Goal: Task Accomplishment & Management: Use online tool/utility

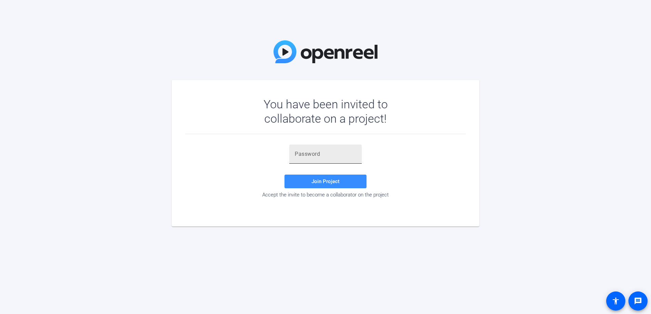
click at [307, 155] on input "text" at bounding box center [326, 154] width 62 height 8
paste input "sVCEV2"
type input "sVCEV2"
click at [324, 184] on span "Join Project" at bounding box center [326, 181] width 28 height 6
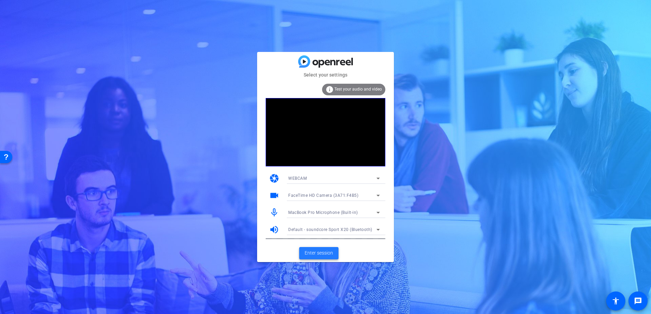
click at [321, 256] on span "Enter session" at bounding box center [319, 253] width 28 height 7
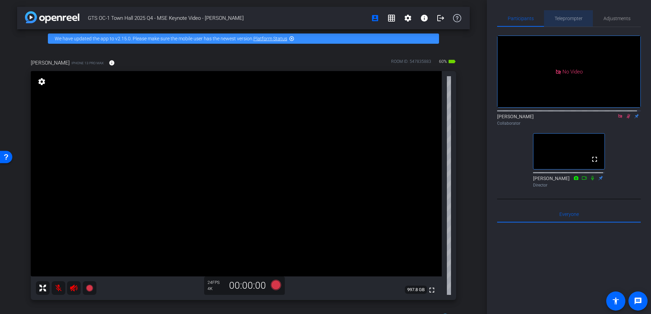
click at [571, 17] on span "Teleprompter" at bounding box center [569, 18] width 28 height 5
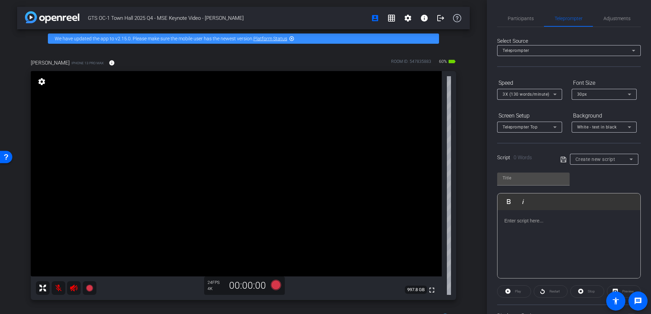
click at [546, 228] on div at bounding box center [569, 244] width 143 height 68
click at [581, 154] on div "Create new script" at bounding box center [604, 159] width 57 height 11
click at [582, 157] on div at bounding box center [325, 157] width 651 height 314
click at [582, 157] on span "Create new script" at bounding box center [596, 159] width 40 height 5
click at [582, 157] on div at bounding box center [325, 157] width 651 height 314
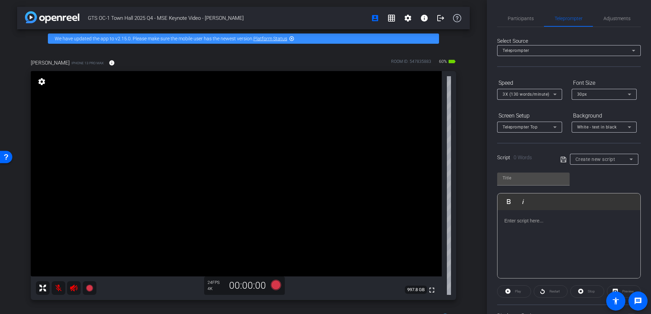
drag, startPoint x: 542, startPoint y: 221, endPoint x: 542, endPoint y: 215, distance: 5.8
click at [542, 215] on div at bounding box center [569, 244] width 143 height 68
click at [542, 220] on p at bounding box center [568, 221] width 129 height 8
click at [570, 164] on p "This group has some BIG accelerator dollars coming their way in the months ahea…" at bounding box center [568, 153] width 129 height 23
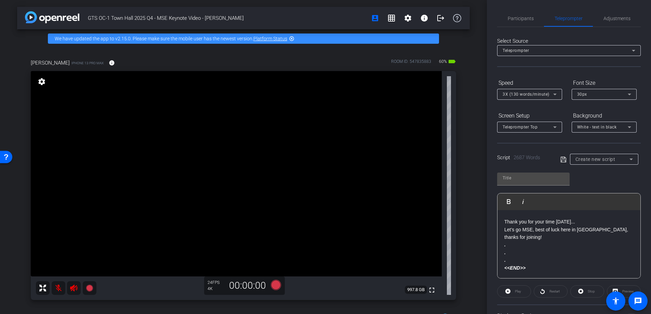
click at [567, 134] on p "AND congratulations to our 48 Winners Circle Achievers across Global MSE!" at bounding box center [568, 126] width 129 height 15
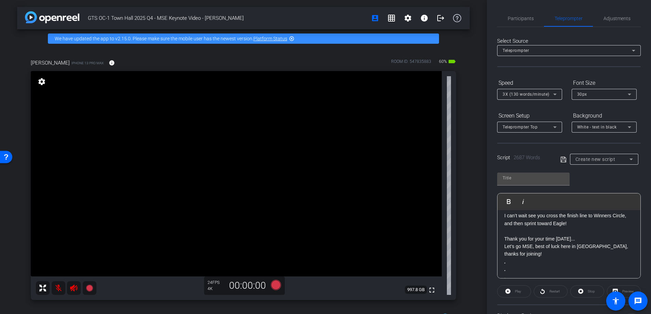
click at [565, 128] on p "As we celebrated last quarter, our first Global MSE Eagle Achiever is [PERSON_N…" at bounding box center [568, 116] width 129 height 23
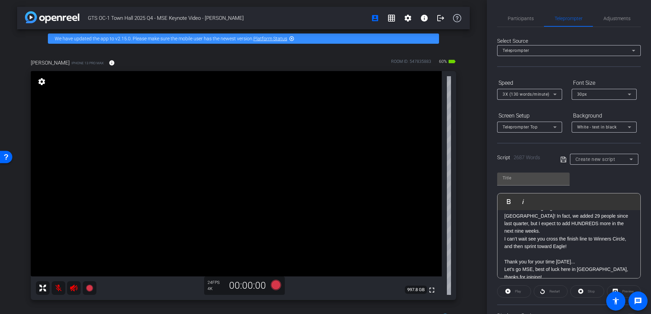
scroll to position [2645, 0]
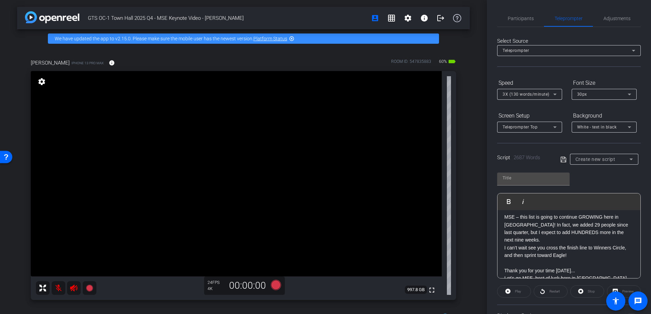
click at [606, 129] on p "Now, to close us out, let’s celebrate our Winners Circle and Eagle Achievers th…" at bounding box center [568, 121] width 129 height 15
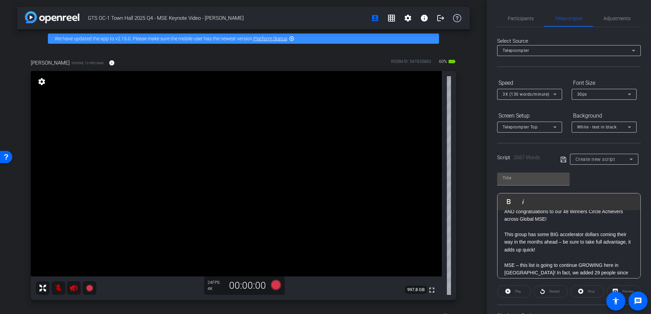
scroll to position [2596, 0]
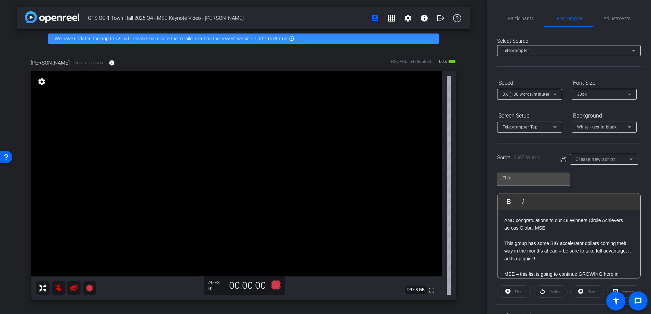
drag, startPoint x: 527, startPoint y: 259, endPoint x: 502, endPoint y: 261, distance: 24.7
click at [512, 190] on div at bounding box center [533, 190] width 72 height 8
click at [510, 201] on icon "button" at bounding box center [509, 201] width 4 height 5
click at [512, 201] on icon "button" at bounding box center [509, 202] width 8 height 8
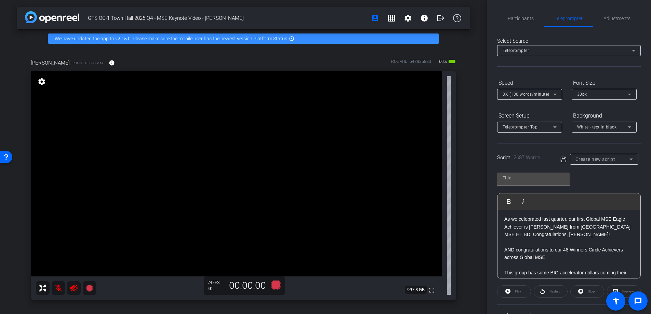
scroll to position [2562, 0]
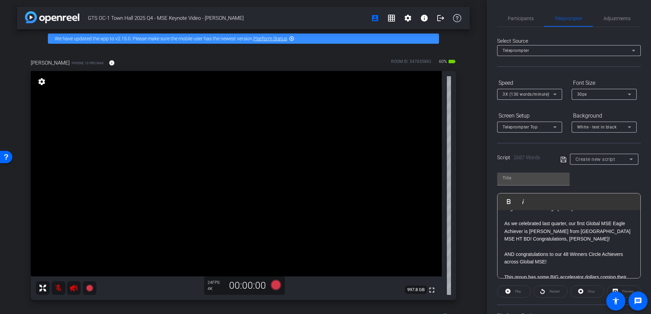
click at [530, 167] on p "And finally, take [PERSON_NAME] and [PERSON_NAME]’s advice to close out the yea…" at bounding box center [568, 147] width 129 height 38
click at [530, 128] on p "Remember to demo [PERSON_NAME], with each of your clients AND early in sales co…" at bounding box center [568, 116] width 129 height 23
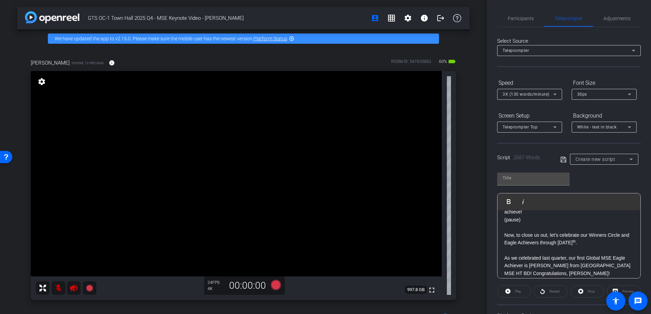
click at [531, 132] on p "And to help us do that, let’s focus on tight execution of our sales cycle, leve…" at bounding box center [568, 120] width 129 height 23
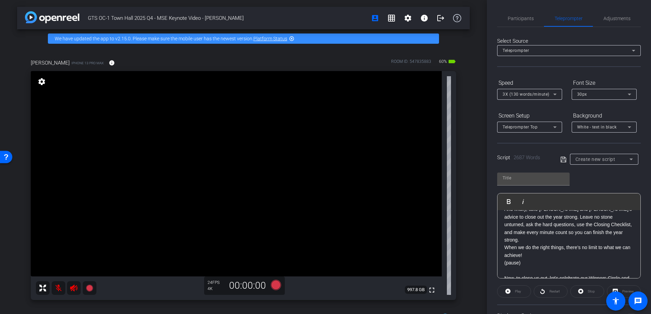
scroll to position [2458, 0]
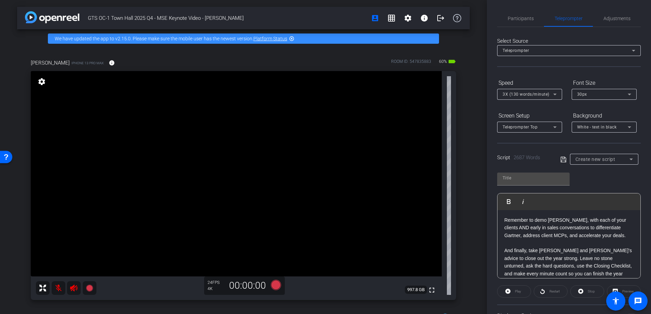
click at [575, 163] on p "Focus on our three sure bets!" at bounding box center [568, 159] width 129 height 8
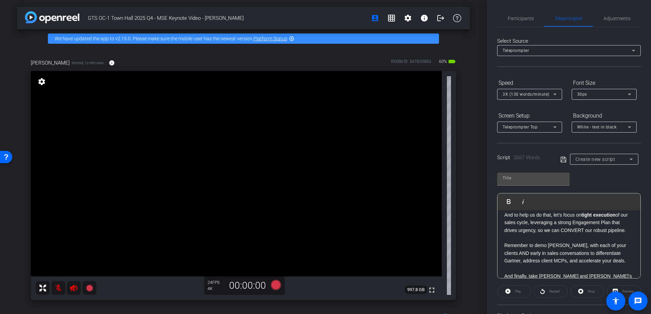
scroll to position [2436, 0]
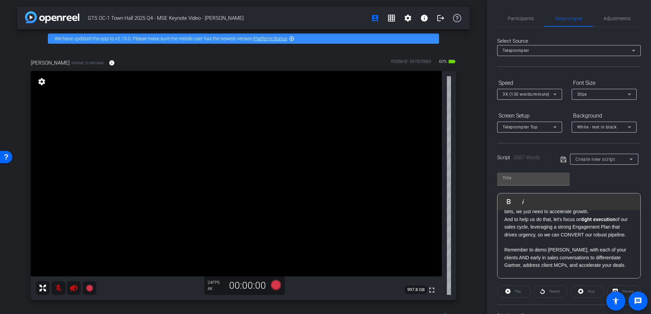
click at [608, 147] on p "I want to encourage everyone to take what you’ve heard [DATE] and put it into a…" at bounding box center [568, 127] width 129 height 38
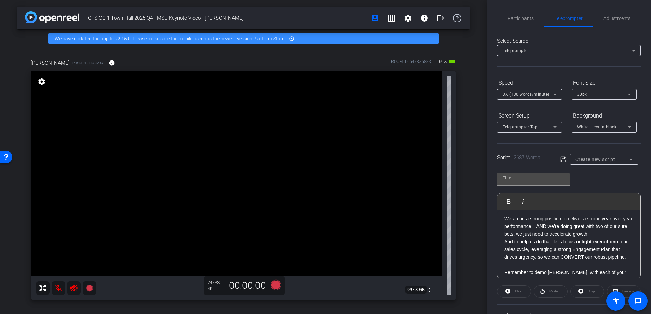
click at [570, 123] on p "Your advice on mindset, prioritization, and leaving no stone unturned is exactl…" at bounding box center [568, 111] width 129 height 23
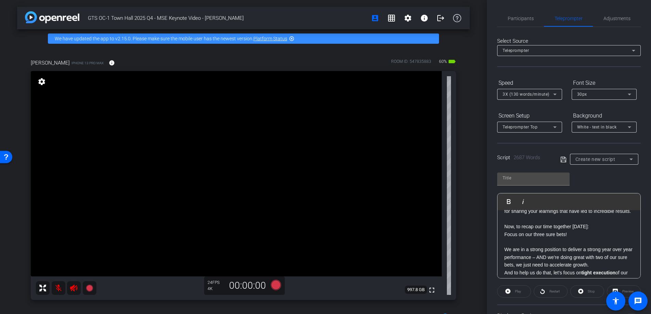
scroll to position [2389, 0]
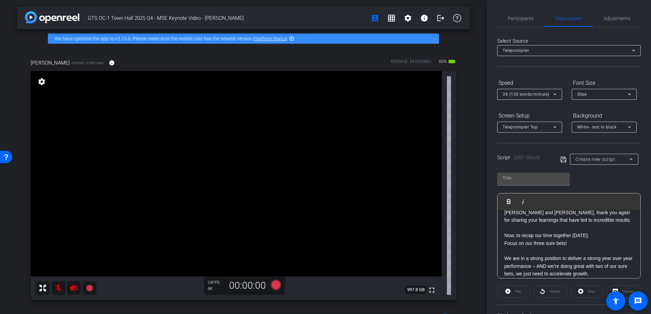
click at [577, 132] on p "Thank you both for sharing your insights and real-world experiences with all of…" at bounding box center [568, 124] width 129 height 15
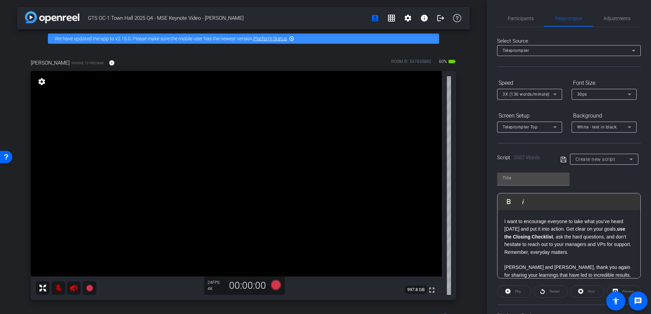
scroll to position [2338, 0]
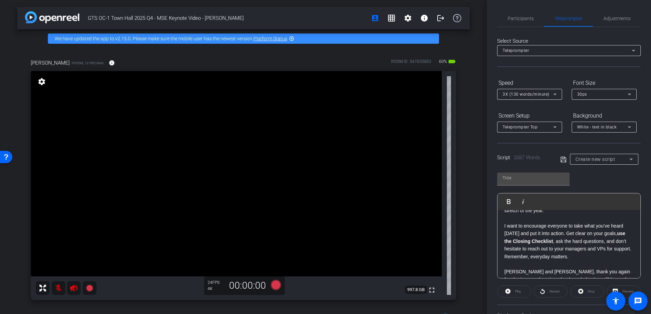
click at [568, 130] on p "[PERSON_NAME] and [PERSON_NAME] are proven performers who know what it takes to…" at bounding box center [568, 111] width 129 height 38
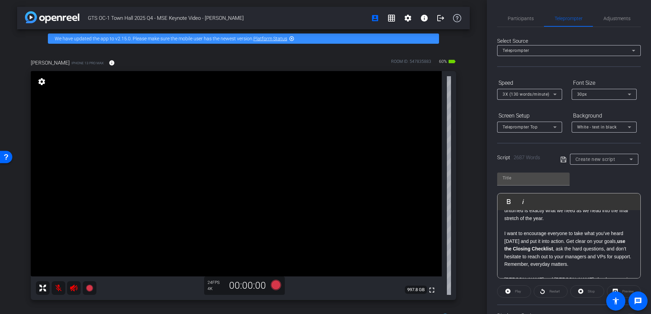
scroll to position [2345, 0]
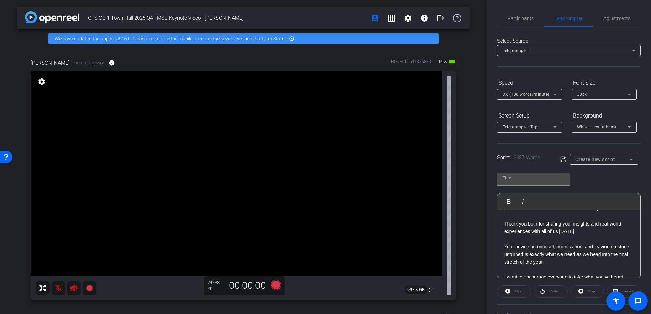
click at [583, 136] on p "To help us do just that, I’m thrilled to introduce two of the best across MSE: …" at bounding box center [568, 113] width 129 height 46
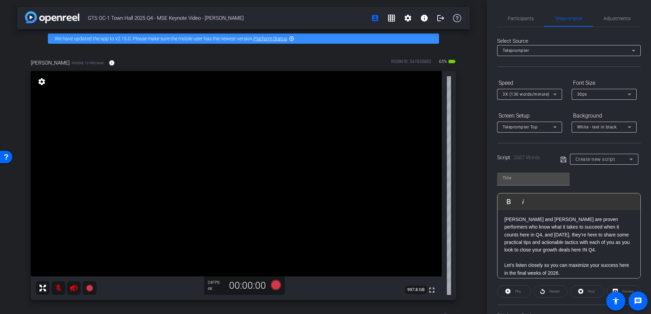
click at [568, 131] on p "As we head into November and December, we know the stakes are high, the opportu…" at bounding box center [568, 119] width 129 height 23
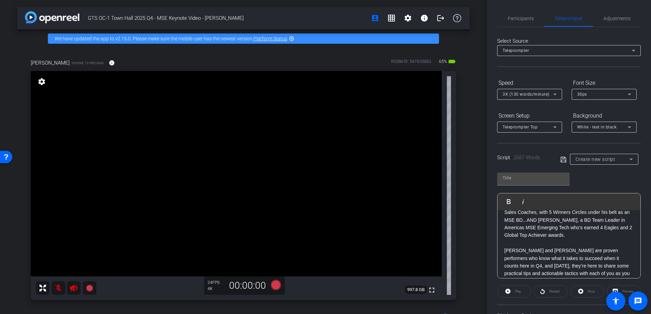
click at [595, 132] on p "Okay, I hope everyone’s feeling energized and ready to make the most of this pi…" at bounding box center [568, 124] width 129 height 15
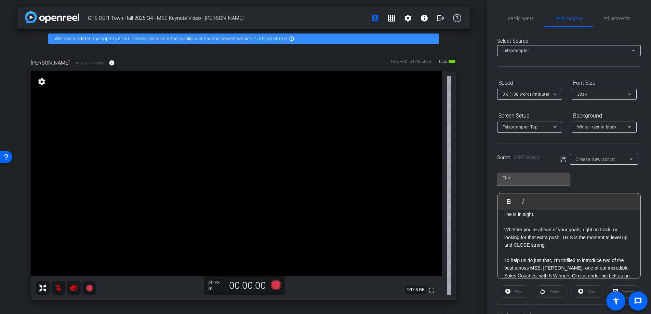
scroll to position [2133, 0]
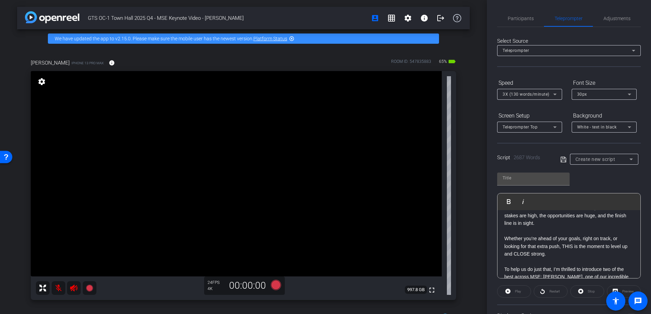
click at [558, 128] on p "Thank you, [PERSON_NAME], for sharing those practical insights and real-world e…" at bounding box center [568, 120] width 129 height 15
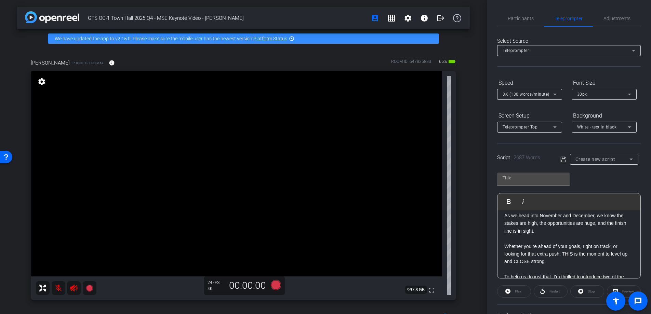
scroll to position [2129, 0]
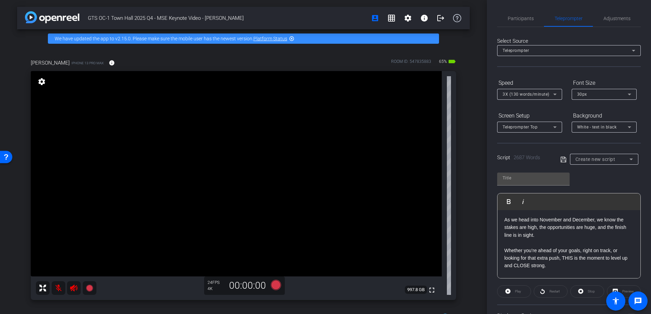
click at [614, 155] on p "Team, let’s take inspiration from [PERSON_NAME] story and make AskGartner a go-…" at bounding box center [568, 147] width 129 height 15
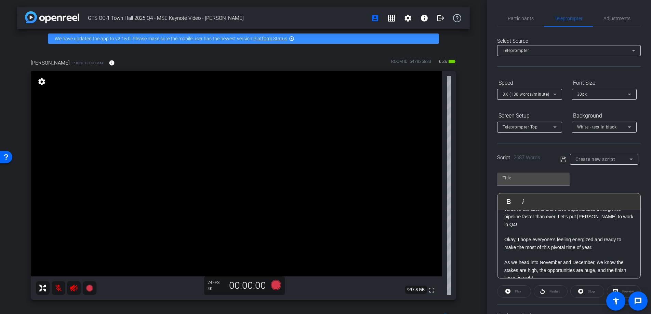
scroll to position [2085, 0]
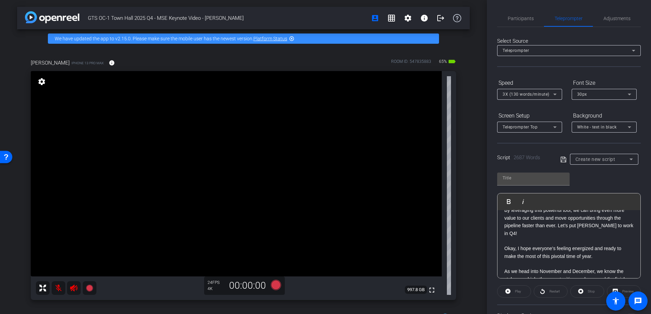
click at [610, 138] on p "With that, I’d like to introduce [PERSON_NAME], who will share more about his a…" at bounding box center [568, 126] width 129 height 23
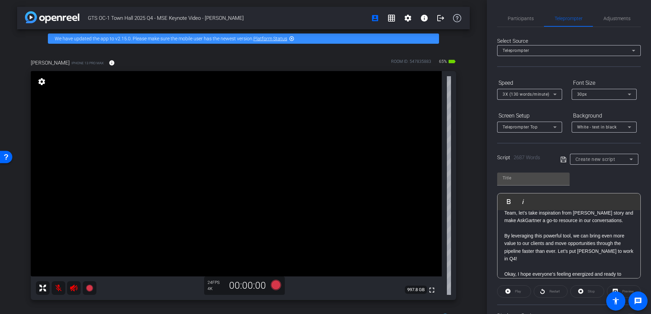
click at [573, 133] on p "So, as we look to accelerate our pipeline, let’s think about how we can engage …" at bounding box center [568, 113] width 129 height 38
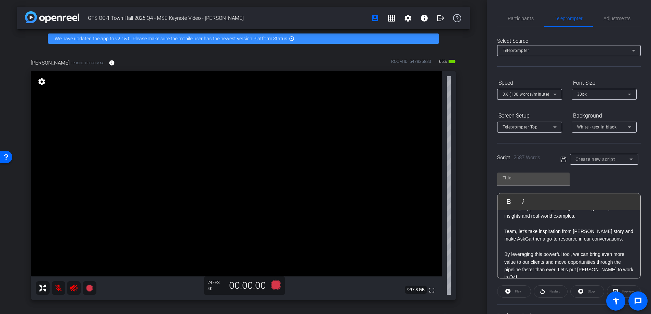
scroll to position [2039, 0]
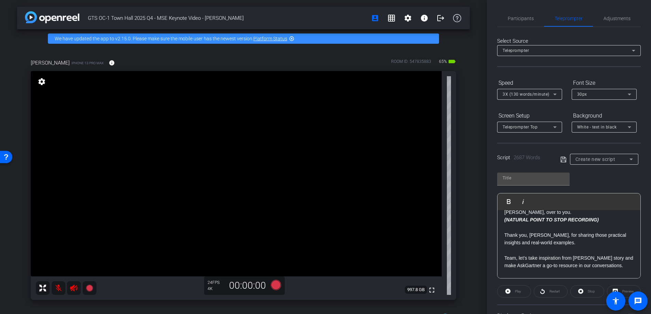
click at [548, 132] on p "[PERSON_NAME] has also seen that by driving excitement and demonstrating the to…" at bounding box center [568, 109] width 129 height 46
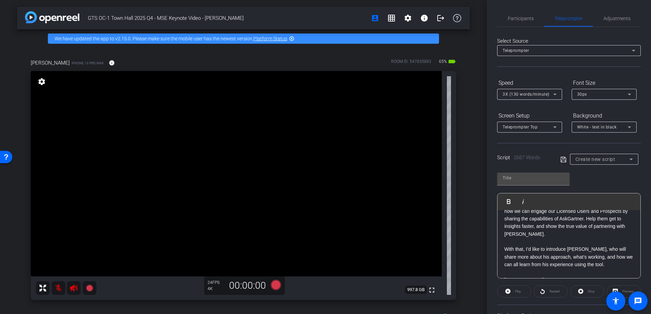
click at [589, 146] on p "Let me share just a few insights from one of our top MSE [PERSON_NAME] users, […" at bounding box center [568, 111] width 129 height 69
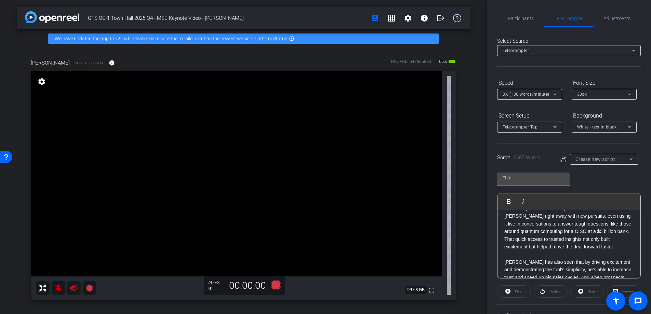
scroll to position [1852, 0]
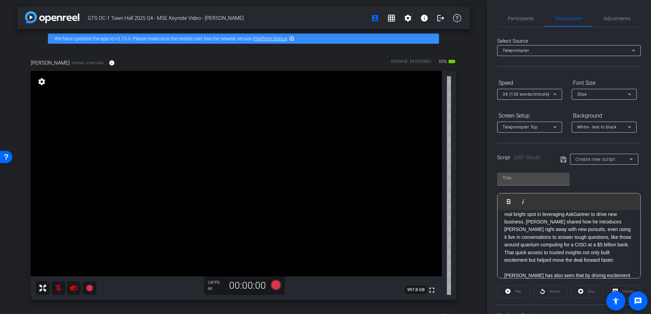
click at [538, 149] on p "And because it’s contextualized to each client’s entitlements, the insights are…" at bounding box center [568, 141] width 129 height 15
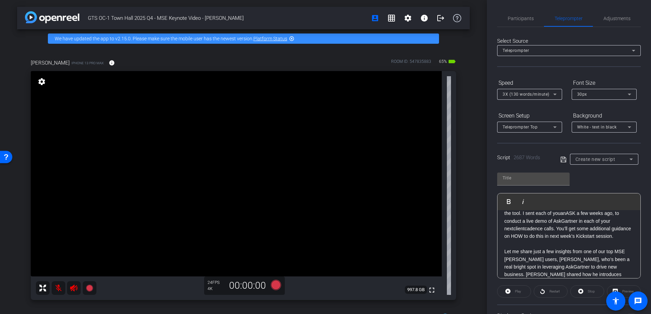
scroll to position [1802, 0]
click at [611, 183] on p "[PERSON_NAME] gives us a powerful opportunity to engage both our Licensed Users…" at bounding box center [568, 164] width 129 height 38
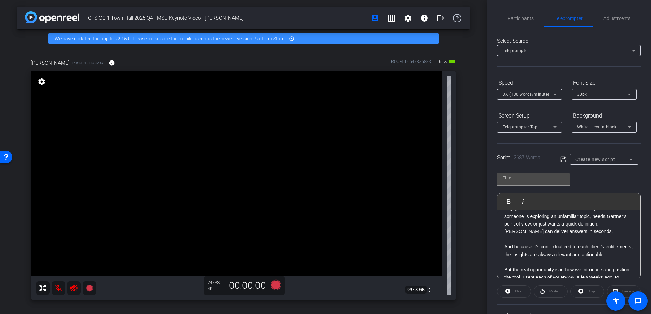
scroll to position [1722, 0]
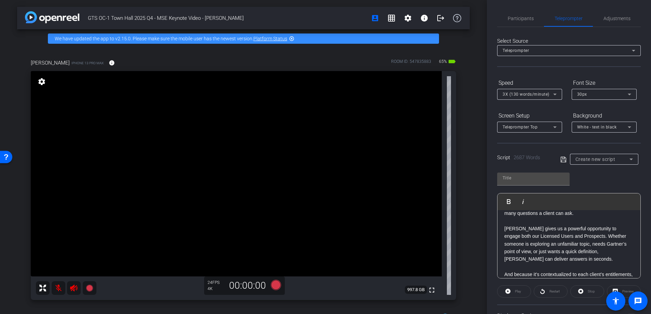
click at [563, 179] on p "As you know, we now have AskGartner as our AI-powered tool to deliver trusted i…" at bounding box center [568, 167] width 129 height 23
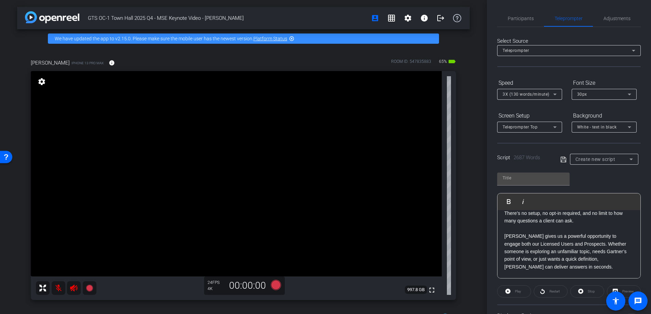
scroll to position [1714, 0]
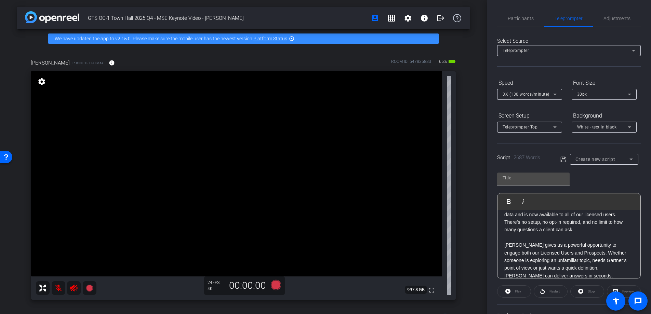
click at [601, 165] on p "Now, one of the most popular MCPs across the globe market is tied to Artificial…" at bounding box center [568, 149] width 129 height 31
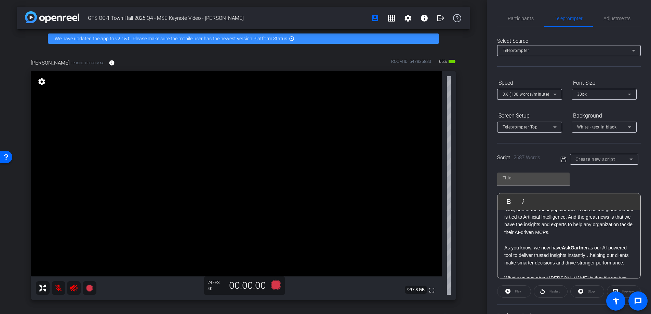
scroll to position [1638, 0]
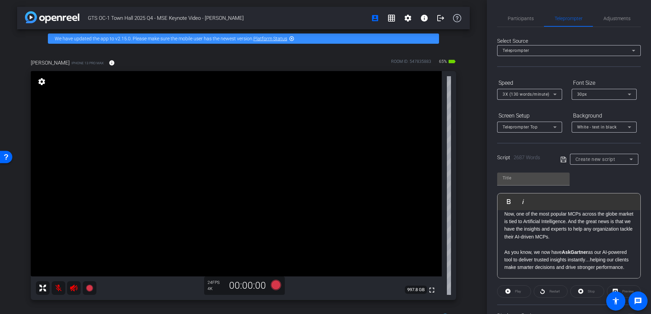
click at [574, 187] on p "It also demonstrates HOW Gartner can serve as a trusted partner to help our C-L…" at bounding box center [568, 175] width 129 height 23
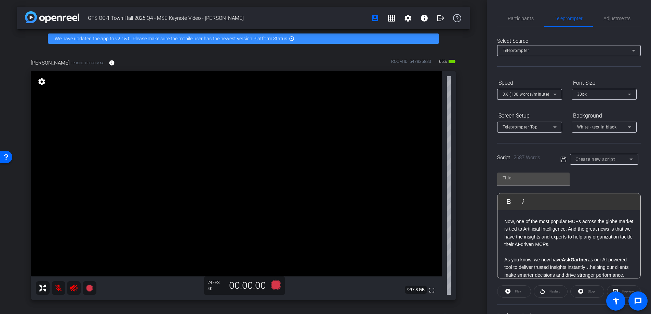
click at [570, 164] on p "The engagement plan clearly outlines the client-driven urgency and timelines, s…" at bounding box center [568, 152] width 129 height 23
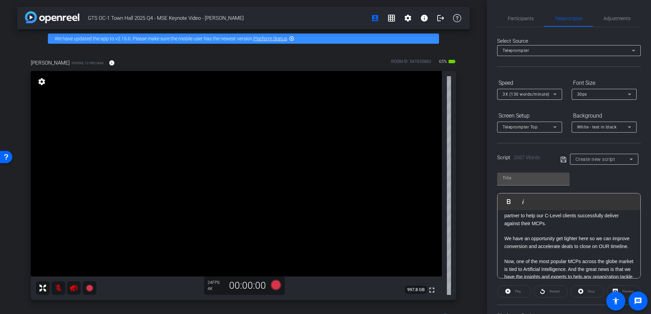
click at [559, 174] on p "And once we have clarity on client driven urgency – we need to effectively brin…" at bounding box center [568, 162] width 129 height 23
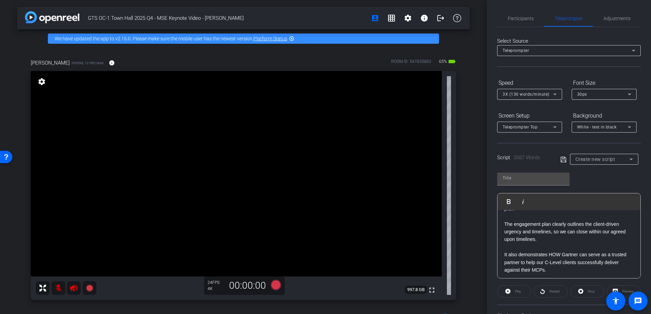
click at [572, 190] on p "As we all know, urgency is one of the four main elements of a winning deal ." at bounding box center [568, 181] width 129 height 15
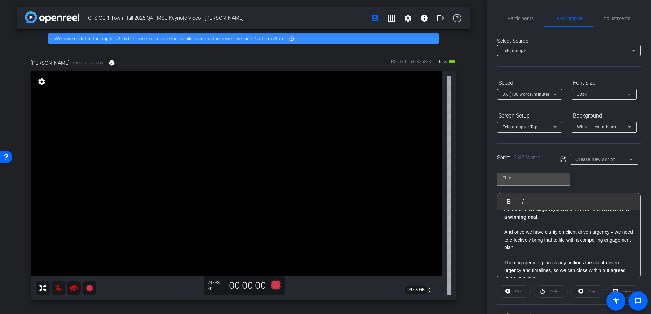
click at [604, 175] on p "You’ll notice a lot of red here, as we've been down on conversion almost every …" at bounding box center [568, 167] width 129 height 15
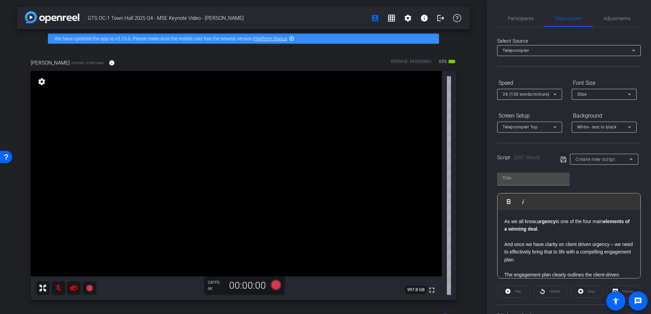
scroll to position [1517, 0]
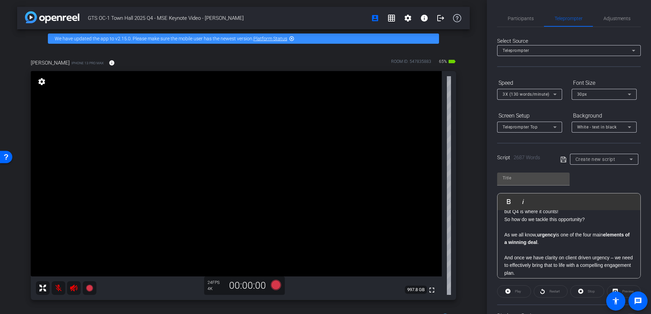
click at [595, 177] on p "The graph on the right shows our monthly pipeline conversion rates since Januar…" at bounding box center [568, 169] width 129 height 15
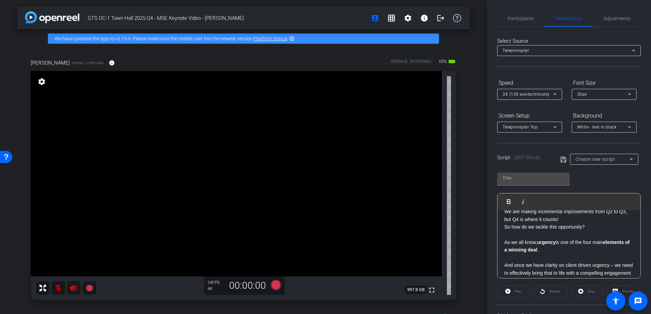
click at [564, 162] on p "Our biggest opportunity is to MANAGE that pipeline in the right way so we CONVE…" at bounding box center [568, 150] width 129 height 23
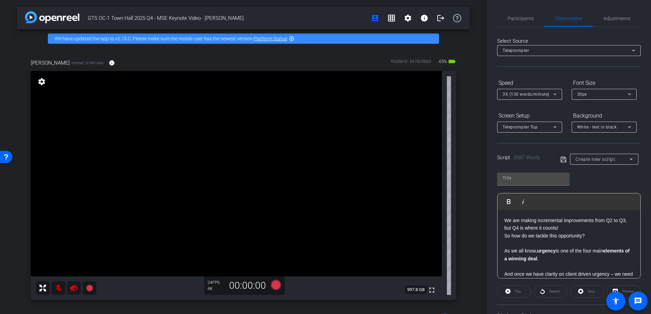
scroll to position [1512, 0]
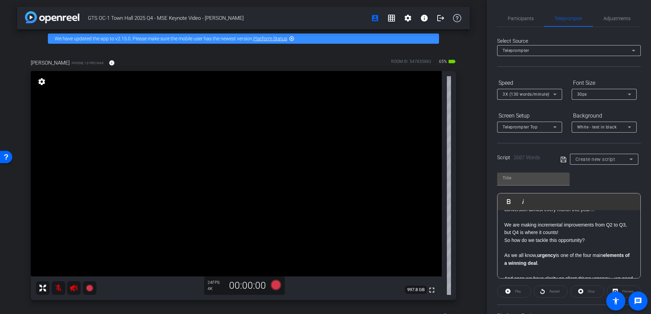
click at [536, 168] on p "Our biggest opportunity is to MANAGE that pipeline in the right way so we CONVE…" at bounding box center [568, 156] width 129 height 23
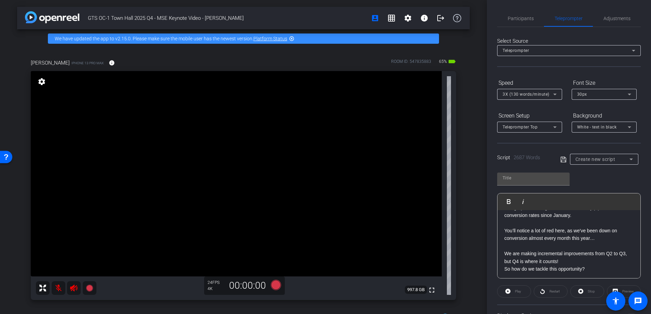
scroll to position [1486, 0]
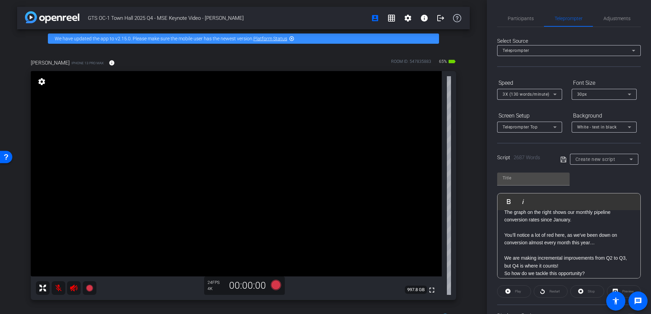
click at [568, 170] on p "However, to be honest, we've had pretty robust pipelines throughout most of thi…" at bounding box center [568, 162] width 129 height 15
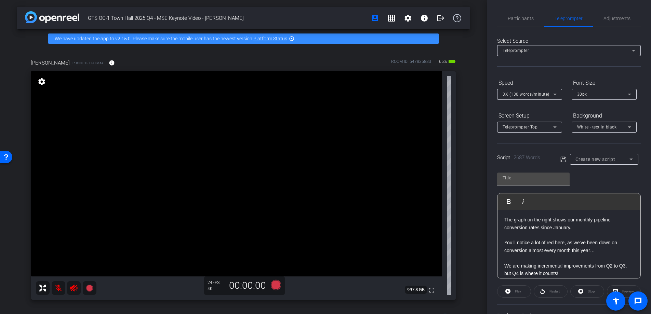
scroll to position [1473, 0]
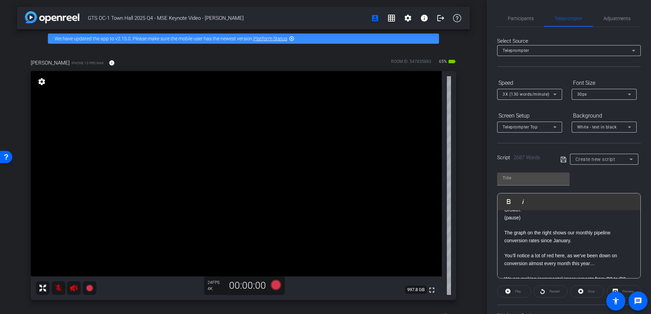
click at [550, 168] on p "Our pipeline is currently at 154M, that's up 35%, which is VERY healthy." at bounding box center [568, 160] width 129 height 15
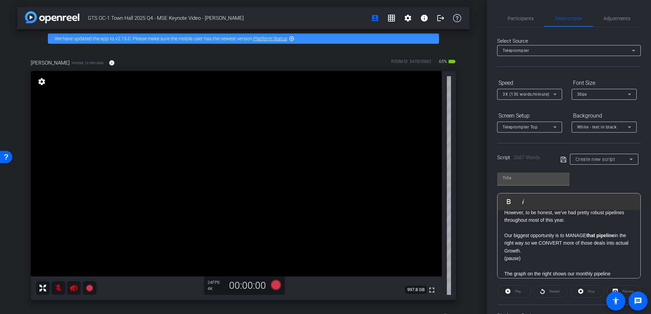
scroll to position [1436, 0]
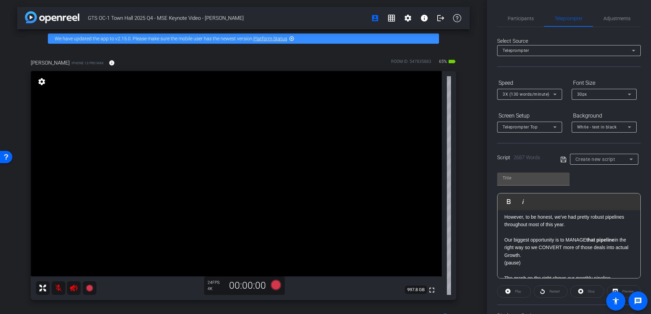
click at [579, 190] on p "What you see on the left graph is our Q4 Factored A-C Pipeline compared to last…" at bounding box center [568, 182] width 129 height 15
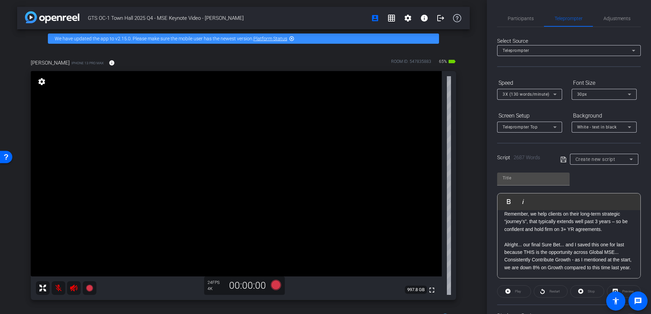
scroll to position [1240, 0]
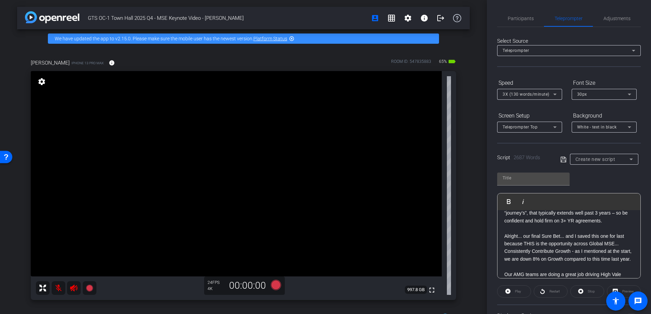
click at [602, 202] on p "Shout out to [PERSON_NAME] Americas End User AMG Region, delivering 59% 3+YR...…" at bounding box center [568, 190] width 129 height 23
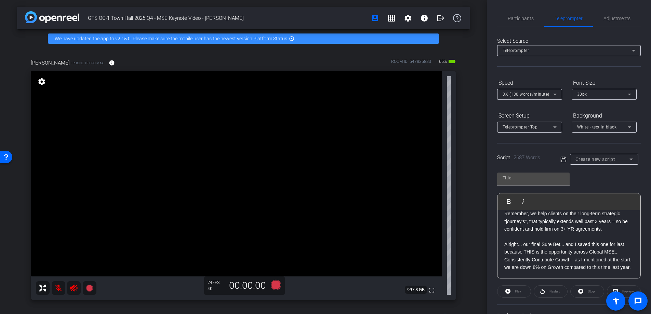
scroll to position [1226, 0]
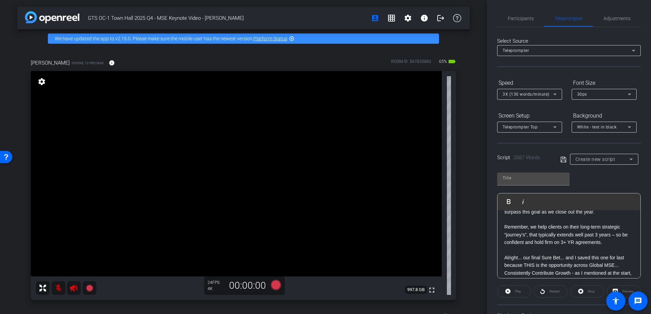
click at [545, 193] on p "And as we look at our 3+Yr MY performance YTD, this is where we still have a bi…" at bounding box center [568, 181] width 129 height 23
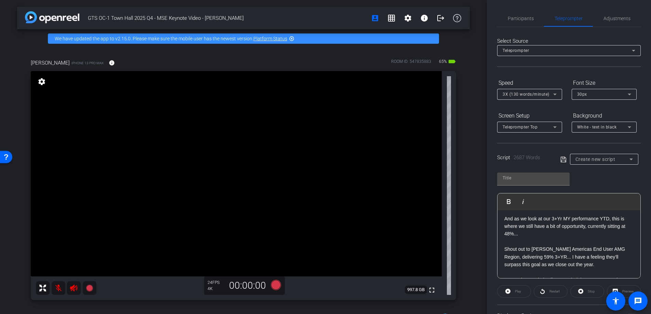
scroll to position [1172, 0]
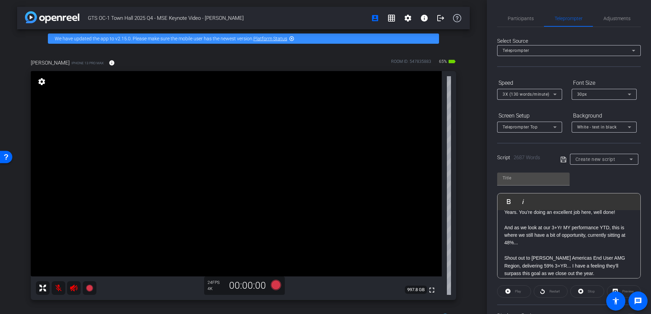
click at [562, 193] on p "Through September, we are right at our goal – delivering 90% through September!" at bounding box center [568, 185] width 129 height 15
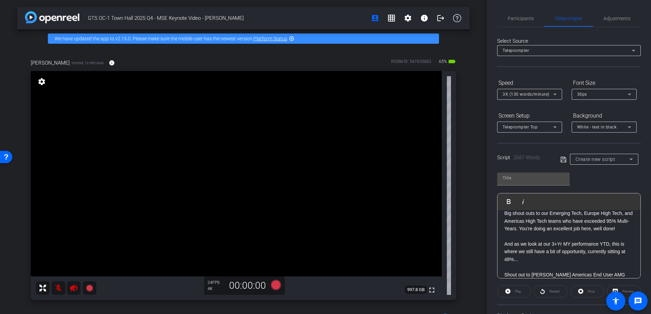
scroll to position [1130, 0]
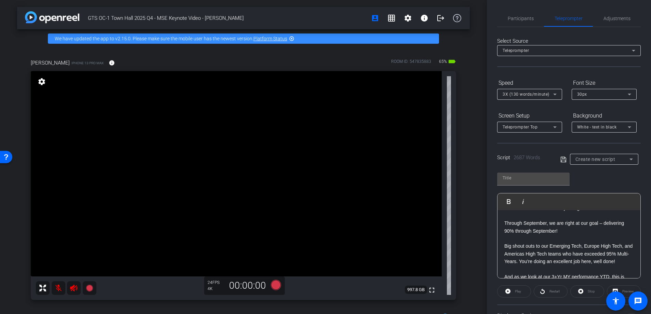
click at [548, 197] on p "Next, jumping down to Sure Bet #3: ALWAYS Sell Multi-Year" at bounding box center [568, 193] width 129 height 8
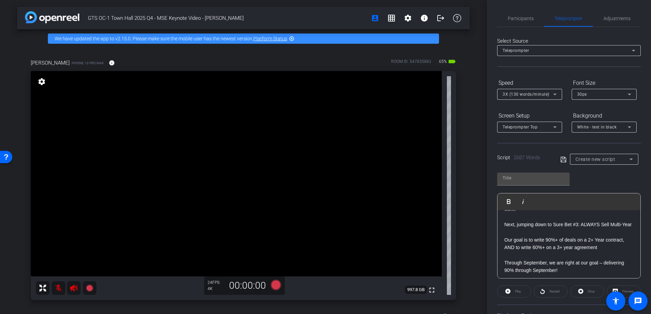
scroll to position [1090, 0]
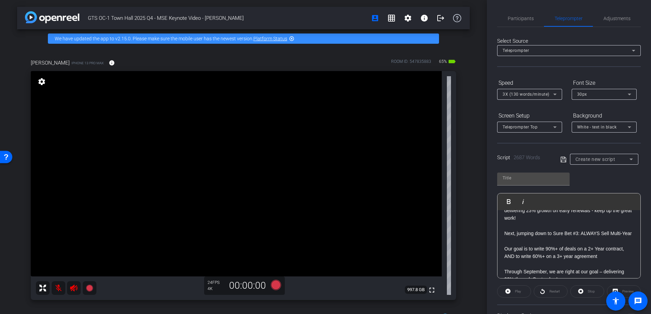
click at [575, 199] on p "As a channel, we are writing 14% Growth on Early Renewals, so we’ve got some gr…" at bounding box center [568, 187] width 129 height 23
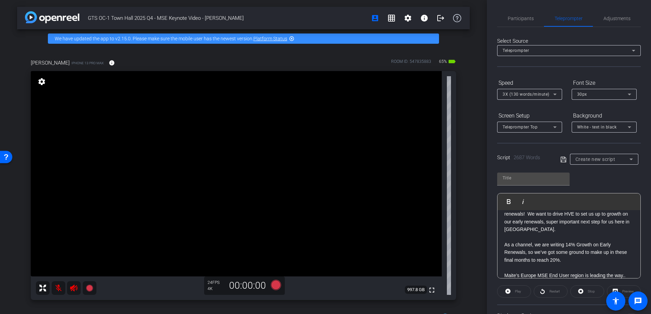
scroll to position [1020, 0]
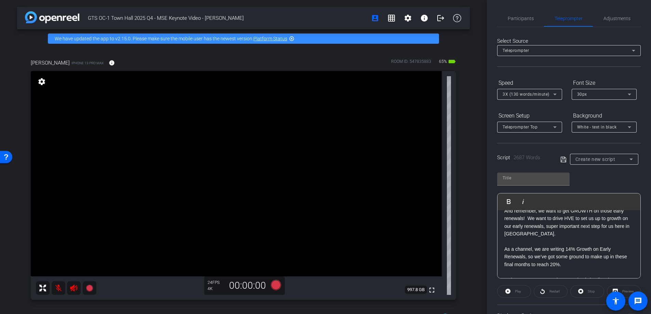
click at [549, 207] on p "The other Regions aren’t far behind, and I know you’re all working hard to get …" at bounding box center [568, 195] width 129 height 23
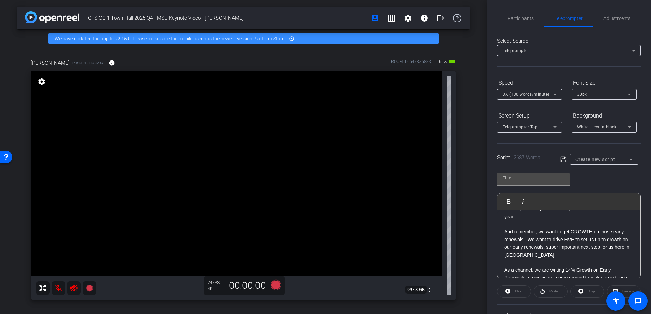
scroll to position [1003, 0]
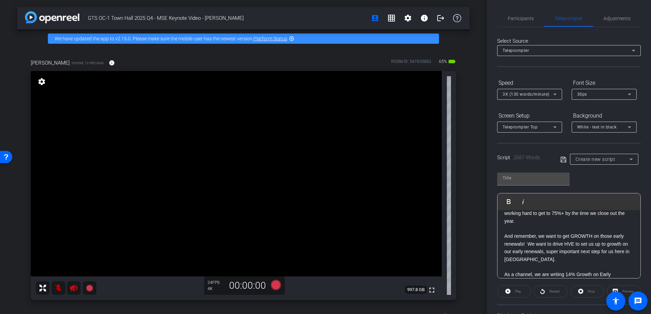
click at [598, 187] on p "As you can see, we have 66% of our first half CV Secured into next year – which…" at bounding box center [568, 178] width 129 height 15
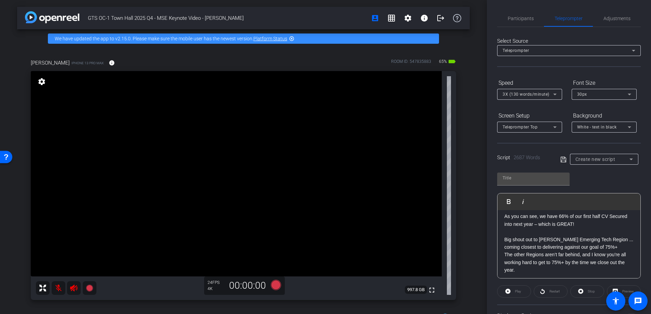
scroll to position [952, 0]
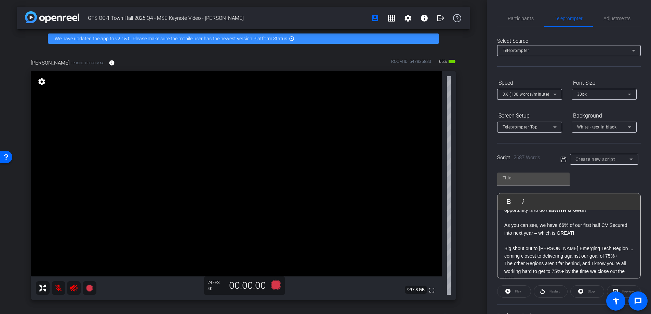
click at [584, 199] on p "Our goal here is 75%+ CV secured, 2 quarters in advance, WITH 20%+ Growth." at bounding box center [568, 190] width 129 height 15
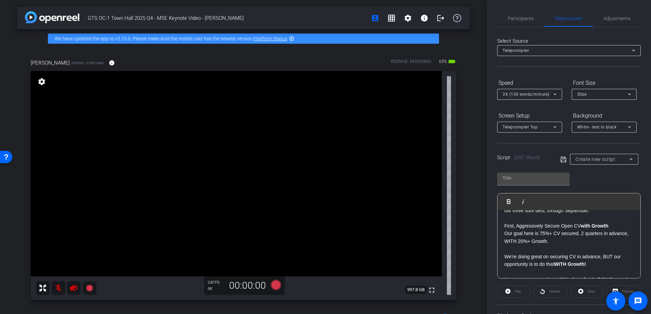
click at [584, 199] on p "We know the right things to do, and when we do them well, we achieve great resu…" at bounding box center [568, 191] width 129 height 15
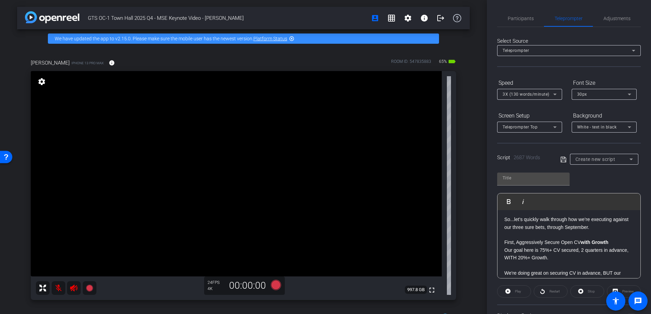
scroll to position [892, 0]
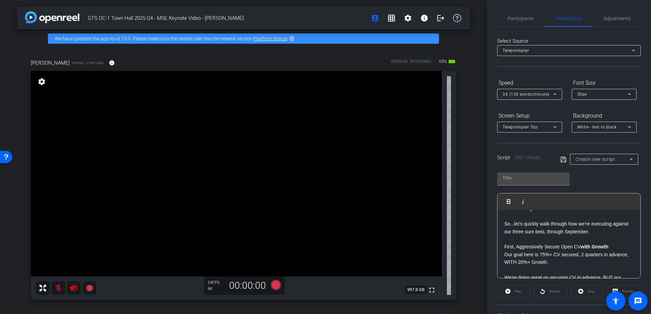
click at [565, 189] on p "(3) ALWAYS sell Multi-Year. (pause)" at bounding box center [568, 186] width 129 height 8
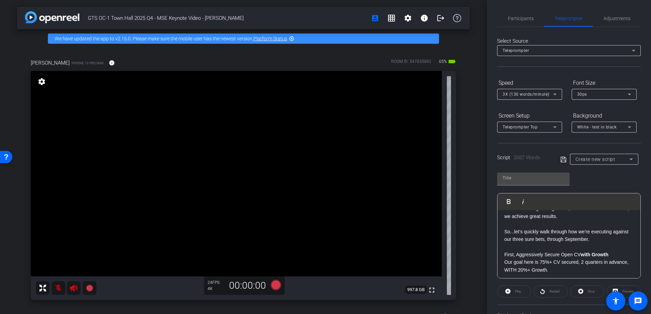
click at [562, 197] on p "(pause)" at bounding box center [568, 194] width 129 height 8
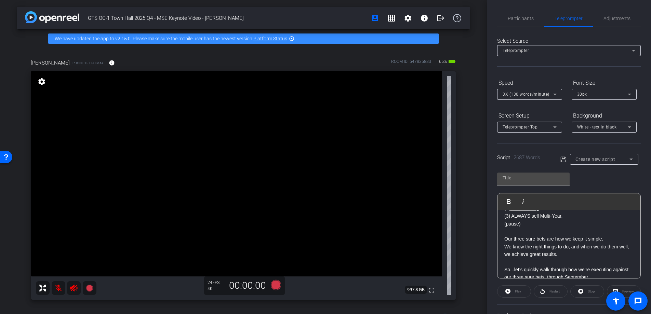
click at [595, 212] on p "(2) Consistently Contribute Growth." at bounding box center [568, 209] width 129 height 8
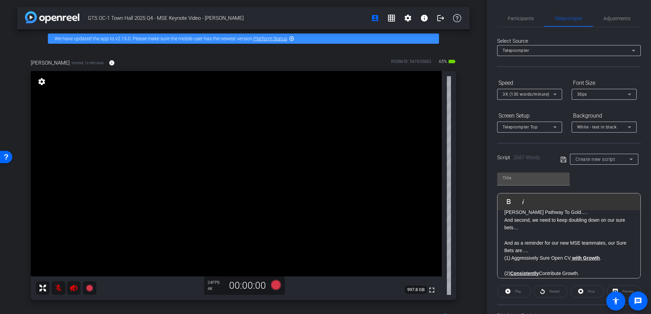
scroll to position [800, 0]
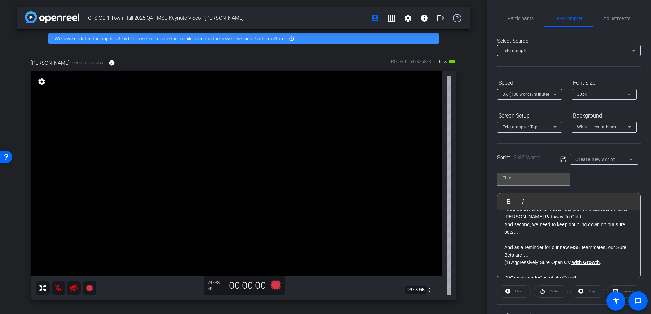
click at [577, 221] on p "First, we continue to master our proven practices, which is [PERSON_NAME] Pathw…" at bounding box center [568, 213] width 129 height 15
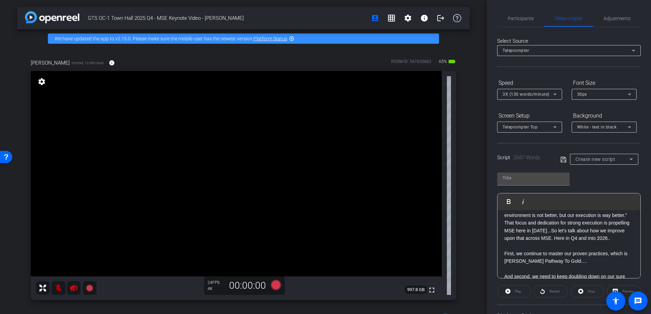
click at [528, 219] on p "I loved a statement [PERSON_NAME] shared during our Leadership Operations Meeti…" at bounding box center [568, 207] width 129 height 23
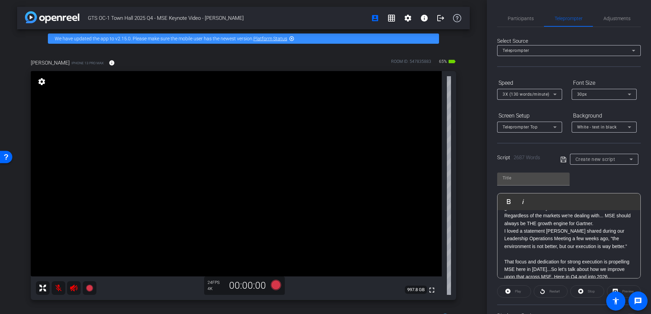
scroll to position [720, 0]
click at [567, 216] on p "...We’ll continue to make progress towards our long-term goal of $1B in CV by 2…" at bounding box center [568, 208] width 129 height 15
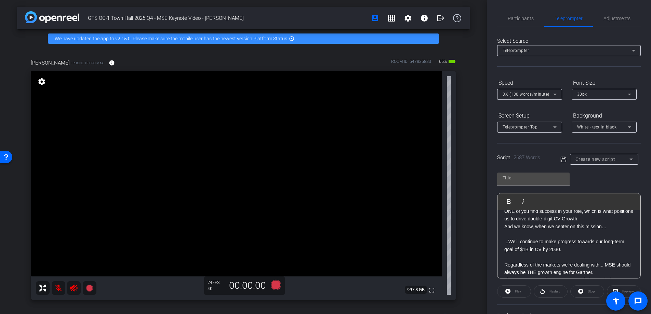
click at [603, 223] on p "We continue to be centered on helping each and EVERY ONE of you find success in…" at bounding box center [568, 211] width 129 height 23
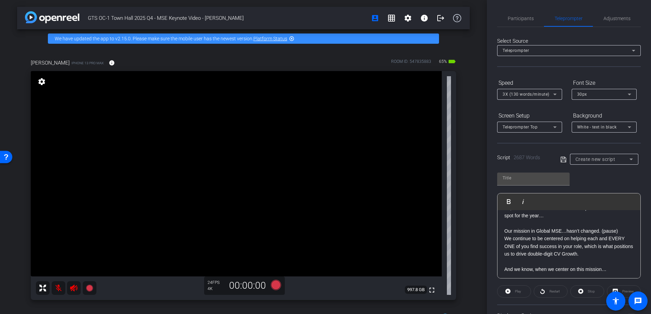
click at [551, 204] on p "But we need every opportunity and every deal to cross the finish line to Finish…" at bounding box center [568, 189] width 129 height 31
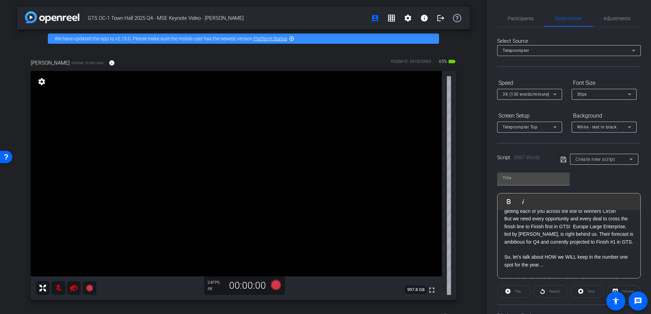
click at [551, 215] on p "We are well on our way to having an exceptional year…and getting each of you ac…" at bounding box center [568, 207] width 129 height 15
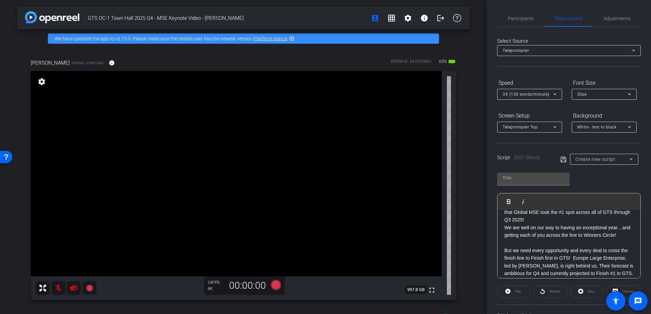
click at [551, 224] on p "Now…with all these stellar performances, it’s no surprise that Global MSE took …" at bounding box center [568, 212] width 129 height 23
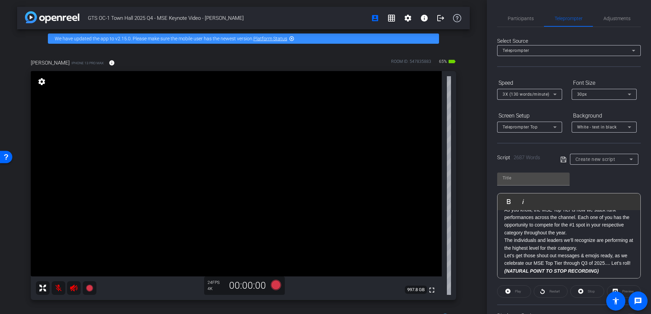
scroll to position [458, 0]
click at [619, 253] on p "The individuals and leaders we’ll recognize are performing at the highest level…" at bounding box center [568, 248] width 129 height 15
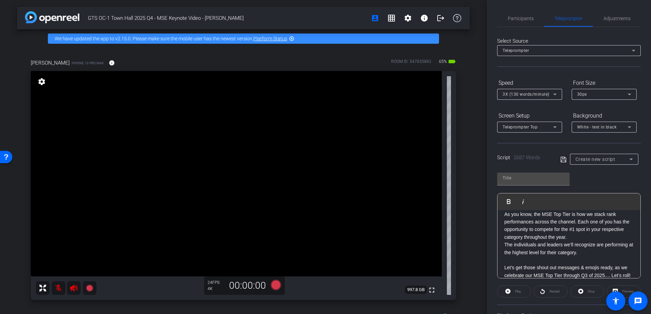
click at [601, 238] on p "As you know, the MSE Top Tier is how we stack rank performances across the chan…" at bounding box center [568, 226] width 129 height 31
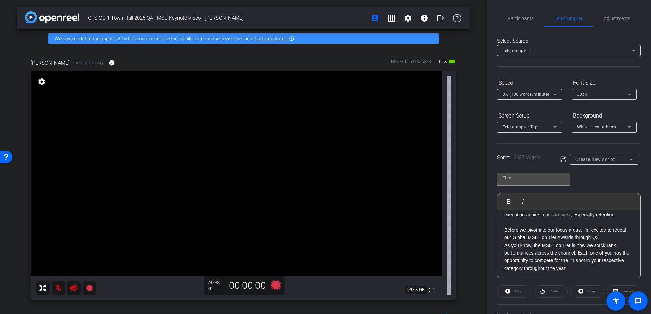
scroll to position [418, 0]
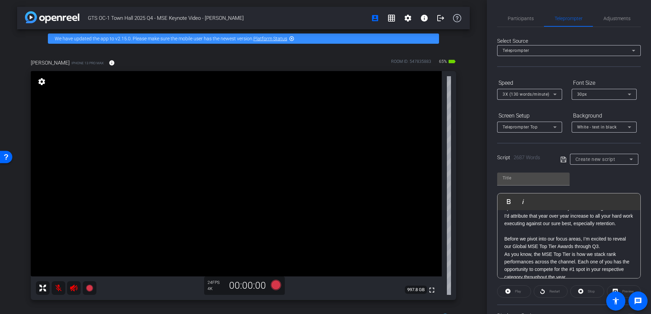
click at [617, 247] on p "Before we pivot into our focus areas, I’m excited to reveal our Global MSE Top …" at bounding box center [568, 242] width 129 height 15
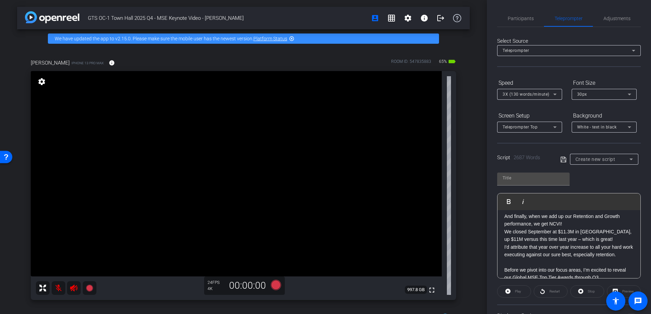
scroll to position [383, 0]
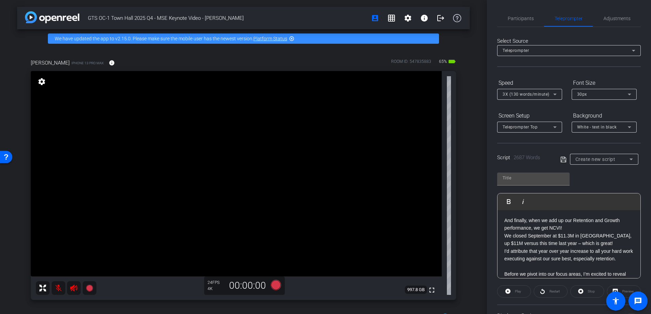
click at [605, 235] on p "We closed September at $11.3M in [GEOGRAPHIC_DATA], up $11M versus this time la…" at bounding box center [568, 239] width 129 height 15
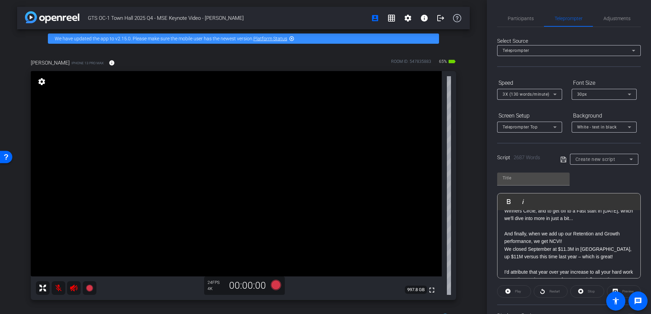
scroll to position [365, 0]
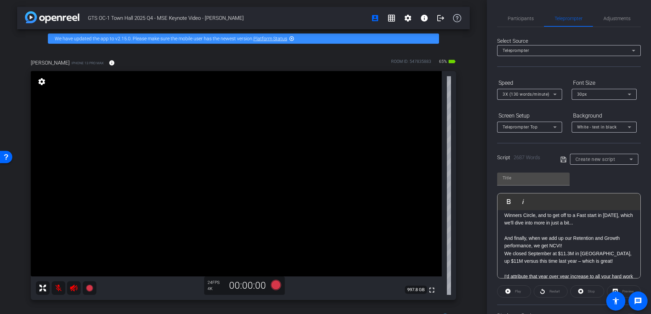
click at [587, 238] on p "And finally, when we add up our Retention and Growth performance, we get NCVI!" at bounding box center [568, 242] width 129 height 15
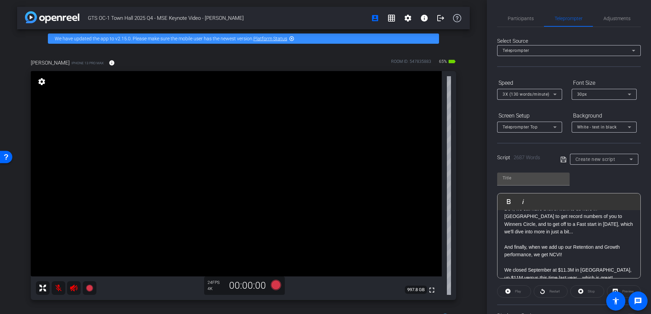
scroll to position [331, 0]
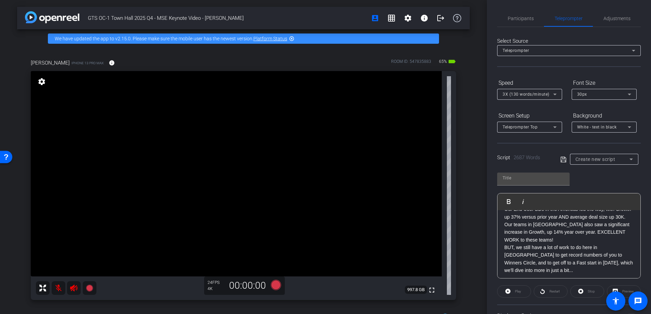
click at [611, 233] on p "Now… we did see some good momentum in [GEOGRAPHIC_DATA], where we drove 33M in …" at bounding box center [568, 217] width 129 height 54
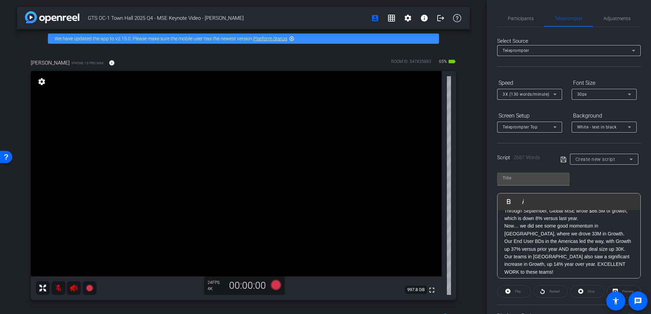
scroll to position [277, 0]
click at [608, 229] on p "Through September, Global MSE wrote $86.5M of growth, which is down 8% versus l…" at bounding box center [568, 223] width 129 height 15
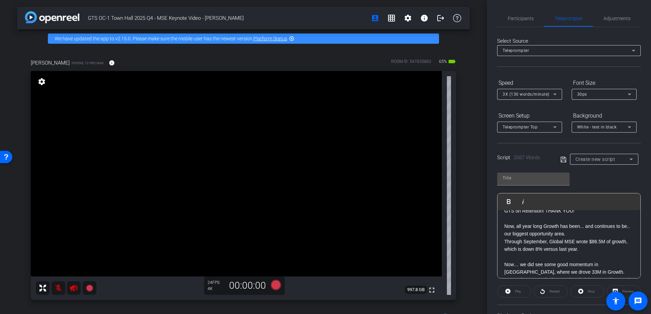
click at [596, 233] on p "Now, all year long Growth has been... and continues to be.. our biggest opportu…" at bounding box center [568, 230] width 129 height 15
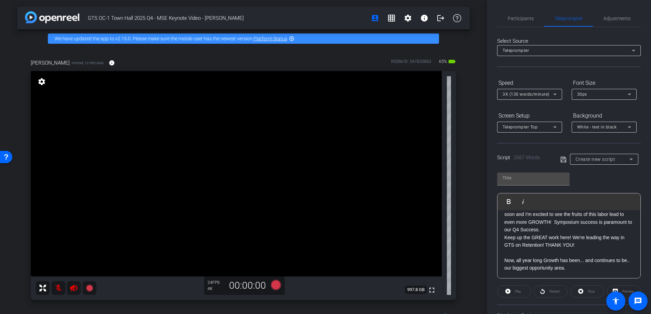
click at [554, 231] on p "I expect we’ll see a similar effort in [GEOGRAPHIC_DATA] soon and I'm excited t…" at bounding box center [568, 218] width 129 height 31
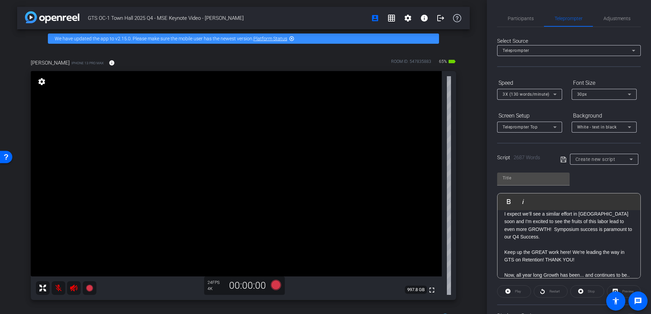
scroll to position [200, 0]
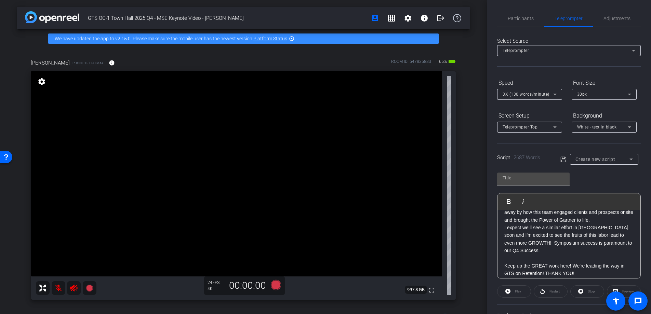
click at [568, 220] on p "As you know, we’ve already wrapped up IT Symposium in [GEOGRAPHIC_DATA] and [GE…" at bounding box center [568, 205] width 129 height 38
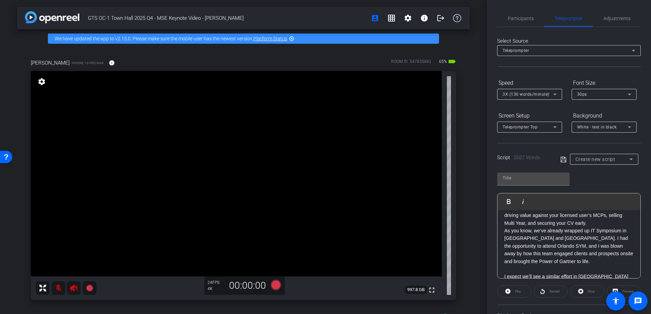
click at [595, 223] on p "This performance is the result of all your fantastic work driving value against…" at bounding box center [568, 215] width 129 height 23
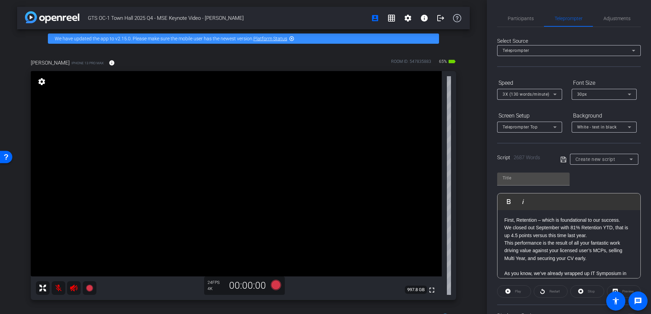
scroll to position [132, 0]
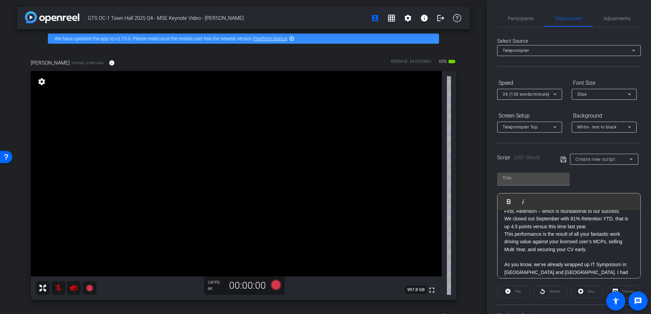
click at [596, 225] on p "We closed out September with 81% Retention YTD, that is up 4.5 points versus th…" at bounding box center [568, 222] width 129 height 15
click at [603, 227] on p "We closed out September with 81% Retention YTD, that is up 4.5 points versus th…" at bounding box center [568, 222] width 129 height 15
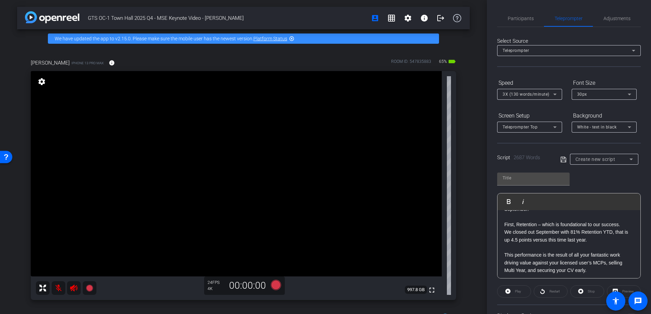
scroll to position [114, 0]
click at [624, 230] on p "First, Retention – which is foundational to our success." at bounding box center [568, 229] width 129 height 8
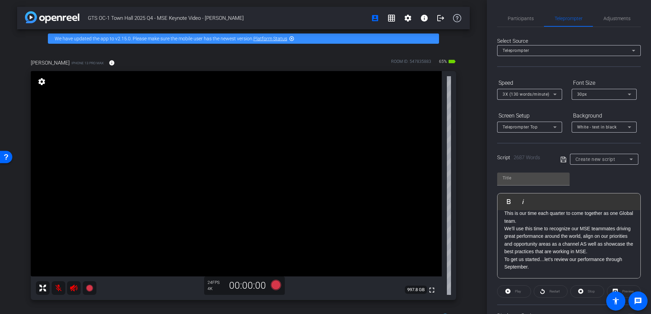
scroll to position [56, 0]
click at [549, 226] on p "This is our time each quarter to come together as one Global team." at bounding box center [568, 221] width 129 height 15
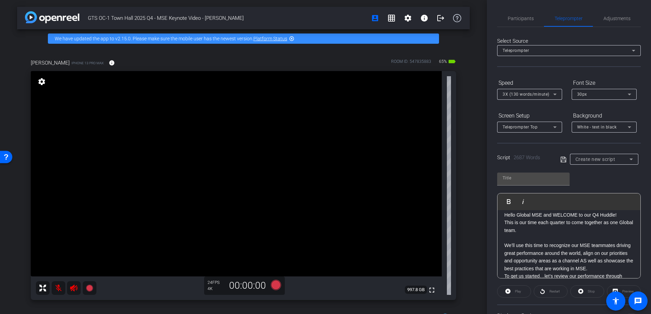
scroll to position [56, 0]
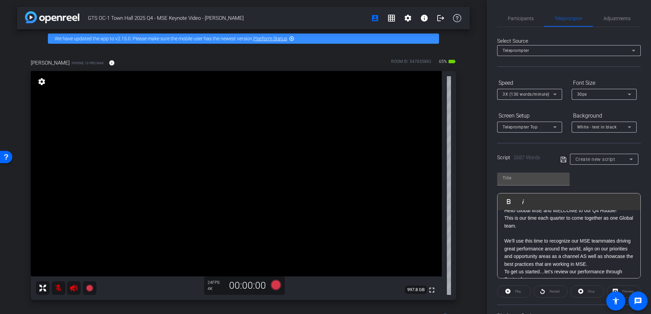
click at [620, 264] on p "We’ll use this time to recognize our MSE teammates driving great performance ar…" at bounding box center [568, 252] width 129 height 31
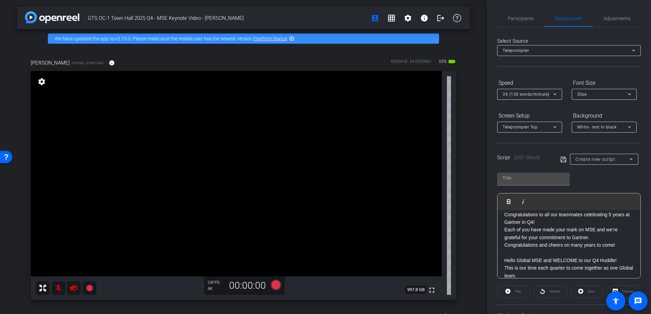
scroll to position [2, 0]
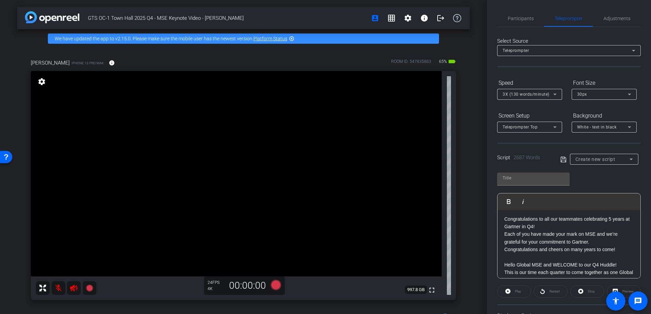
click at [593, 242] on p "Each of you have made your mark on MSE and we’re grateful for your commitment t…" at bounding box center [568, 237] width 129 height 15
click at [551, 226] on p "​​​​​Congratulations to all our teammates celebrating 5 years at Gartner in Q4!" at bounding box center [568, 222] width 129 height 15
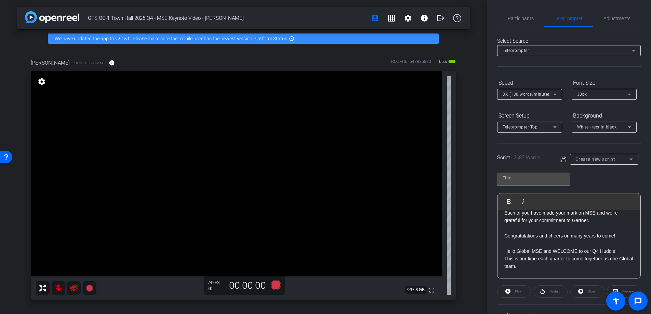
scroll to position [0, 0]
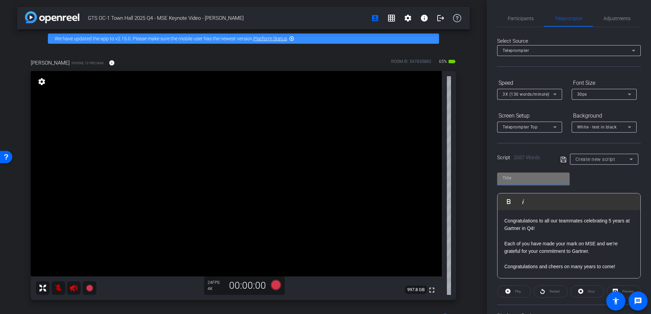
click at [532, 181] on input "text" at bounding box center [534, 178] width 62 height 8
type input "[PERSON_NAME]'s Script"
click at [562, 160] on icon at bounding box center [563, 160] width 6 height 8
click at [591, 159] on span "[PERSON_NAME]'s Script" at bounding box center [600, 159] width 49 height 5
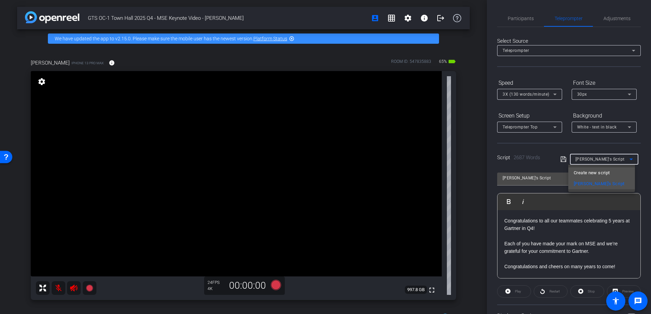
click at [592, 171] on span "Create new script" at bounding box center [592, 173] width 36 height 8
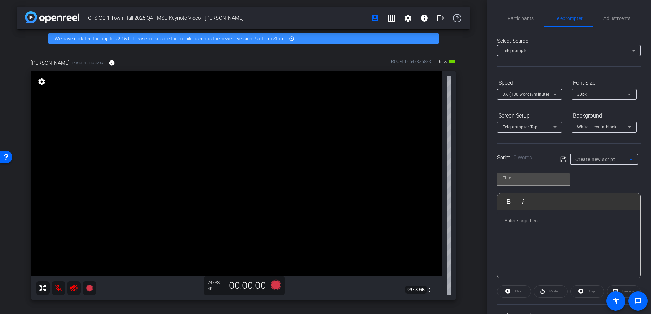
click at [524, 219] on p at bounding box center [568, 221] width 129 height 8
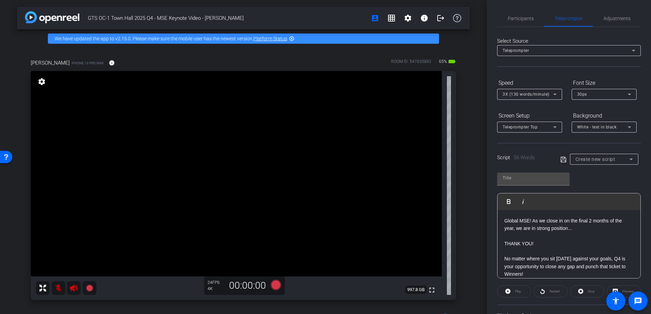
click at [505, 219] on p "Global MSE! As we close in on the final 2 months of the year, we are in strong …" at bounding box center [568, 224] width 129 height 15
click at [521, 175] on input "text" at bounding box center [534, 178] width 62 height 8
click at [561, 161] on icon at bounding box center [563, 160] width 6 height 8
click at [598, 159] on div "Script 2" at bounding box center [603, 159] width 54 height 9
click at [561, 146] on div at bounding box center [325, 157] width 651 height 314
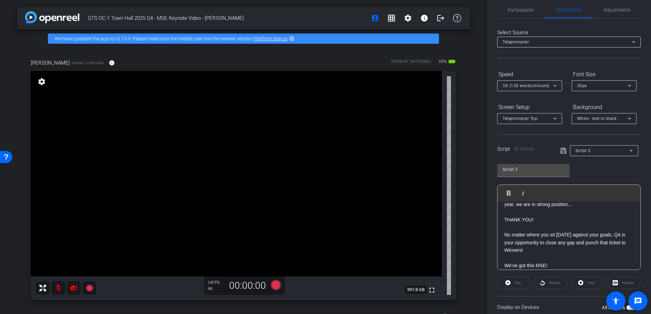
scroll to position [24, 0]
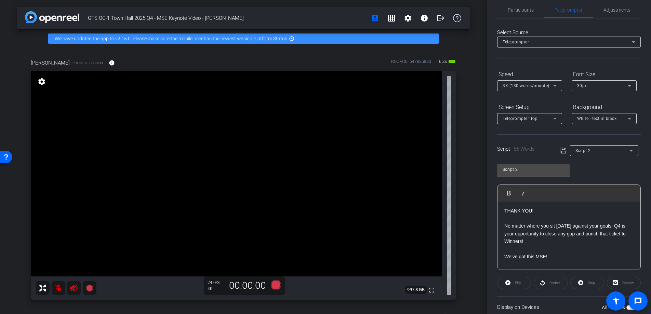
click at [627, 308] on span "button" at bounding box center [631, 307] width 10 height 5
click at [617, 285] on div "Preview" at bounding box center [624, 283] width 34 height 12
click at [616, 281] on div "Preview" at bounding box center [624, 283] width 34 height 12
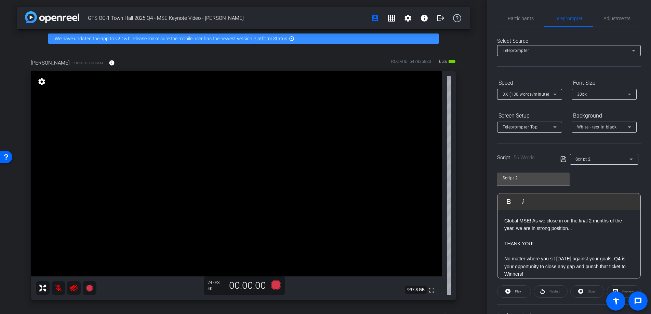
scroll to position [59, 0]
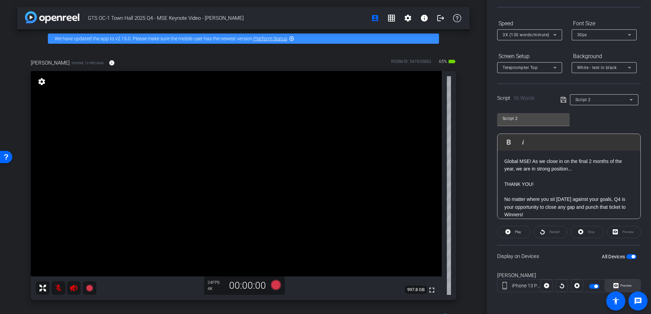
click at [621, 280] on span at bounding box center [622, 286] width 35 height 16
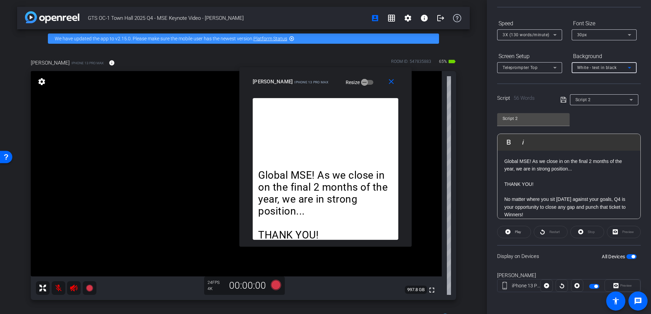
click at [595, 68] on span "White - text in black" at bounding box center [597, 67] width 40 height 5
click at [593, 92] on div "Black - text in white" at bounding box center [597, 94] width 40 height 8
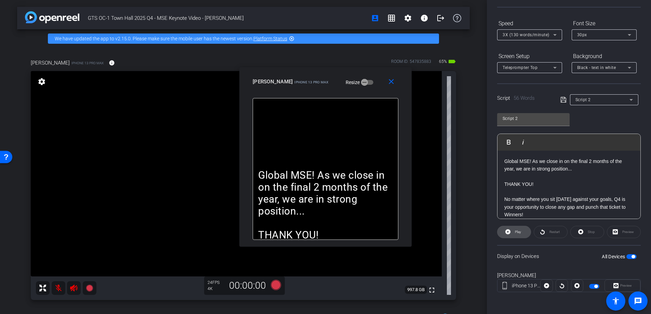
click at [513, 233] on span "Play" at bounding box center [517, 232] width 8 height 10
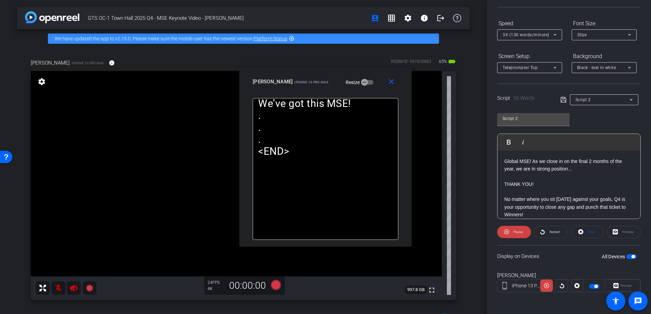
click at [539, 35] on span "3X (130 words/minute)" at bounding box center [526, 34] width 47 height 5
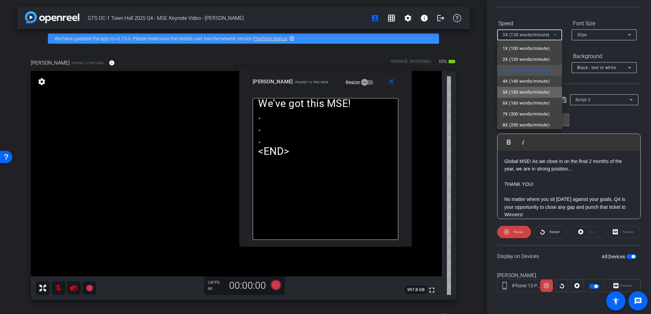
click at [534, 92] on span "5X (150 words/minute)" at bounding box center [526, 92] width 47 height 8
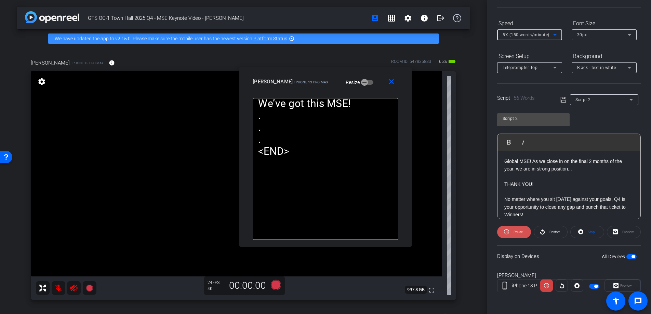
click at [519, 233] on span "Pause" at bounding box center [518, 232] width 9 height 4
click at [554, 232] on span "Restart" at bounding box center [555, 232] width 10 height 4
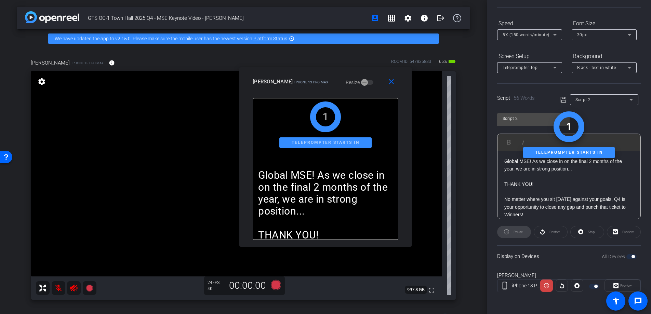
click at [596, 232] on div "Stop" at bounding box center [587, 232] width 34 height 12
click at [589, 232] on div "Stop" at bounding box center [587, 232] width 34 height 12
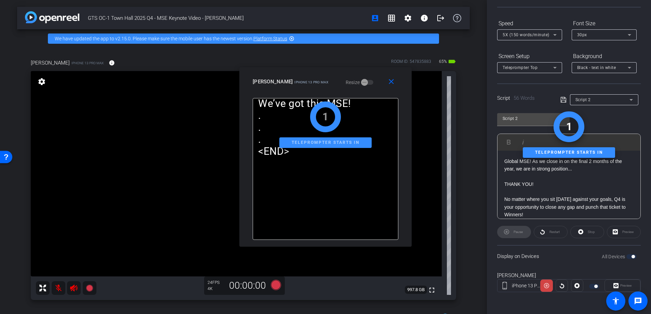
click at [586, 233] on div "Stop" at bounding box center [587, 232] width 34 height 12
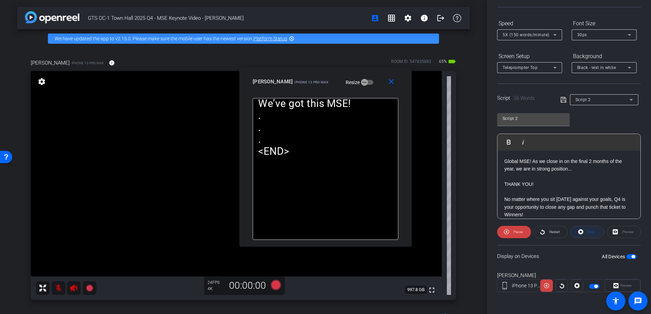
click at [588, 232] on span "Stop" at bounding box center [591, 232] width 7 height 4
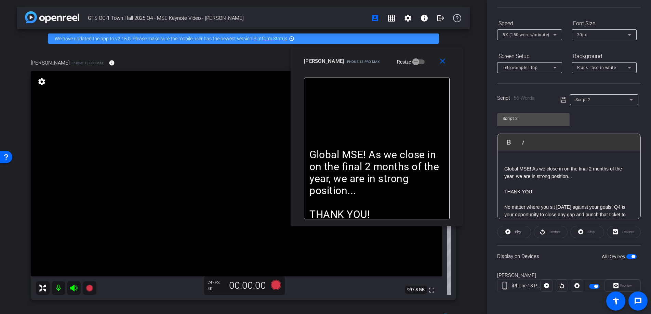
drag, startPoint x: 376, startPoint y: 75, endPoint x: 427, endPoint y: 55, distance: 55.2
click at [427, 55] on div "[PERSON_NAME] iPhone 13 Pro Max Resize" at bounding box center [379, 61] width 151 height 12
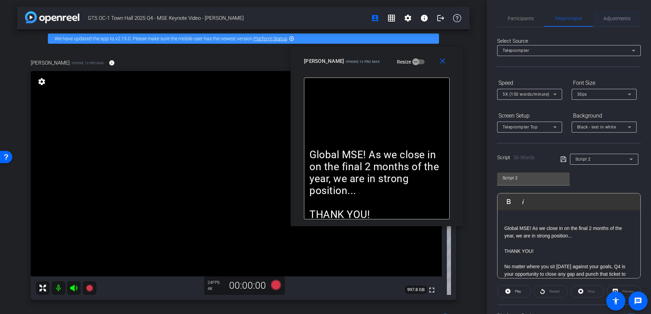
click at [612, 17] on span "Adjustments" at bounding box center [617, 18] width 27 height 5
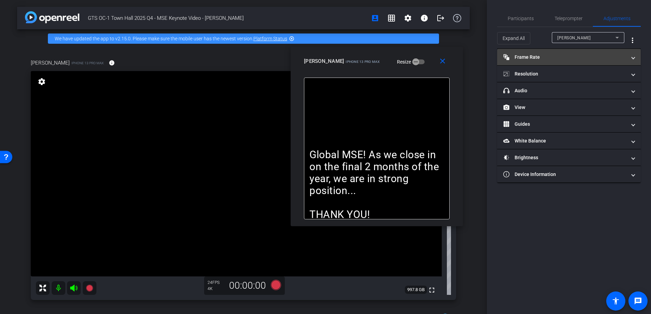
click at [553, 57] on mat-panel-title "Frame Rate Frame Rate" at bounding box center [564, 57] width 123 height 7
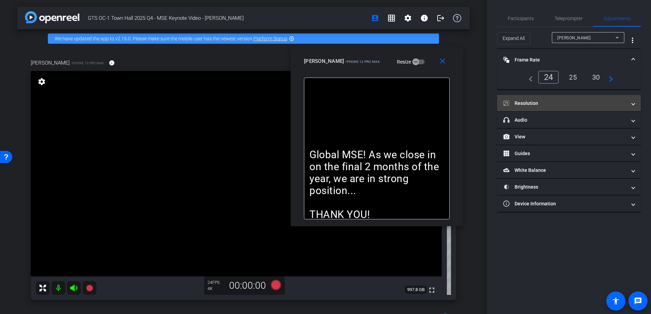
click at [550, 105] on mat-panel-title "Resolution" at bounding box center [564, 103] width 123 height 7
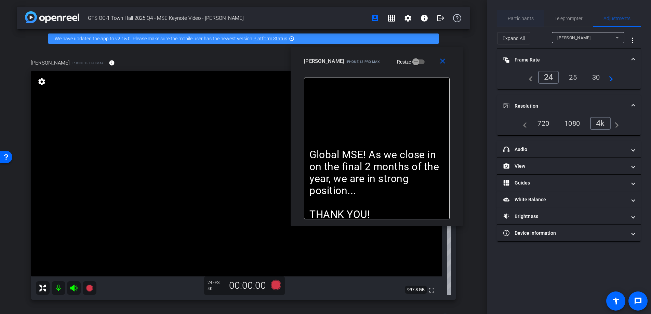
click at [520, 18] on span "Participants" at bounding box center [521, 18] width 26 height 5
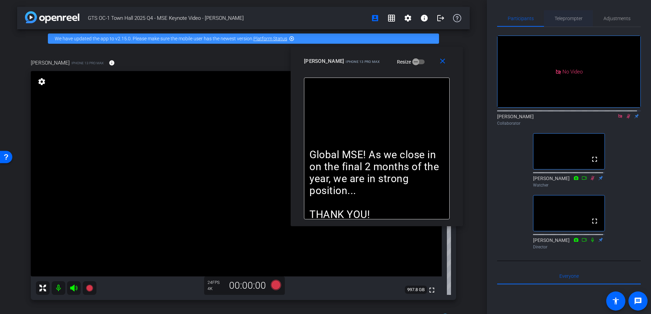
click at [564, 19] on span "Teleprompter" at bounding box center [569, 18] width 28 height 5
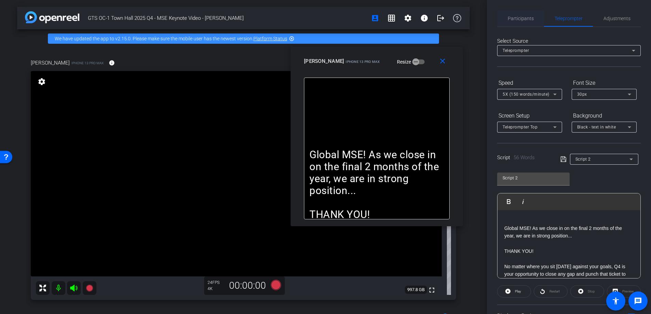
click at [524, 20] on span "Participants" at bounding box center [521, 18] width 26 height 5
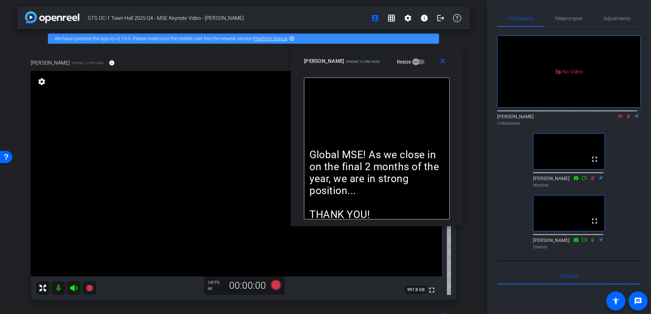
click at [627, 114] on icon at bounding box center [629, 116] width 4 height 4
click at [626, 114] on icon at bounding box center [628, 116] width 5 height 5
click at [564, 18] on span "Teleprompter" at bounding box center [569, 18] width 28 height 5
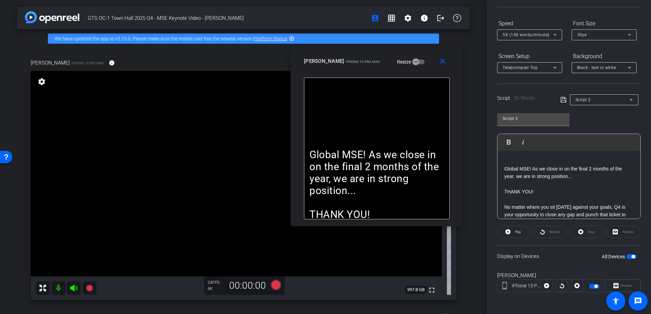
scroll to position [55, 0]
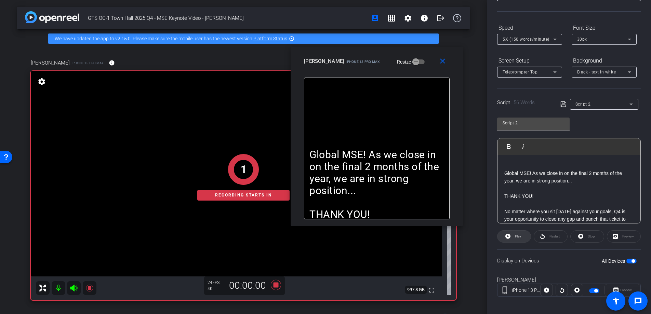
click at [518, 237] on span "Play" at bounding box center [518, 237] width 6 height 4
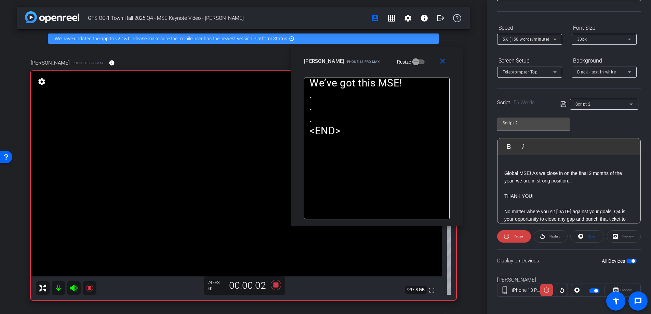
click at [530, 38] on span "5X (150 words/minute)" at bounding box center [526, 39] width 47 height 5
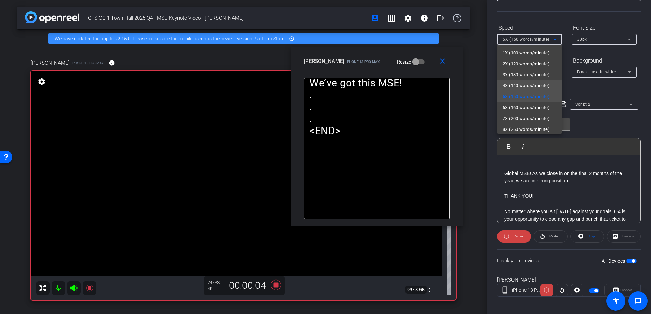
click at [523, 82] on span "4X (140 words/minute)" at bounding box center [526, 86] width 47 height 8
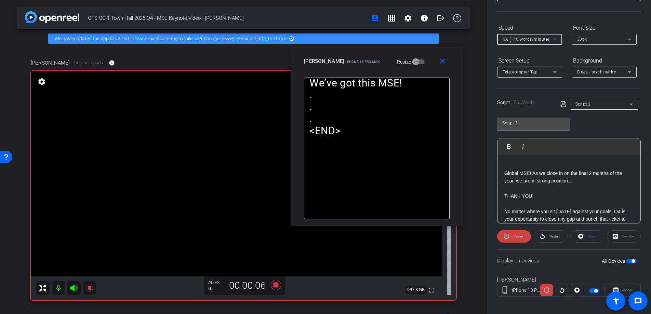
click at [526, 38] on span "4X (140 words/minute)" at bounding box center [526, 39] width 47 height 5
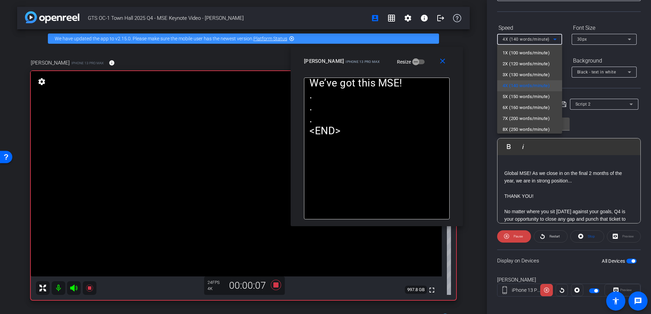
click at [520, 71] on span "3X (130 words/minute)" at bounding box center [526, 75] width 47 height 8
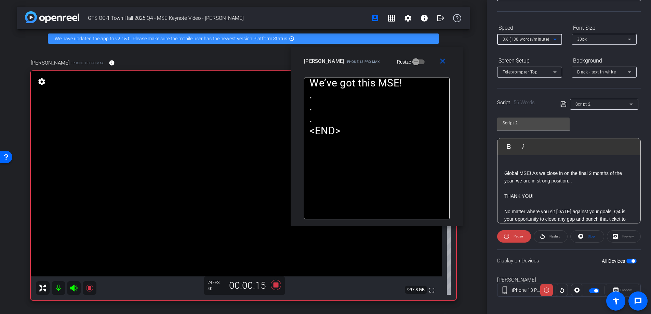
click at [525, 38] on span "3X (130 words/minute)" at bounding box center [526, 39] width 47 height 5
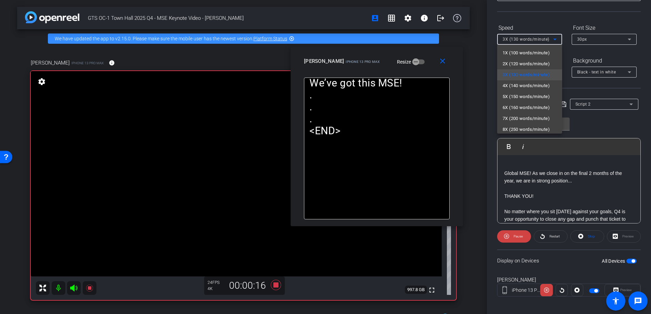
click at [522, 61] on span "2X (120 words/minute)" at bounding box center [526, 64] width 47 height 8
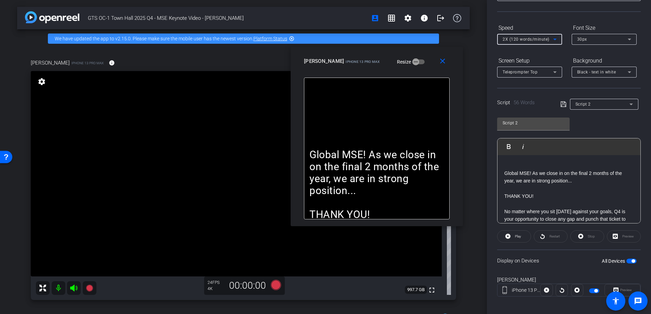
scroll to position [0, 0]
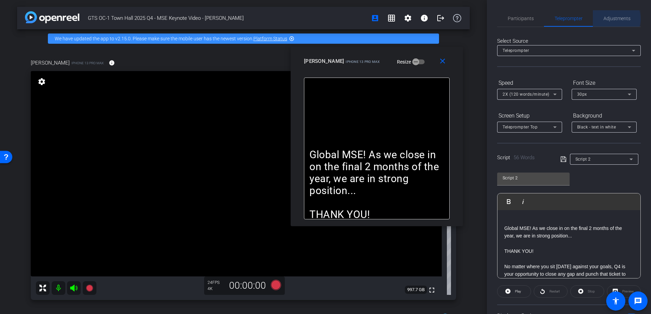
click at [611, 19] on span "Adjustments" at bounding box center [617, 18] width 27 height 5
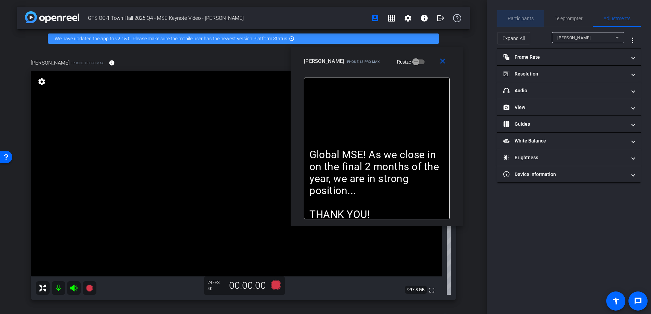
click at [510, 16] on span "Participants" at bounding box center [521, 18] width 26 height 5
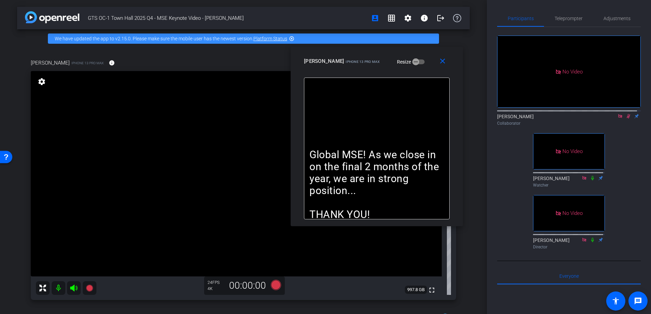
click at [626, 114] on icon at bounding box center [628, 116] width 5 height 5
click at [569, 14] on span "Teleprompter" at bounding box center [569, 18] width 28 height 16
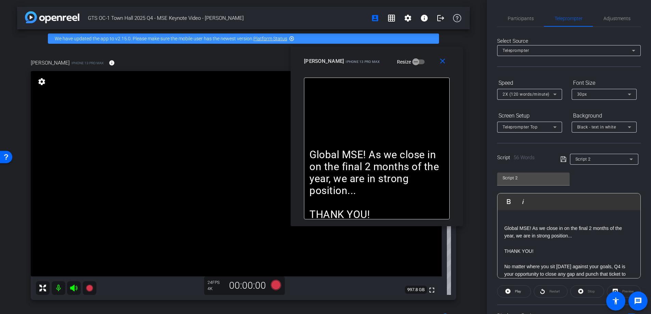
click at [587, 156] on div "Script 2" at bounding box center [603, 159] width 54 height 9
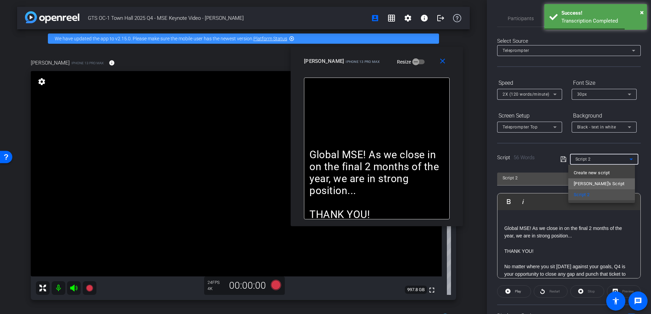
click at [593, 181] on span "[PERSON_NAME]'s Script" at bounding box center [599, 184] width 51 height 8
type input "[PERSON_NAME]'s Script"
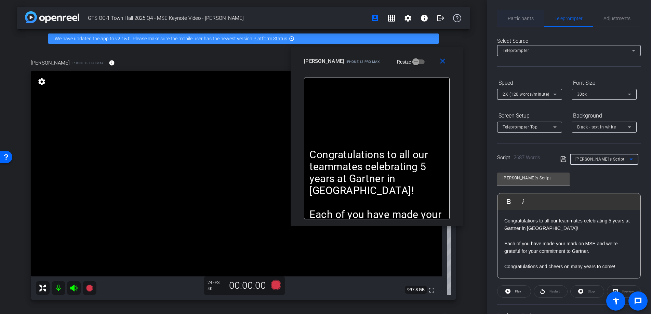
click at [524, 17] on span "Participants" at bounding box center [521, 18] width 26 height 5
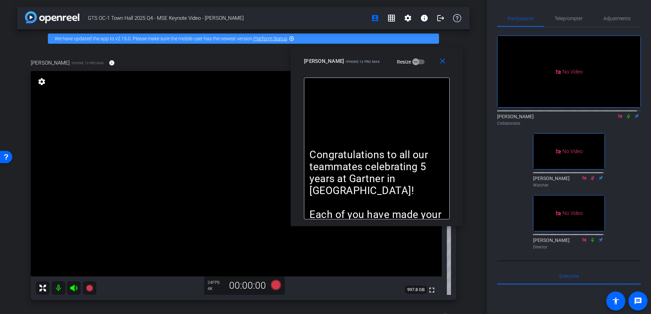
click at [626, 114] on icon at bounding box center [628, 116] width 5 height 5
click at [574, 17] on span "Teleprompter" at bounding box center [569, 18] width 28 height 5
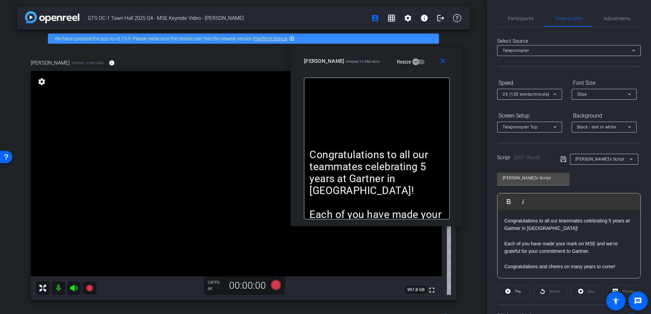
click at [545, 98] on div "2X (120 words/minute)" at bounding box center [530, 94] width 54 height 11
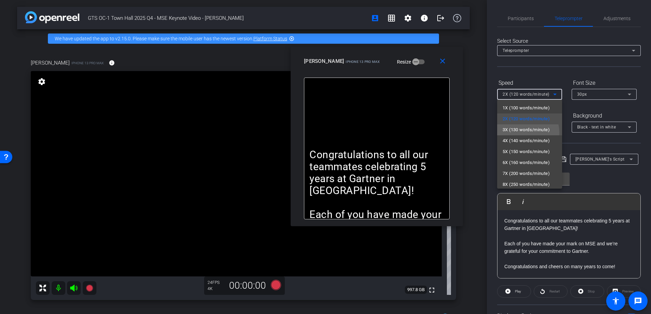
click at [523, 133] on span "3X (130 words/minute)" at bounding box center [526, 130] width 47 height 8
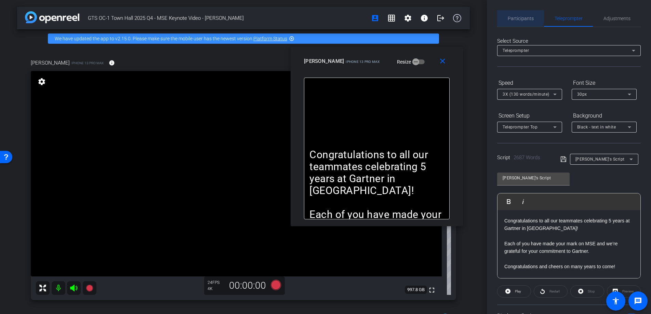
click at [519, 16] on span "Participants" at bounding box center [521, 18] width 26 height 5
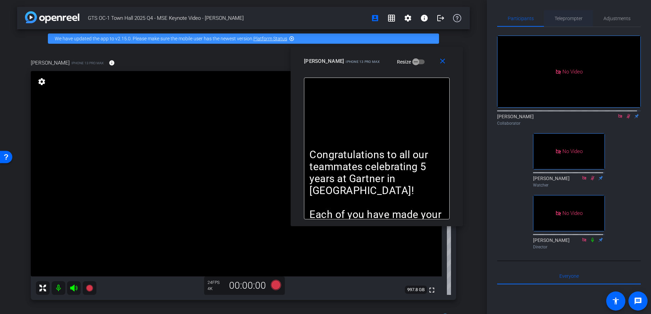
click at [562, 16] on span "Teleprompter" at bounding box center [569, 18] width 28 height 5
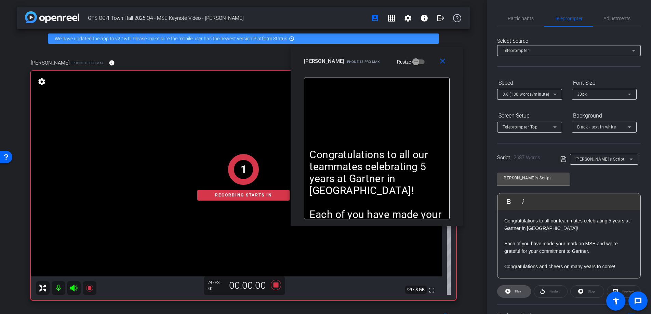
click at [516, 291] on span "Play" at bounding box center [518, 292] width 6 height 4
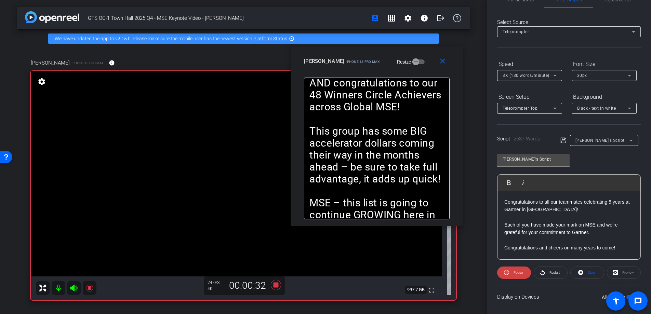
scroll to position [59, 0]
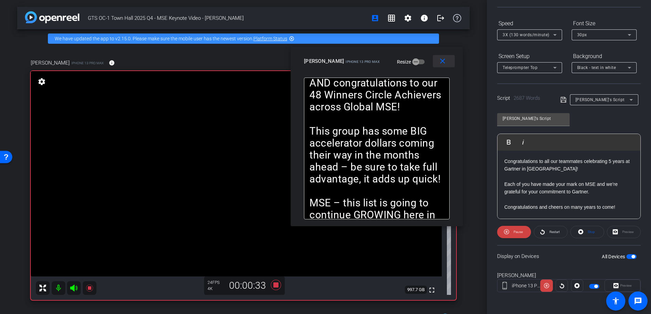
drag, startPoint x: 445, startPoint y: 60, endPoint x: 452, endPoint y: 59, distance: 6.6
click at [445, 60] on mat-icon "close" at bounding box center [442, 61] width 9 height 9
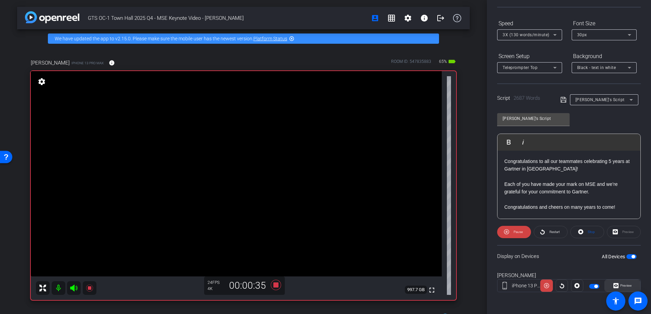
click at [627, 285] on span "Preview" at bounding box center [626, 286] width 12 height 4
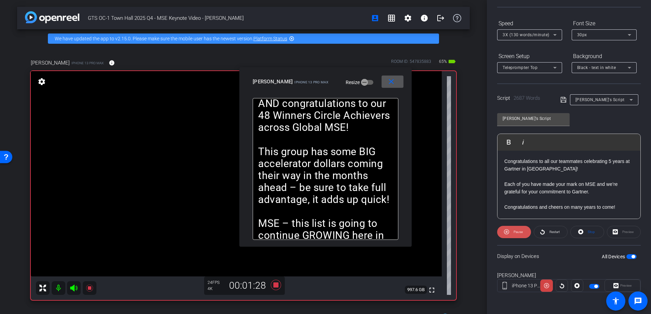
click at [520, 233] on span "Pause" at bounding box center [518, 232] width 9 height 4
click at [519, 232] on span "Play" at bounding box center [518, 232] width 6 height 4
click at [519, 233] on span "Pause" at bounding box center [518, 232] width 9 height 4
click at [519, 233] on span "Play" at bounding box center [518, 232] width 6 height 4
click at [391, 81] on mat-icon "close" at bounding box center [391, 82] width 9 height 9
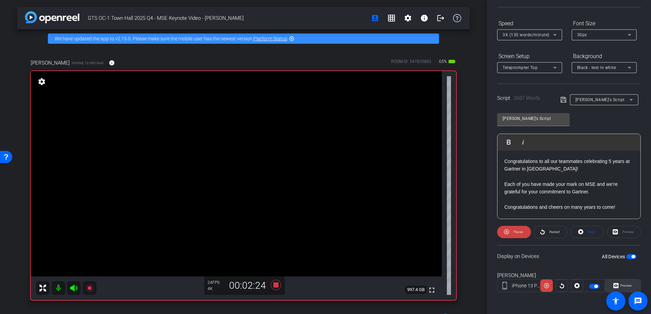
click at [633, 284] on span at bounding box center [622, 286] width 35 height 16
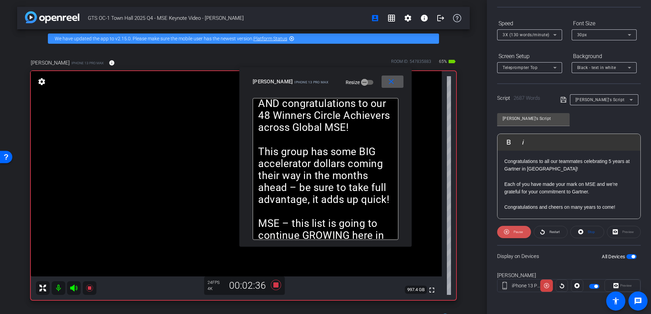
click at [521, 234] on span "Pause" at bounding box center [518, 232] width 9 height 4
click at [520, 232] on span "Play" at bounding box center [518, 232] width 6 height 4
click at [521, 232] on span "Pause" at bounding box center [518, 232] width 9 height 4
click at [519, 232] on span "Play" at bounding box center [518, 232] width 6 height 4
click at [393, 80] on mat-icon "close" at bounding box center [391, 82] width 9 height 9
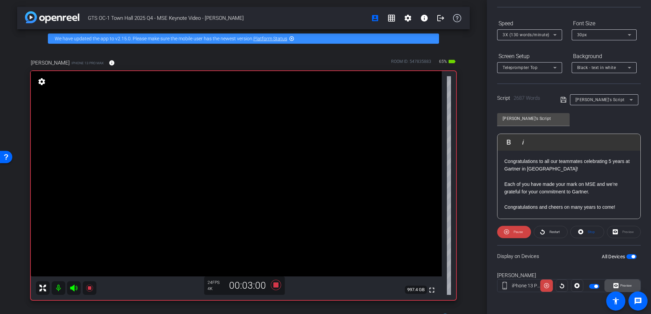
click at [626, 282] on span "Preview" at bounding box center [625, 286] width 13 height 10
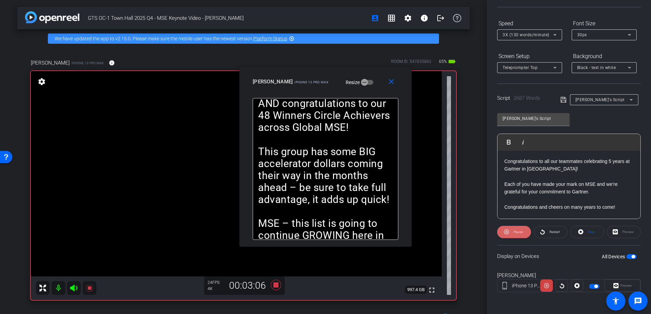
click at [518, 233] on span "Pause" at bounding box center [518, 232] width 9 height 4
click at [518, 233] on span "Play" at bounding box center [518, 232] width 6 height 4
click at [518, 233] on span "Pause" at bounding box center [518, 232] width 9 height 4
click at [518, 233] on span "Play" at bounding box center [518, 232] width 6 height 4
click at [394, 80] on mat-icon "close" at bounding box center [391, 82] width 9 height 9
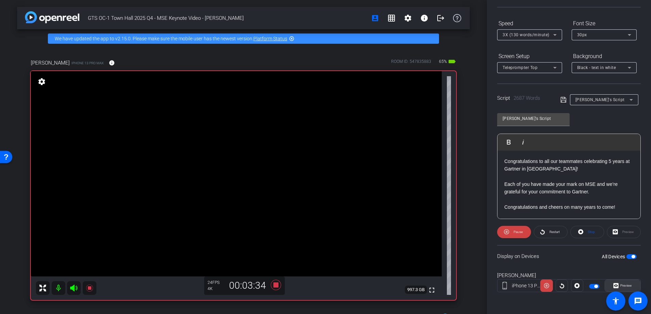
click at [632, 283] on span at bounding box center [622, 286] width 35 height 16
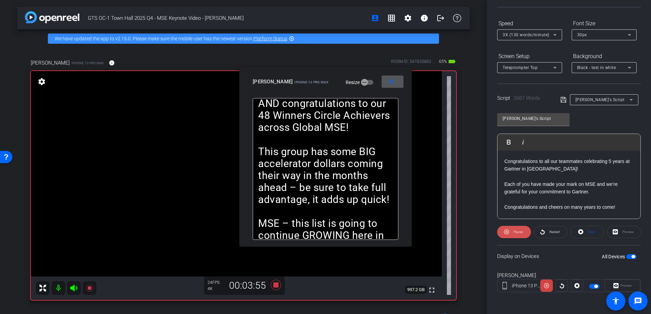
click at [519, 232] on span "Pause" at bounding box center [518, 232] width 9 height 4
click at [519, 232] on span "Play" at bounding box center [518, 232] width 6 height 4
click at [519, 232] on span "Pause" at bounding box center [518, 232] width 9 height 4
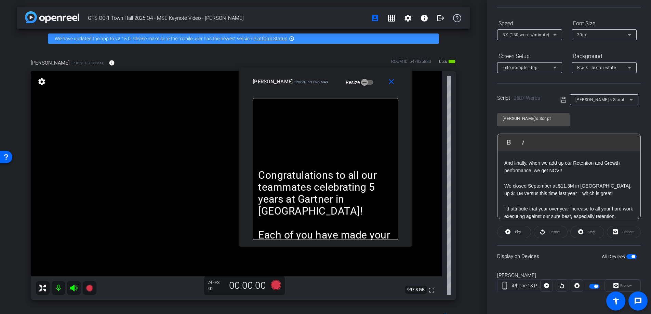
scroll to position [0, 0]
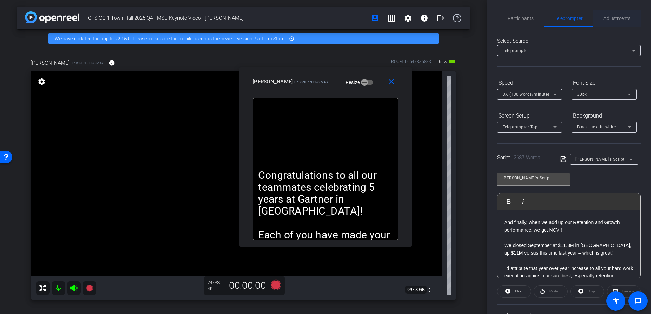
click at [610, 18] on span "Adjustments" at bounding box center [617, 18] width 27 height 5
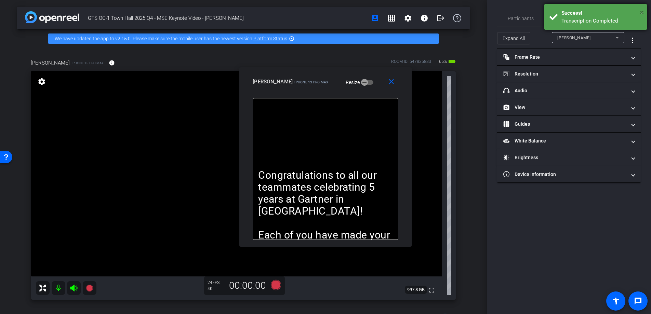
click at [642, 11] on span "×" at bounding box center [642, 12] width 4 height 8
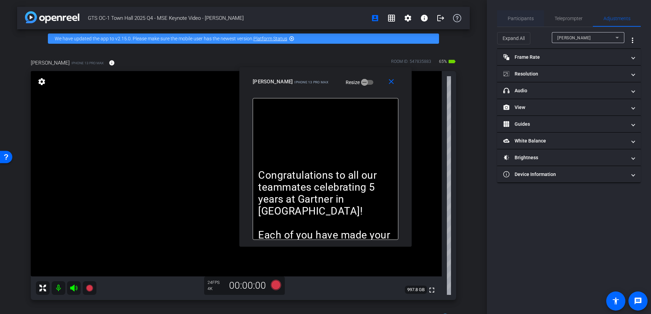
click at [524, 18] on span "Participants" at bounding box center [521, 18] width 26 height 5
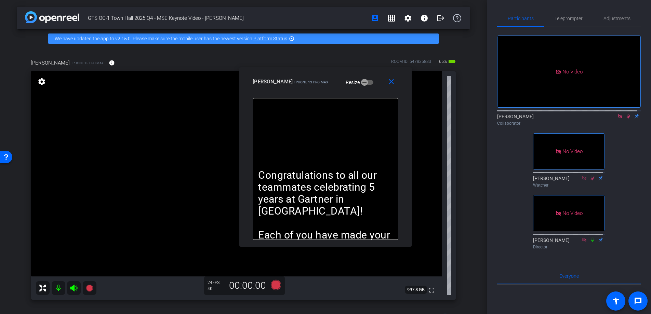
click at [627, 114] on icon at bounding box center [629, 116] width 4 height 4
click at [627, 114] on icon at bounding box center [628, 116] width 3 height 4
click at [565, 16] on span "Teleprompter" at bounding box center [569, 18] width 28 height 5
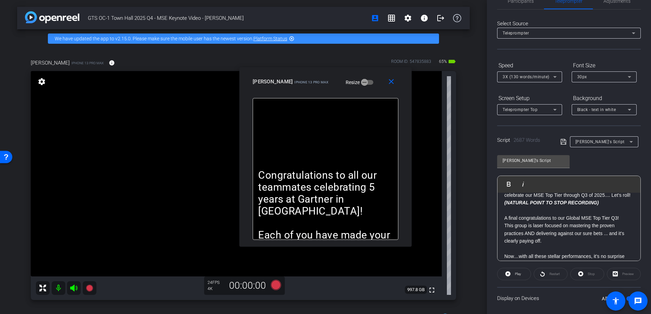
scroll to position [648, 0]
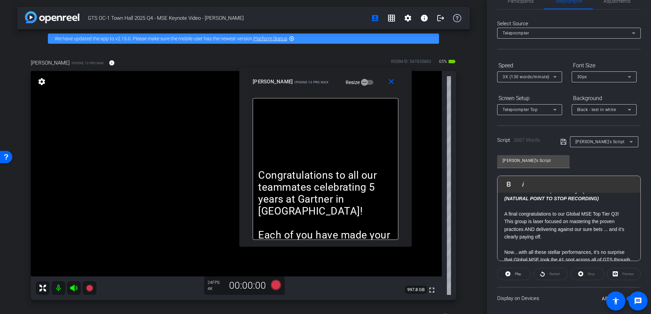
click at [504, 218] on p "A final congratulations to our Global MSE Top Tier Q3!" at bounding box center [568, 214] width 129 height 8
click at [528, 7] on span "Participants" at bounding box center [521, 1] width 26 height 16
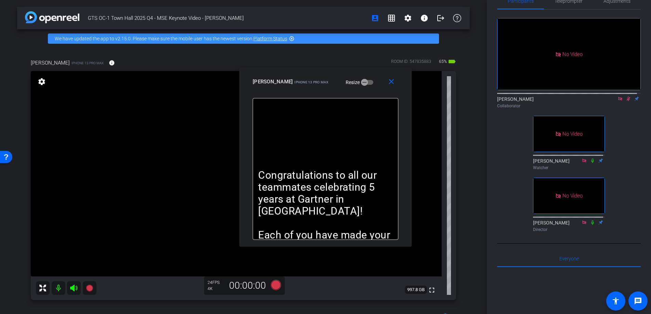
click at [627, 97] on icon at bounding box center [629, 99] width 4 height 4
click at [567, 3] on span "Teleprompter" at bounding box center [569, 1] width 28 height 5
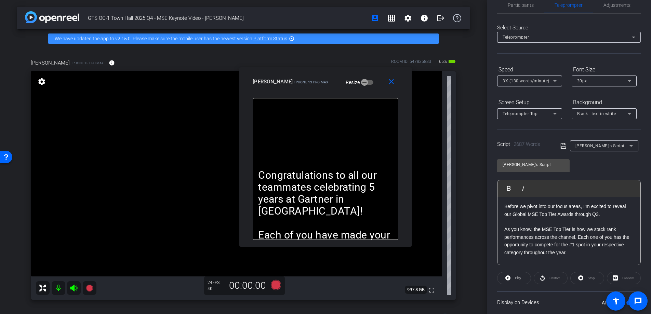
scroll to position [540, 0]
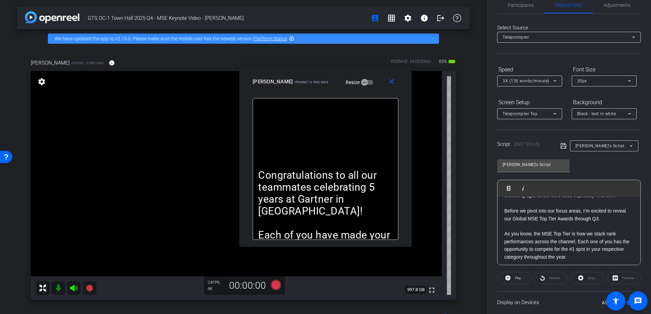
click at [505, 209] on p "Before we pivot into our focus areas, I’m excited to reveal our Global MSE Top …" at bounding box center [568, 214] width 129 height 15
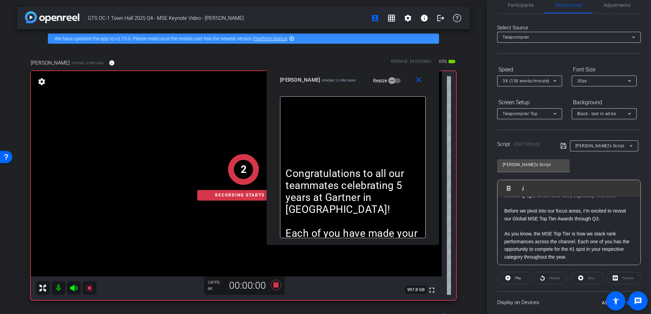
drag, startPoint x: 351, startPoint y: 74, endPoint x: 377, endPoint y: 72, distance: 26.8
click at [377, 72] on div "close [PERSON_NAME] iPhone 13 Pro Max Resize" at bounding box center [353, 81] width 172 height 31
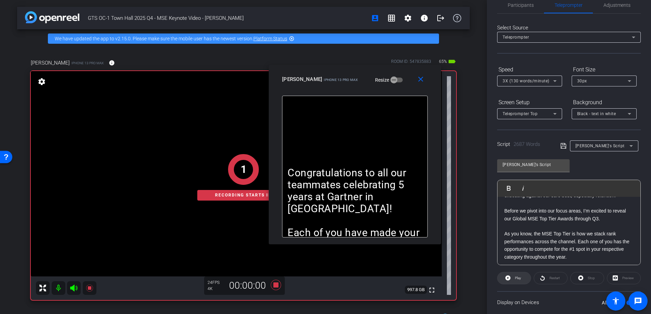
click at [526, 274] on span at bounding box center [514, 278] width 33 height 16
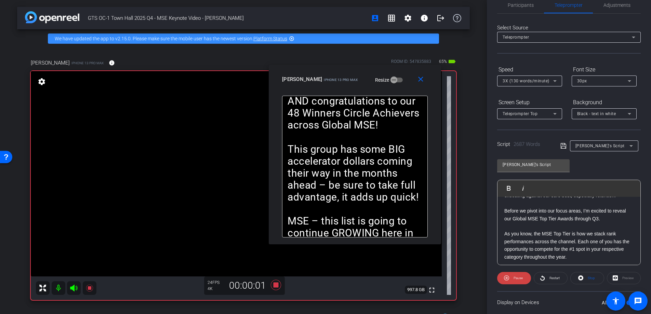
click at [505, 210] on p "Before we pivot into our focus areas, I’m excited to reveal our Global MSE Top …" at bounding box center [568, 214] width 129 height 15
click at [514, 188] on span "Play" at bounding box center [513, 188] width 11 height 6
click at [514, 280] on span "Pause" at bounding box center [518, 278] width 9 height 4
click at [519, 3] on span "Participants" at bounding box center [521, 5] width 26 height 5
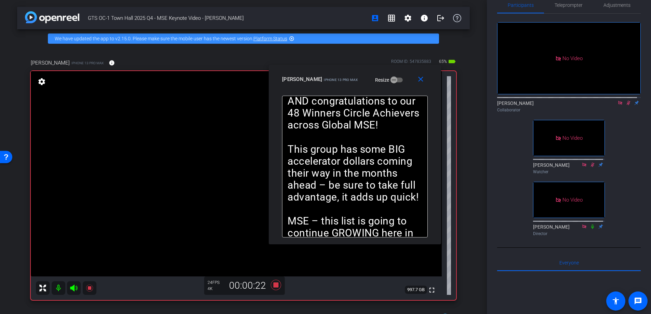
click at [626, 101] on icon at bounding box center [628, 103] width 5 height 5
click at [608, 6] on span "Adjustments" at bounding box center [617, 5] width 27 height 16
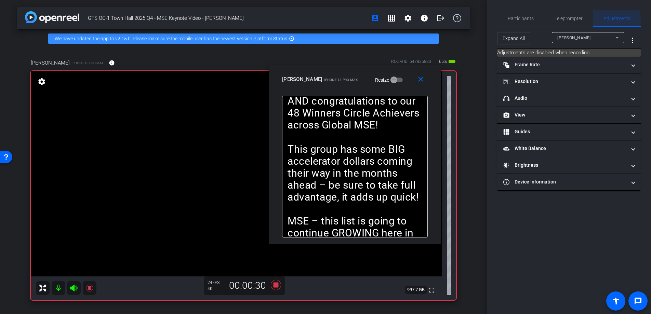
scroll to position [0, 0]
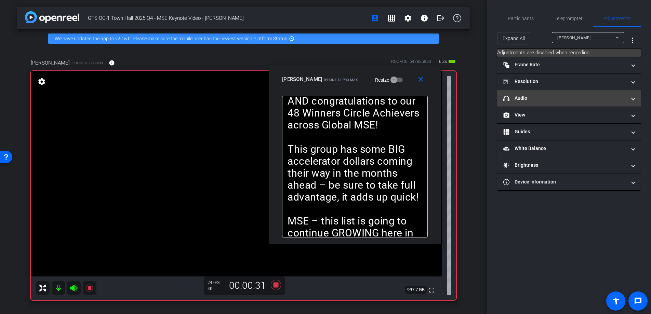
click at [533, 100] on mat-panel-title "headphone icon Audio" at bounding box center [564, 98] width 123 height 7
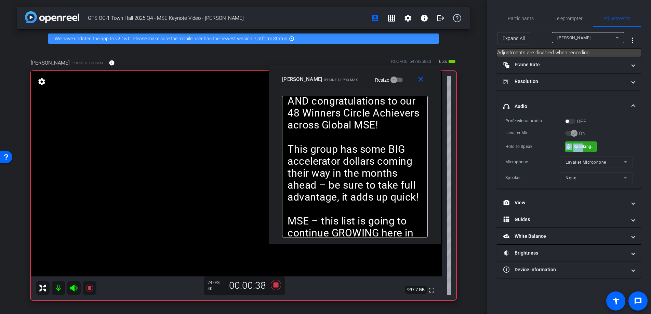
drag, startPoint x: 583, startPoint y: 147, endPoint x: 584, endPoint y: 142, distance: 5.1
click at [526, 20] on span "Participants" at bounding box center [521, 18] width 26 height 5
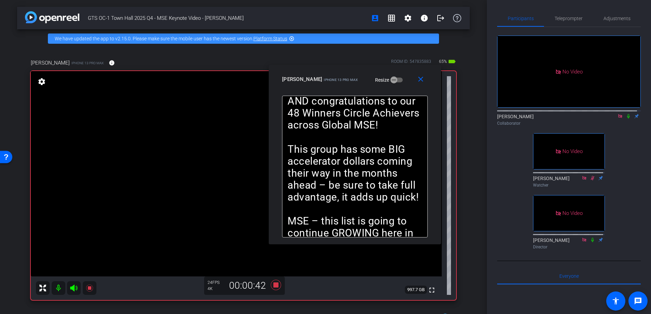
click at [626, 114] on icon at bounding box center [628, 116] width 5 height 5
click at [565, 18] on span "Teleprompter" at bounding box center [569, 18] width 28 height 5
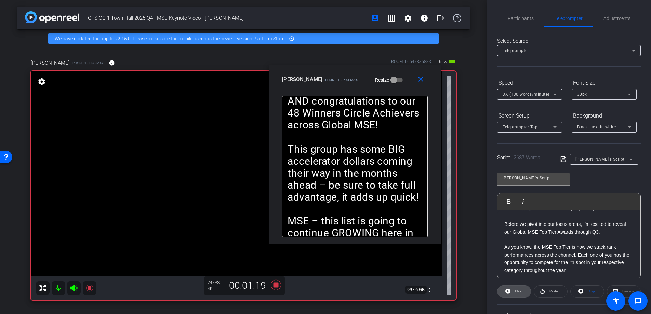
click at [517, 293] on span "Play" at bounding box center [518, 292] width 6 height 4
click at [516, 294] on span "Pause" at bounding box center [517, 292] width 11 height 10
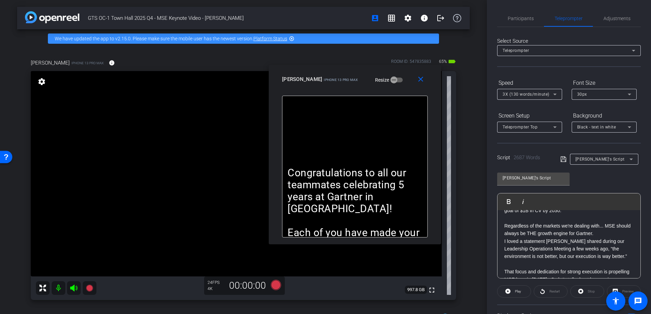
scroll to position [874, 0]
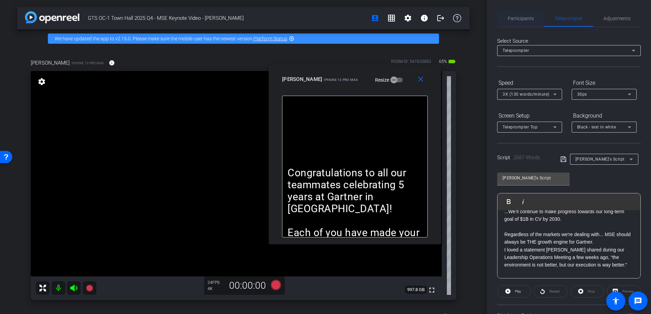
click at [523, 18] on span "Participants" at bounding box center [521, 18] width 26 height 5
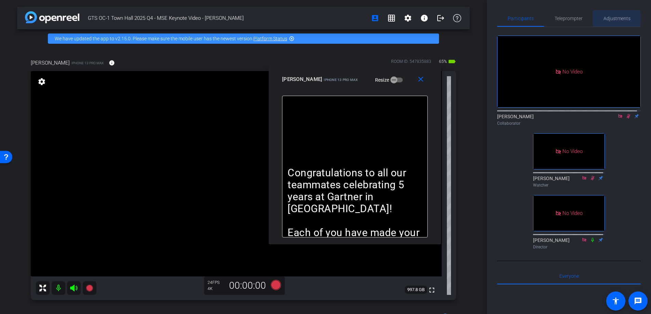
click at [607, 19] on span "Adjustments" at bounding box center [617, 18] width 27 height 5
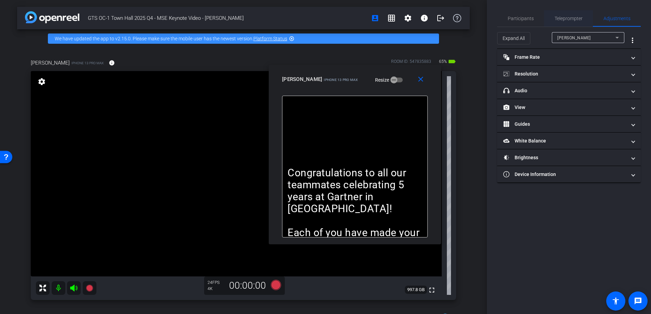
click at [564, 18] on span "Teleprompter" at bounding box center [569, 18] width 28 height 5
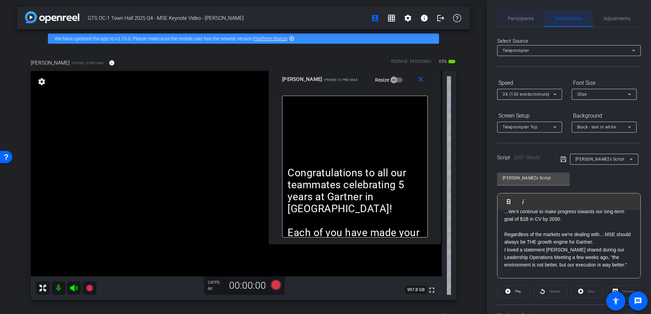
scroll to position [890, 0]
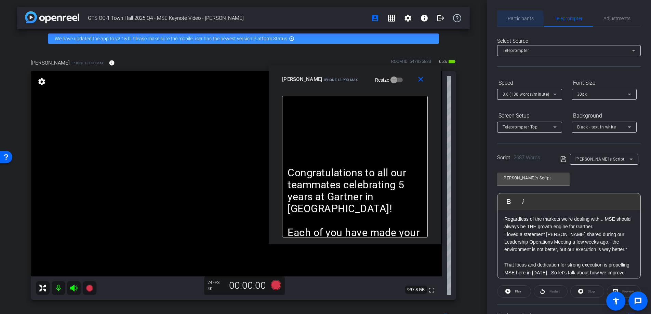
click at [511, 20] on span "Participants" at bounding box center [521, 18] width 26 height 5
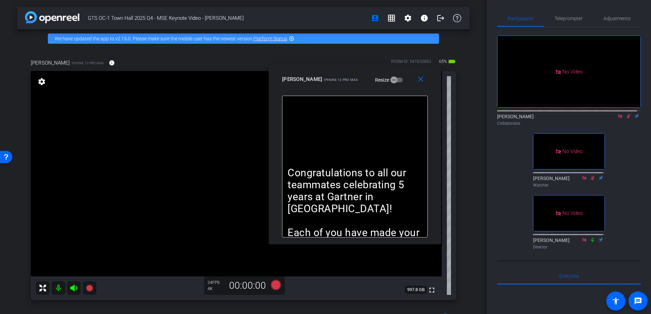
click at [626, 114] on icon at bounding box center [628, 116] width 5 height 5
click at [562, 18] on span "Teleprompter" at bounding box center [569, 18] width 28 height 5
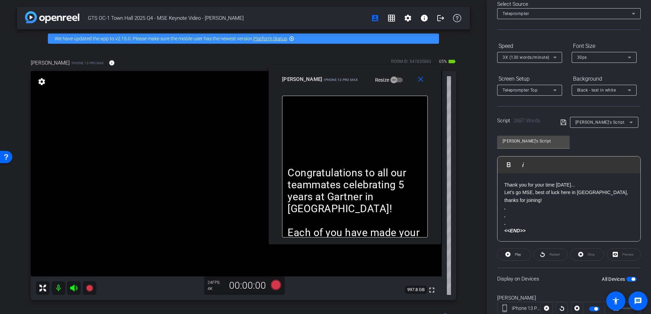
scroll to position [47, 0]
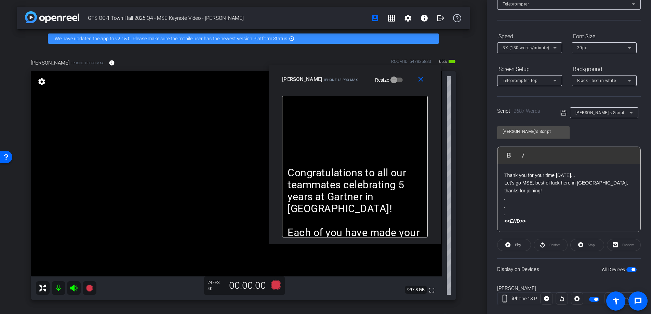
drag, startPoint x: 503, startPoint y: 223, endPoint x: 541, endPoint y: 228, distance: 37.6
copy div "Loremi do sitam cons adi elits doeiu, T’i utlabor et dolore mag Aliqua ENI Adm …"
click at [588, 113] on span "[PERSON_NAME]'s Script" at bounding box center [600, 112] width 49 height 5
click at [591, 125] on span "Create new script" at bounding box center [592, 126] width 36 height 8
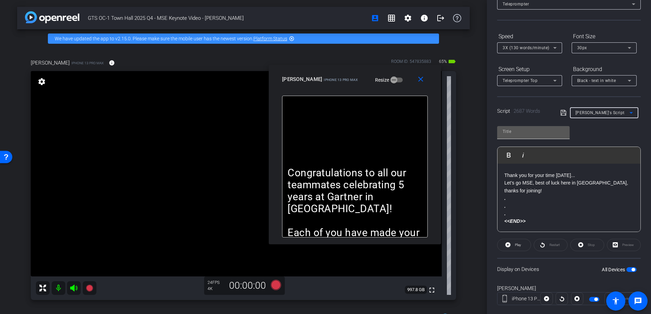
scroll to position [0, 0]
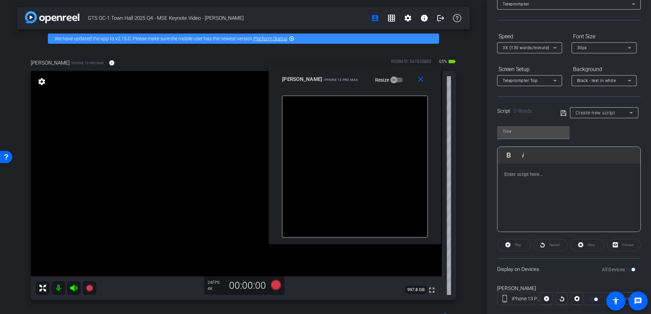
click at [533, 177] on p at bounding box center [568, 175] width 129 height 8
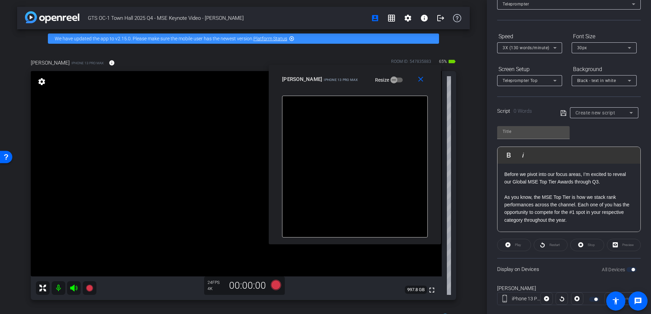
scroll to position [2764, 0]
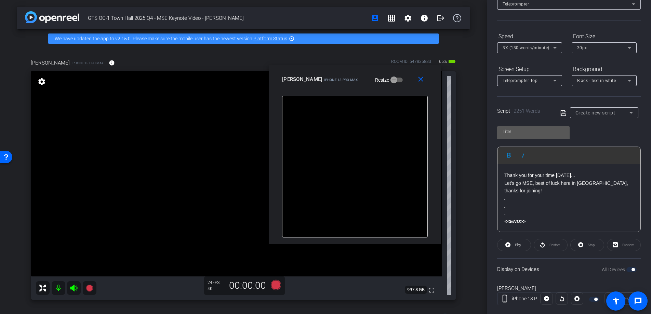
click at [528, 129] on input "text" at bounding box center [534, 132] width 62 height 8
type input "2nd part"
click at [562, 108] on div "Create new script" at bounding box center [600, 112] width 81 height 11
click at [563, 111] on icon at bounding box center [562, 112] width 5 height 5
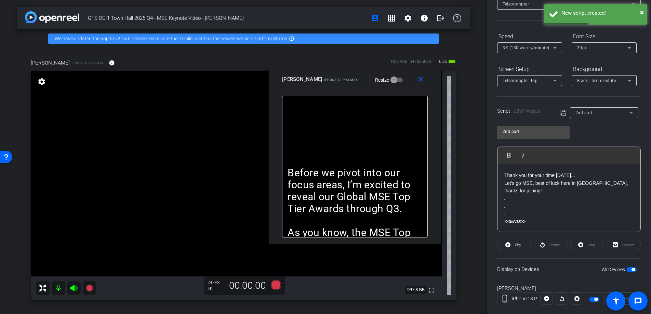
scroll to position [0, 0]
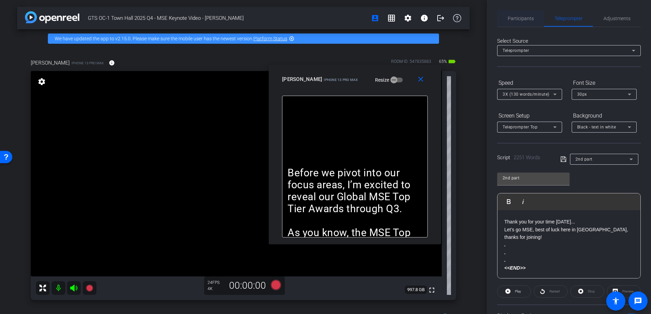
click at [524, 18] on span "Participants" at bounding box center [521, 18] width 26 height 5
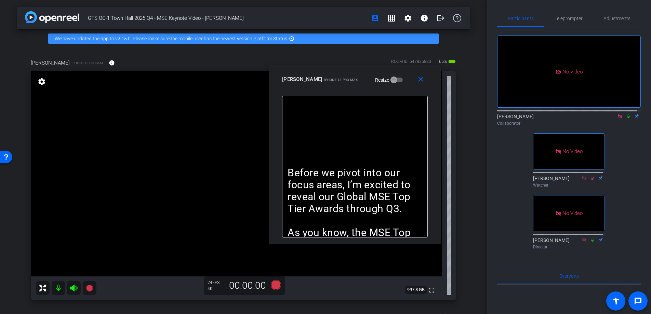
click at [626, 114] on icon at bounding box center [628, 116] width 5 height 5
click at [561, 18] on span "Teleprompter" at bounding box center [569, 18] width 28 height 5
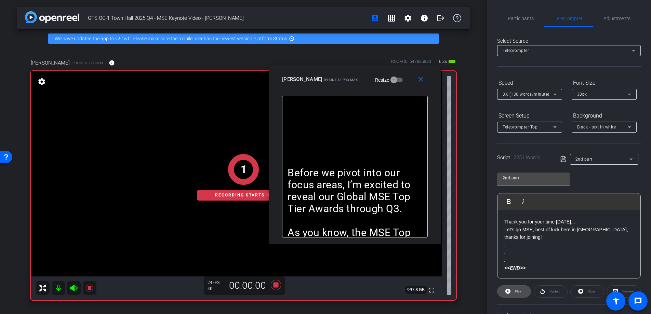
click at [519, 290] on span "Play" at bounding box center [518, 292] width 6 height 4
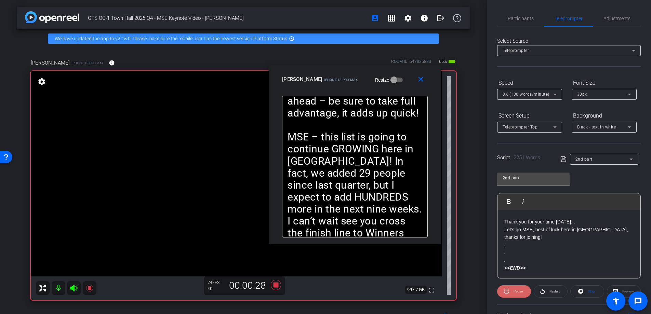
click at [514, 292] on span "Pause" at bounding box center [518, 292] width 9 height 4
click at [553, 290] on span "Restart" at bounding box center [555, 292] width 10 height 4
click at [523, 17] on span "Participants" at bounding box center [521, 18] width 26 height 5
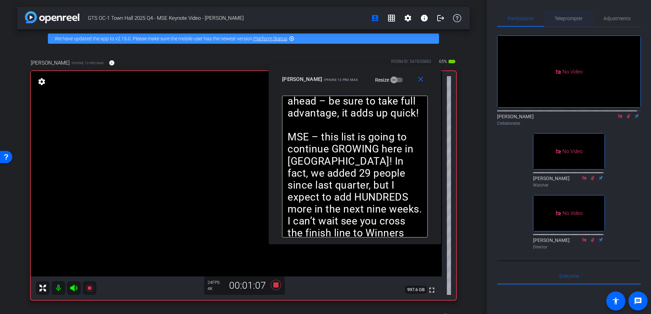
click at [565, 17] on span "Teleprompter" at bounding box center [569, 18] width 28 height 5
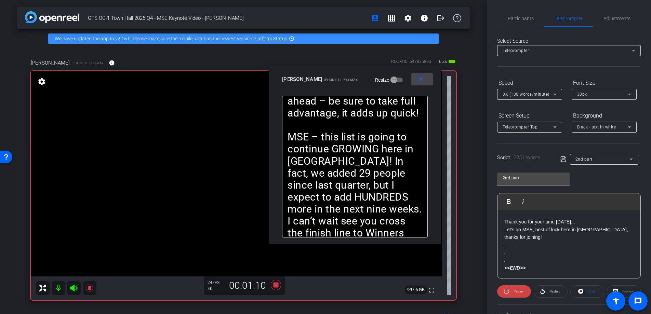
click at [420, 77] on mat-icon "close" at bounding box center [420, 79] width 9 height 9
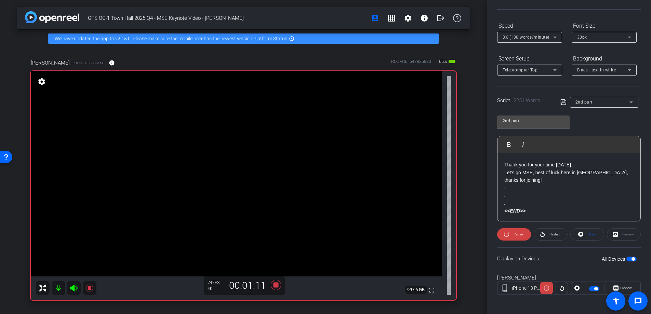
scroll to position [59, 0]
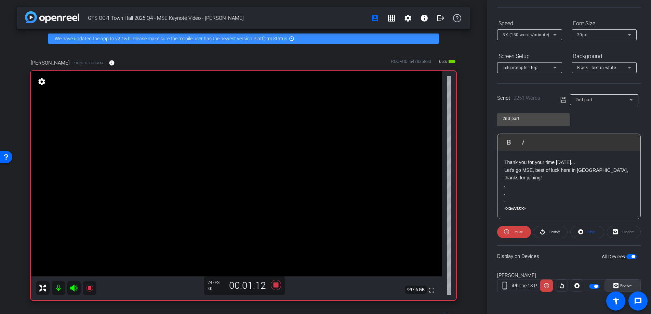
click at [626, 281] on span "Preview" at bounding box center [625, 286] width 13 height 10
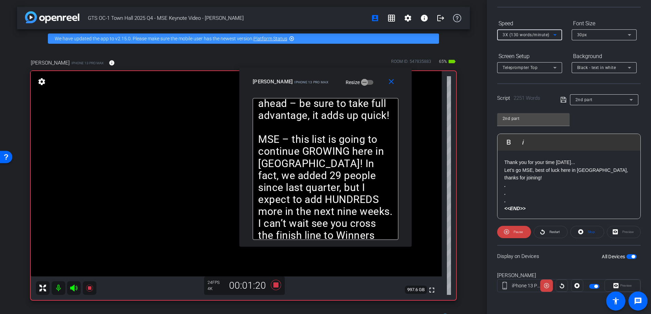
click at [529, 34] on span "3X (130 words/minute)" at bounding box center [526, 34] width 47 height 5
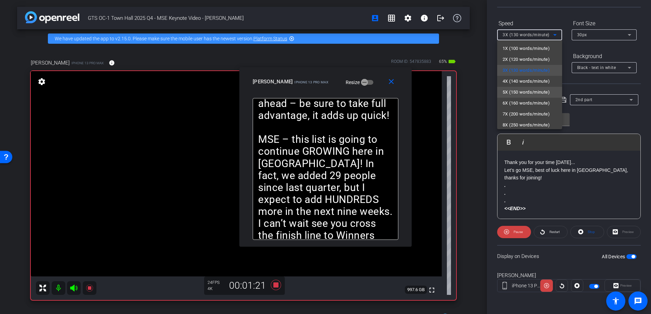
click at [530, 90] on span "5X (150 words/minute)" at bounding box center [526, 92] width 47 height 8
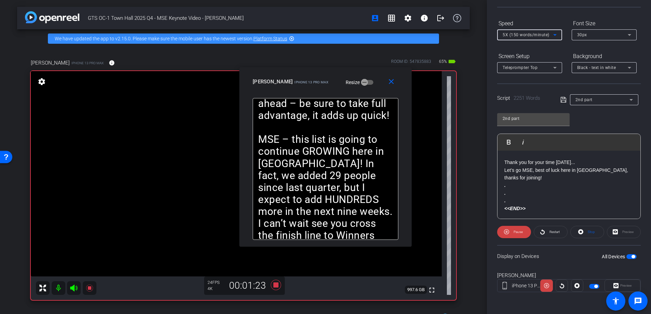
click at [529, 34] on span "5X (150 words/minute)" at bounding box center [526, 34] width 47 height 5
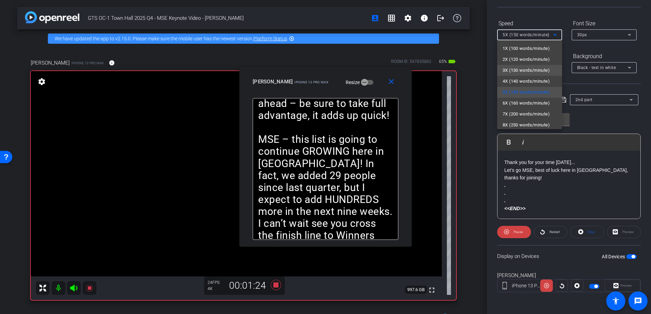
click at [527, 71] on span "3X (130 words/minute)" at bounding box center [526, 70] width 47 height 8
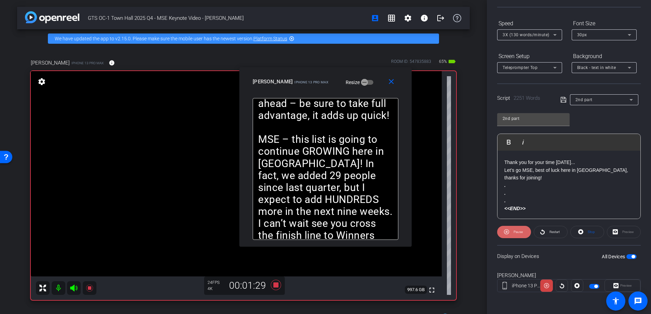
click at [519, 233] on span "Pause" at bounding box center [518, 232] width 9 height 4
click at [519, 233] on span "Play" at bounding box center [518, 232] width 6 height 4
click at [519, 233] on span "Pause" at bounding box center [518, 232] width 9 height 4
click at [519, 233] on span "Play" at bounding box center [518, 232] width 6 height 4
click at [389, 81] on mat-icon "close" at bounding box center [391, 82] width 9 height 9
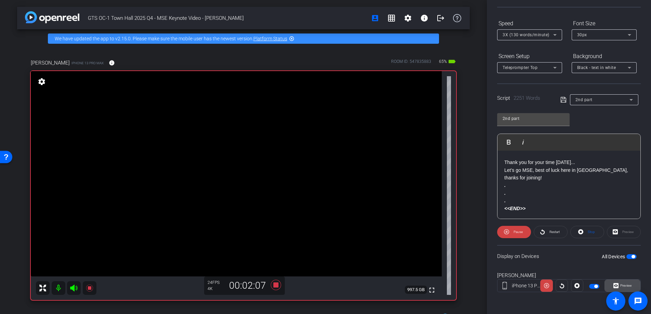
click at [624, 283] on span "Preview" at bounding box center [625, 286] width 13 height 10
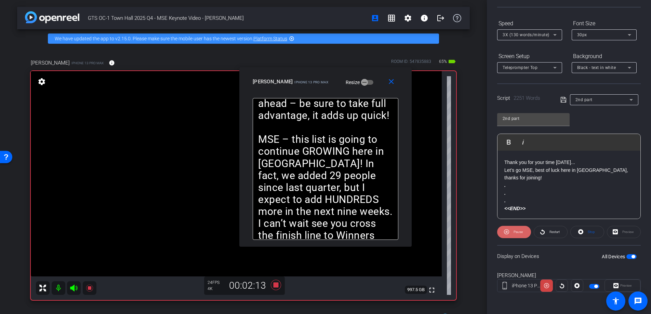
click at [520, 232] on span "Pause" at bounding box center [518, 232] width 9 height 4
click at [520, 232] on span "Play" at bounding box center [517, 232] width 8 height 10
click at [520, 232] on span "Pause" at bounding box center [518, 232] width 9 height 4
click at [520, 232] on span "Play" at bounding box center [517, 232] width 8 height 10
click at [390, 81] on mat-icon "close" at bounding box center [391, 82] width 9 height 9
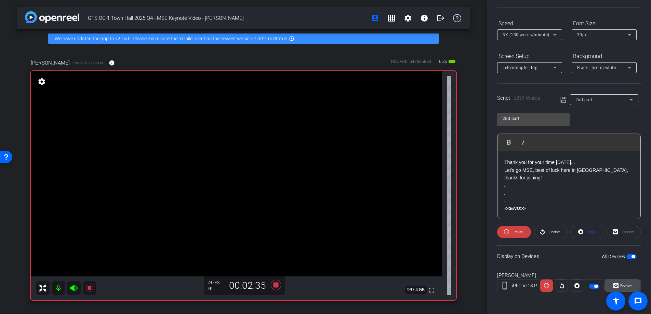
click at [630, 284] on span at bounding box center [622, 286] width 35 height 16
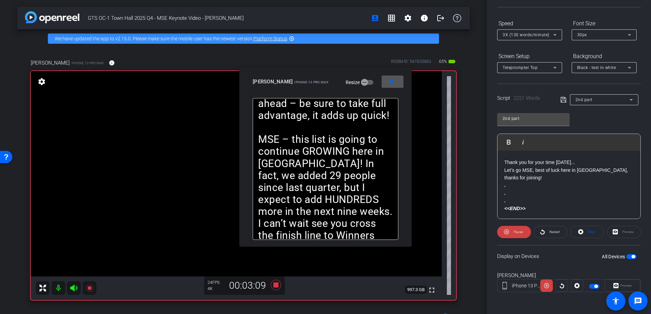
click at [387, 81] on mat-icon "close" at bounding box center [391, 82] width 9 height 9
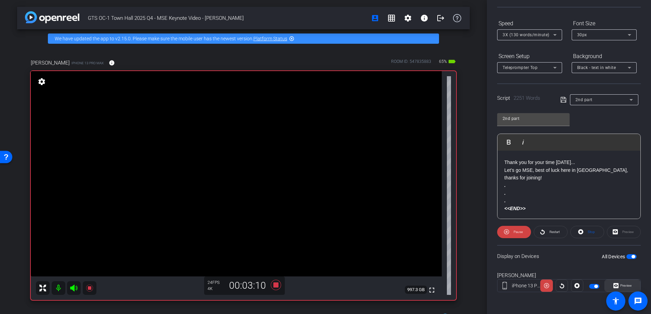
click at [629, 285] on span at bounding box center [622, 286] width 35 height 16
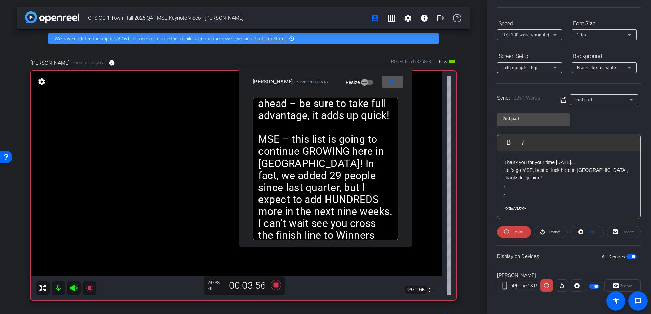
click at [395, 82] on mat-icon "close" at bounding box center [391, 82] width 9 height 9
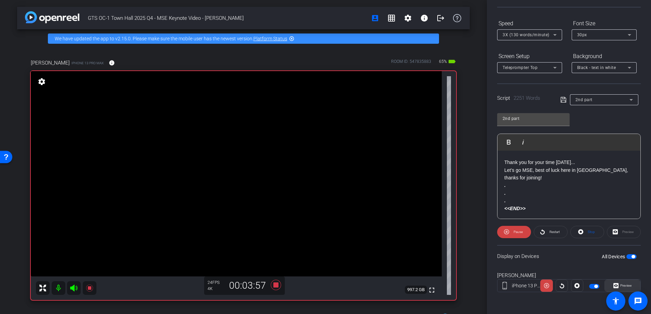
click at [627, 284] on span "Preview" at bounding box center [626, 286] width 12 height 4
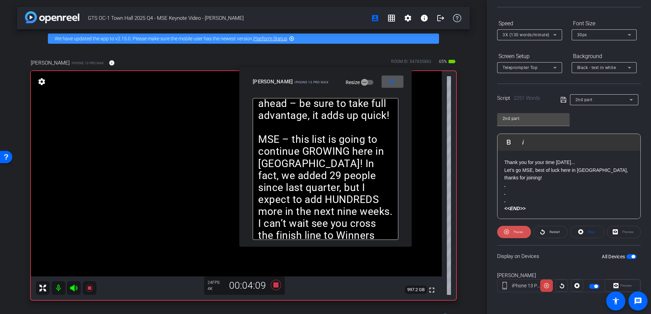
click at [518, 232] on span "Pause" at bounding box center [518, 232] width 9 height 4
click at [518, 232] on span "Play" at bounding box center [518, 232] width 6 height 4
click at [391, 82] on mat-icon "close" at bounding box center [391, 82] width 9 height 9
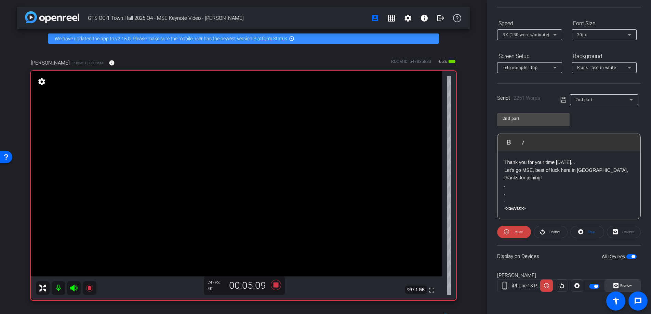
click at [629, 286] on span "Preview" at bounding box center [625, 286] width 13 height 10
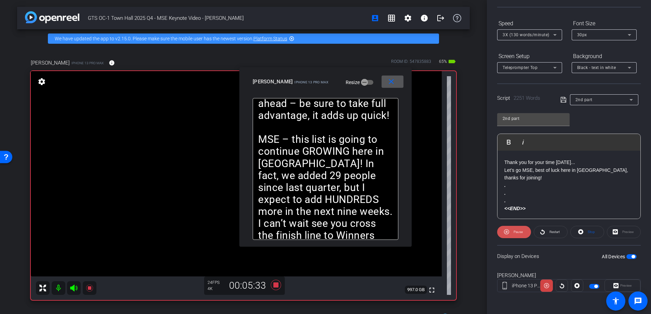
click at [517, 233] on span "Pause" at bounding box center [518, 232] width 9 height 4
click at [517, 233] on span "Play" at bounding box center [518, 232] width 6 height 4
click at [388, 80] on mat-icon "close" at bounding box center [391, 82] width 9 height 9
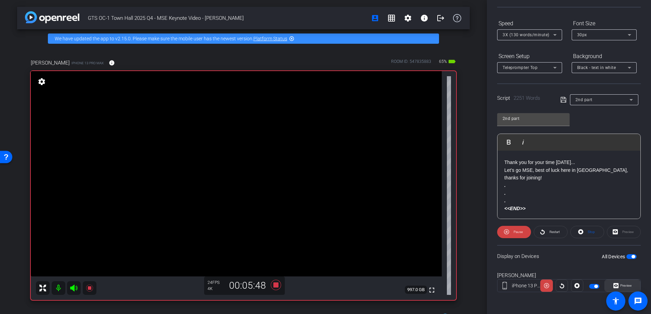
click at [628, 285] on span "Preview" at bounding box center [626, 286] width 12 height 4
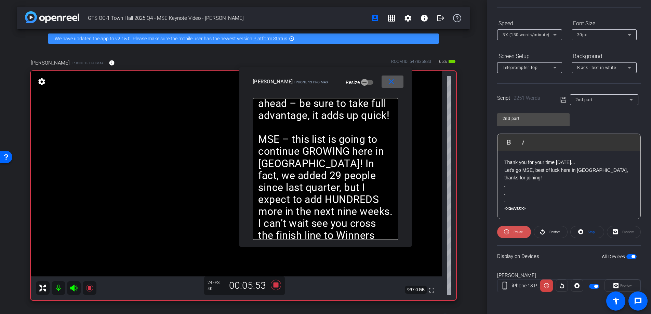
click at [517, 232] on span "Pause" at bounding box center [518, 232] width 9 height 4
click at [517, 232] on span "Play" at bounding box center [518, 232] width 6 height 4
click at [517, 232] on span "Pause" at bounding box center [518, 232] width 9 height 4
click at [517, 232] on span "Play" at bounding box center [518, 232] width 6 height 4
click at [517, 232] on span "Pause" at bounding box center [518, 232] width 9 height 4
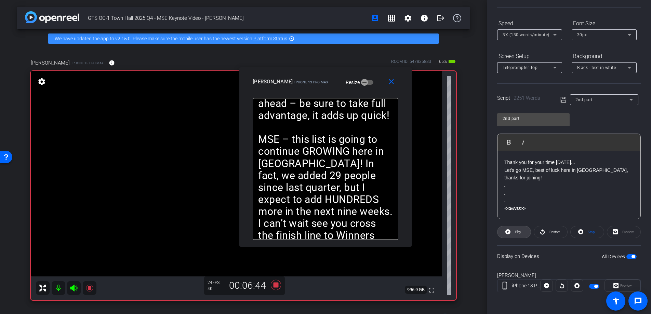
click at [517, 232] on span "Play" at bounding box center [518, 232] width 6 height 4
click at [392, 82] on mat-icon "close" at bounding box center [391, 82] width 9 height 9
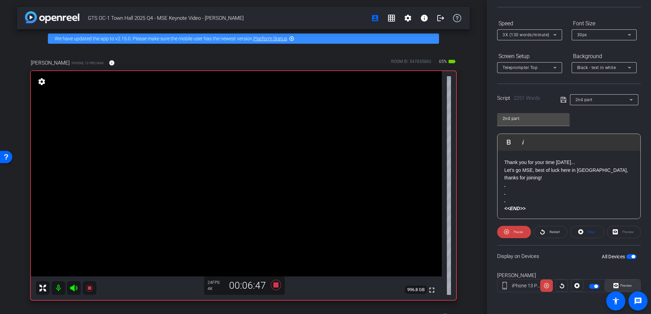
click at [627, 283] on span "Preview" at bounding box center [625, 286] width 13 height 10
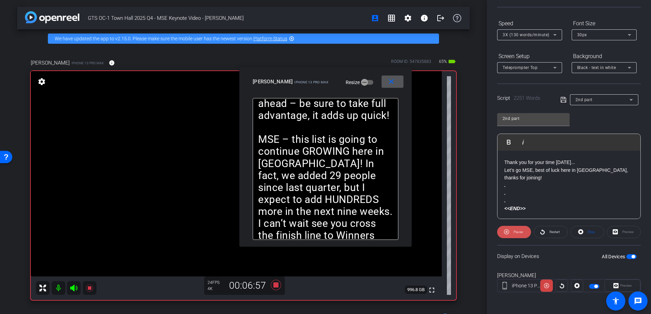
click at [516, 230] on span "Pause" at bounding box center [518, 232] width 9 height 4
click at [516, 230] on span "Play" at bounding box center [518, 232] width 6 height 4
click at [516, 230] on span "Pause" at bounding box center [518, 232] width 9 height 4
click at [516, 230] on span "Play" at bounding box center [518, 232] width 6 height 4
click at [516, 230] on span "Pause" at bounding box center [518, 232] width 9 height 4
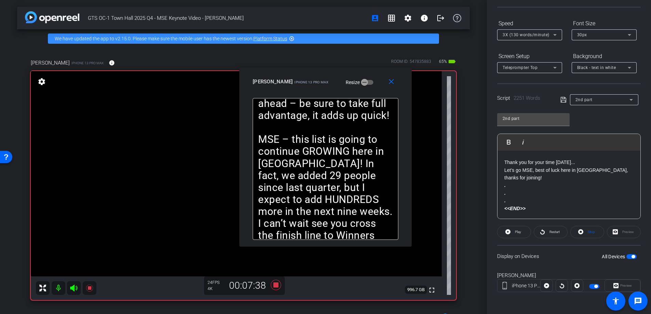
click at [516, 230] on span "Play" at bounding box center [518, 232] width 6 height 4
click at [391, 81] on mat-icon "close" at bounding box center [391, 82] width 9 height 9
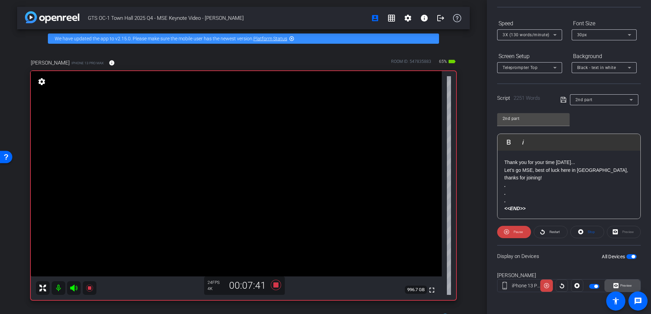
click at [620, 284] on span "Preview" at bounding box center [626, 286] width 12 height 4
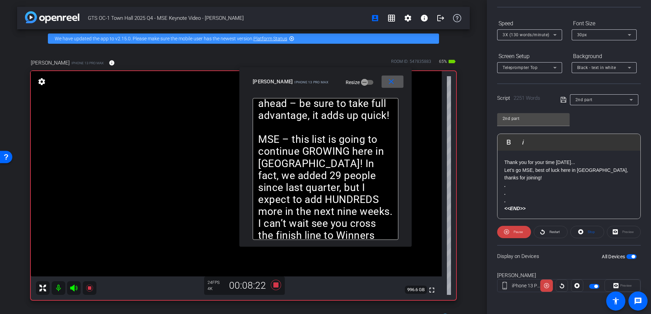
click at [389, 80] on mat-icon "close" at bounding box center [391, 82] width 9 height 9
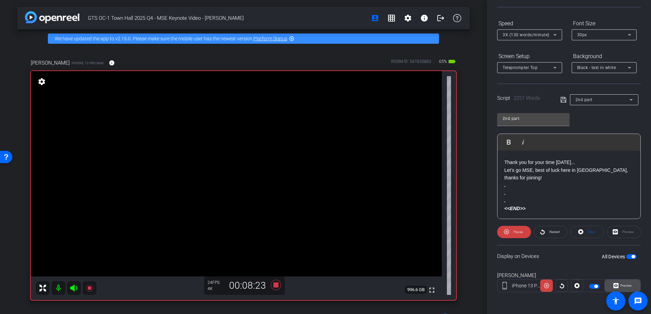
click at [620, 282] on span "Preview" at bounding box center [625, 286] width 13 height 10
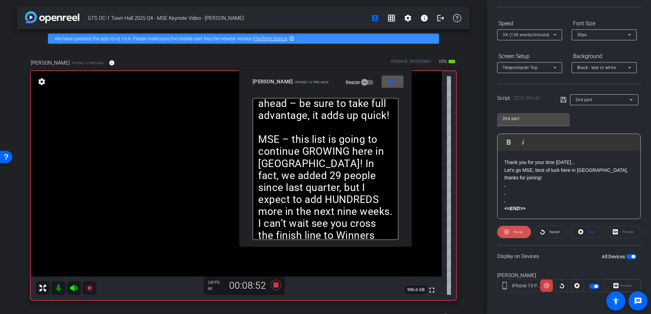
click at [514, 232] on span "Pause" at bounding box center [518, 232] width 9 height 4
click at [516, 230] on span "Play" at bounding box center [518, 232] width 6 height 4
click at [391, 83] on mat-icon "close" at bounding box center [391, 82] width 9 height 9
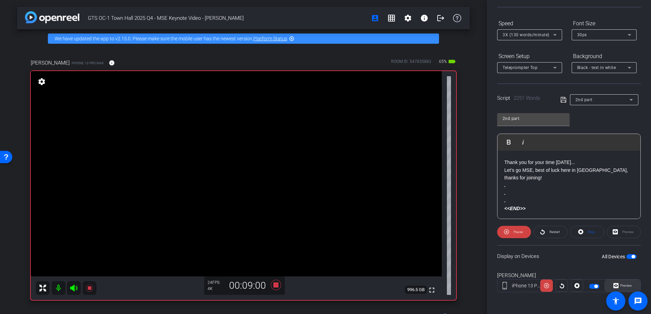
click at [623, 285] on span "Preview" at bounding box center [626, 286] width 12 height 4
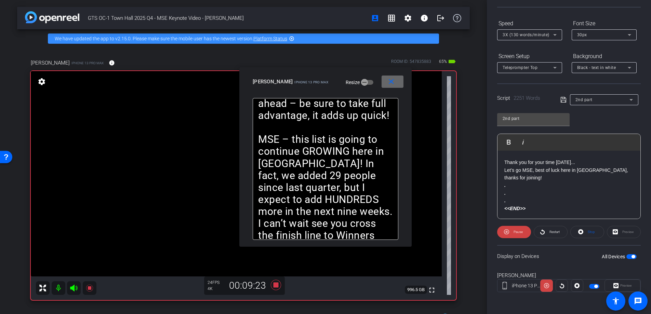
click at [392, 79] on mat-icon "close" at bounding box center [391, 82] width 9 height 9
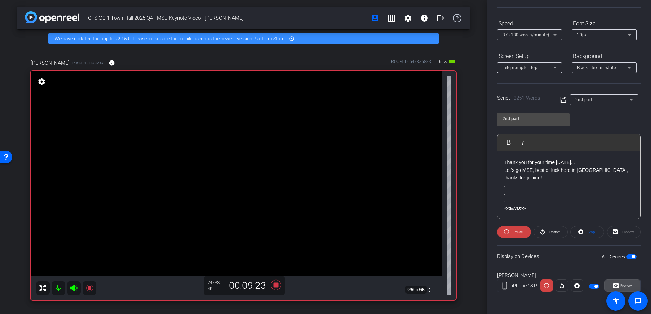
click at [628, 282] on span "Preview" at bounding box center [625, 286] width 13 height 10
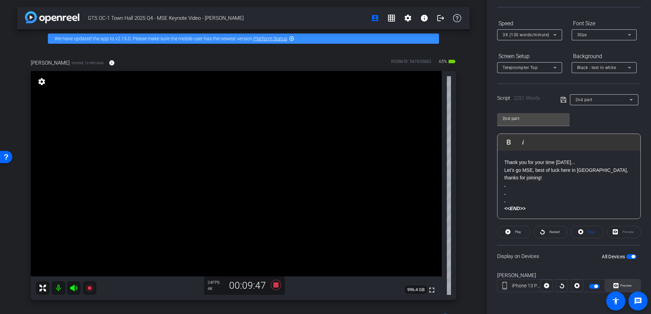
click at [629, 283] on span at bounding box center [622, 286] width 35 height 16
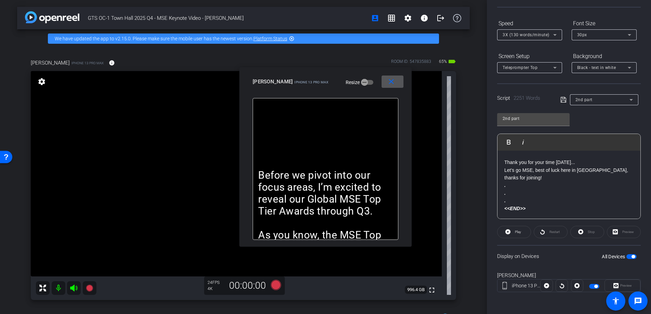
click at [398, 82] on span at bounding box center [393, 82] width 22 height 16
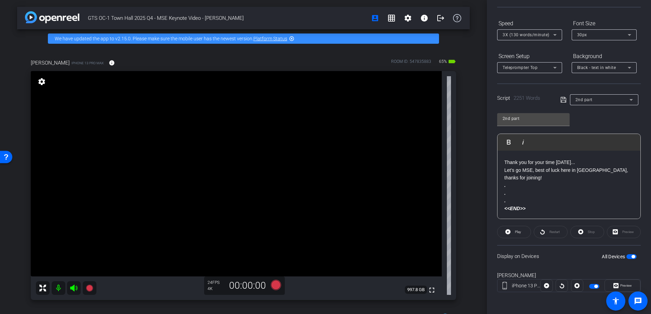
scroll to position [0, 0]
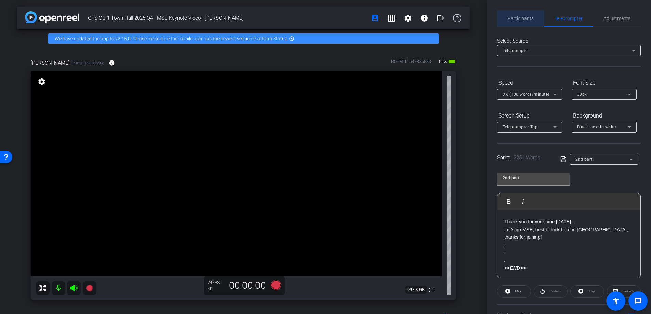
click at [526, 20] on span "Participants" at bounding box center [521, 18] width 26 height 5
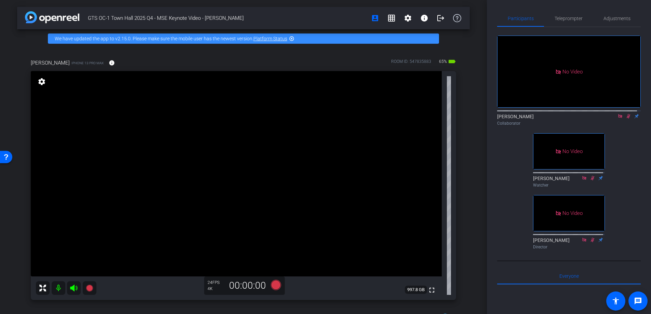
click at [626, 114] on icon at bounding box center [628, 116] width 5 height 5
click at [572, 17] on span "Teleprompter" at bounding box center [569, 18] width 28 height 5
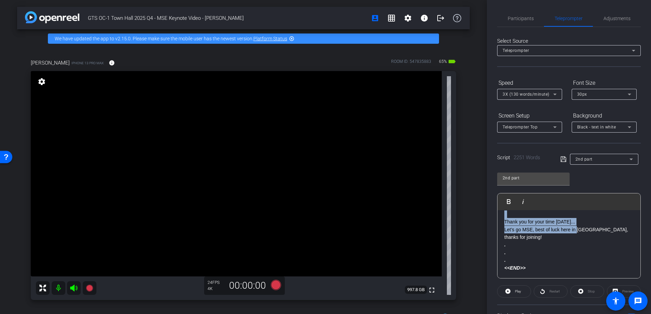
scroll to position [2770, 0]
drag, startPoint x: 504, startPoint y: 257, endPoint x: 588, endPoint y: 275, distance: 86.1
copy div "Lore ips dol si ame cons adipi el sed D1 Eiusmodt I-U Laboreet dolorema al enim…"
click at [580, 160] on span "2nd part" at bounding box center [584, 159] width 17 height 5
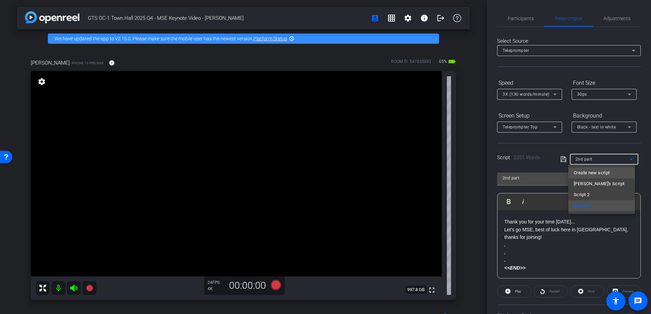
click at [593, 175] on span "Create new script" at bounding box center [592, 173] width 36 height 8
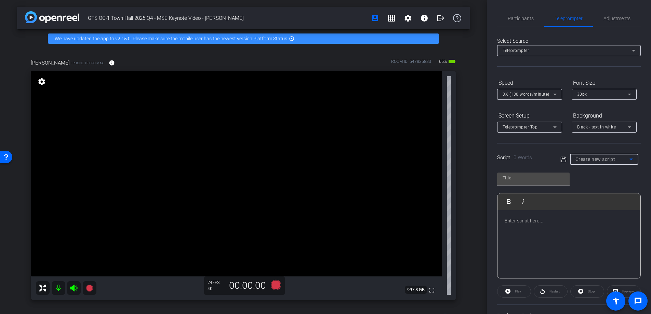
scroll to position [0, 0]
click at [519, 181] on input "text" at bounding box center [534, 178] width 62 height 8
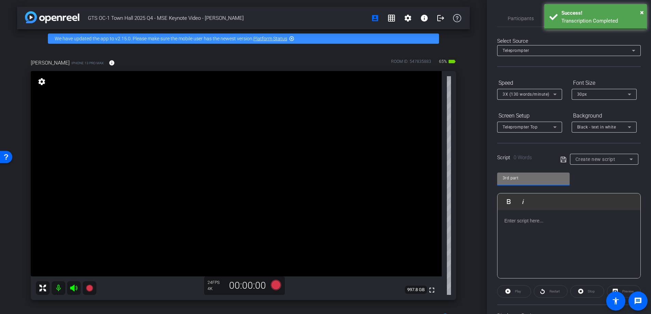
type input "3rd part"
click at [564, 219] on p at bounding box center [568, 221] width 129 height 8
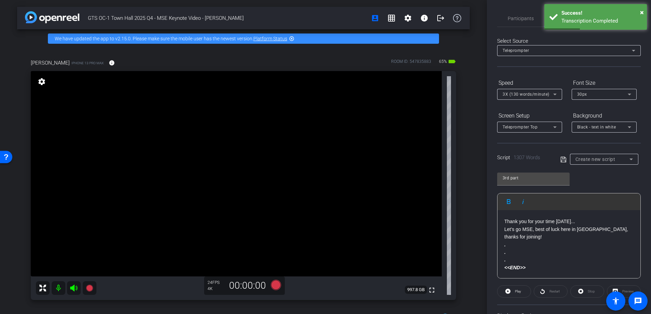
click at [561, 156] on icon at bounding box center [563, 160] width 6 height 8
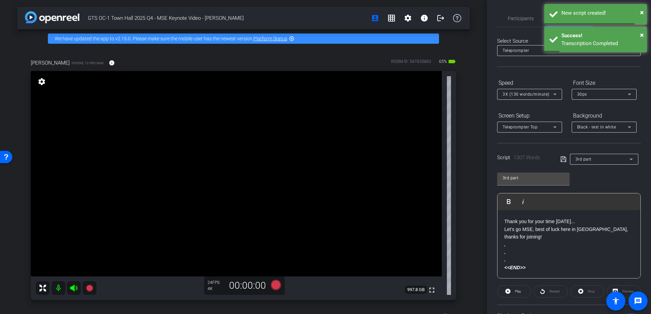
scroll to position [59, 0]
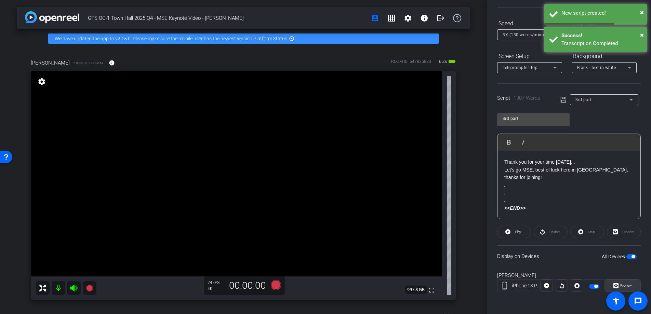
click at [626, 282] on span "Preview" at bounding box center [625, 286] width 13 height 10
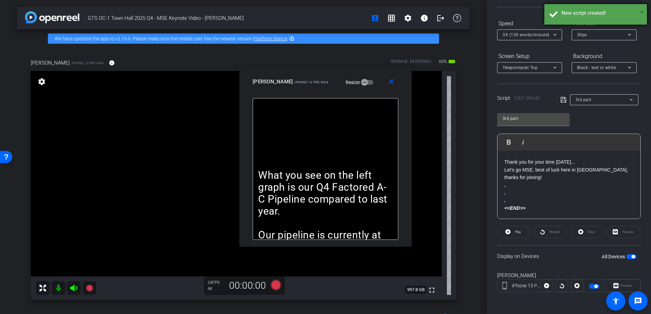
click at [642, 12] on span "×" at bounding box center [642, 12] width 4 height 8
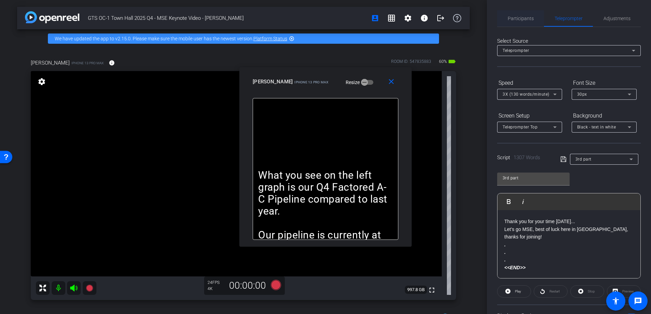
click at [514, 18] on span "Participants" at bounding box center [521, 18] width 26 height 5
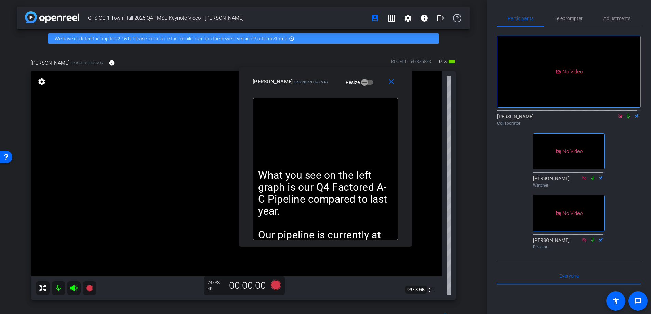
click at [626, 114] on icon at bounding box center [628, 116] width 5 height 5
click at [568, 18] on span "Teleprompter" at bounding box center [569, 18] width 28 height 5
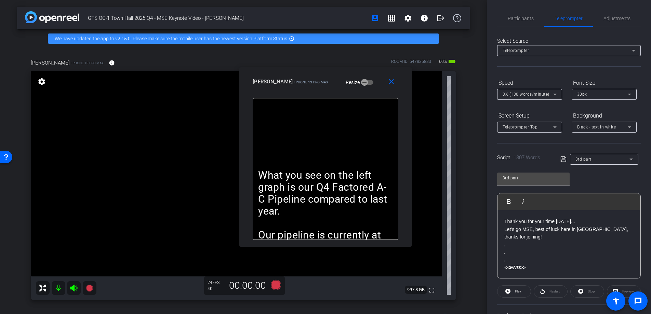
scroll to position [59, 0]
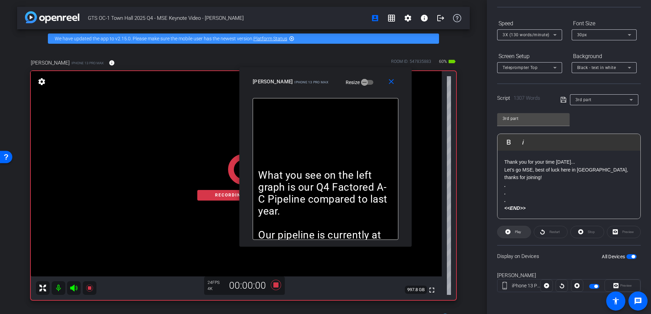
click at [518, 231] on span "Play" at bounding box center [518, 232] width 6 height 4
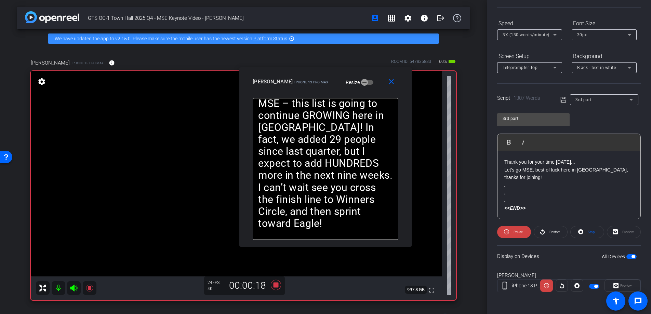
scroll to position [0, 0]
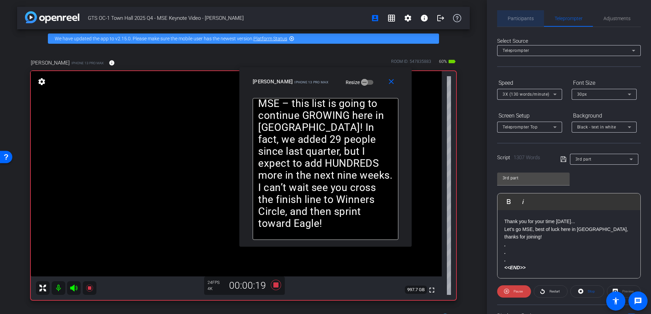
click at [530, 17] on span "Participants" at bounding box center [521, 18] width 26 height 5
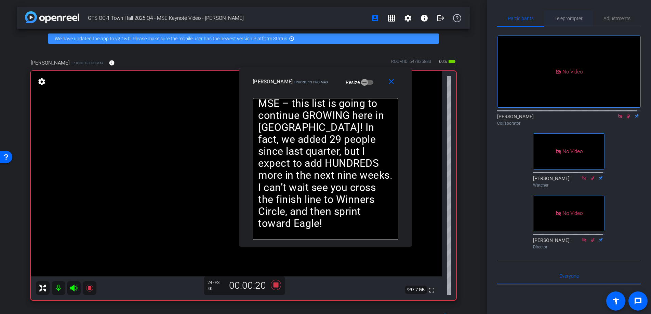
click at [564, 16] on span "Teleprompter" at bounding box center [569, 18] width 28 height 5
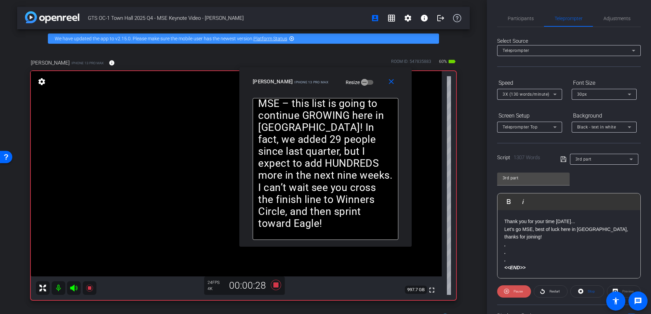
click at [514, 292] on span "Pause" at bounding box center [518, 292] width 9 height 4
click at [555, 290] on span "Restart" at bounding box center [555, 292] width 10 height 4
click at [391, 81] on mat-icon "close" at bounding box center [391, 82] width 9 height 9
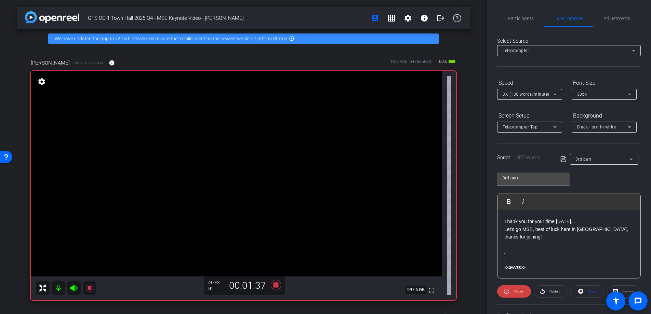
scroll to position [59, 0]
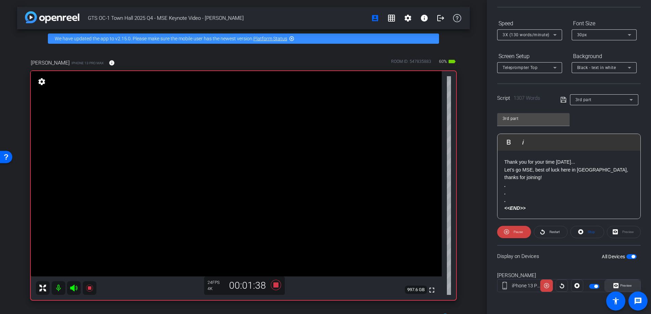
click at [627, 283] on span "Preview" at bounding box center [625, 286] width 13 height 10
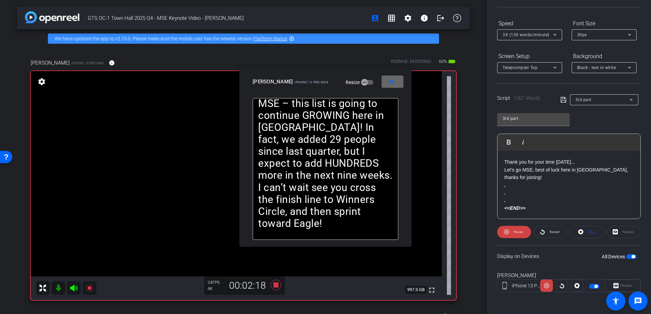
click at [389, 80] on mat-icon "close" at bounding box center [391, 82] width 9 height 9
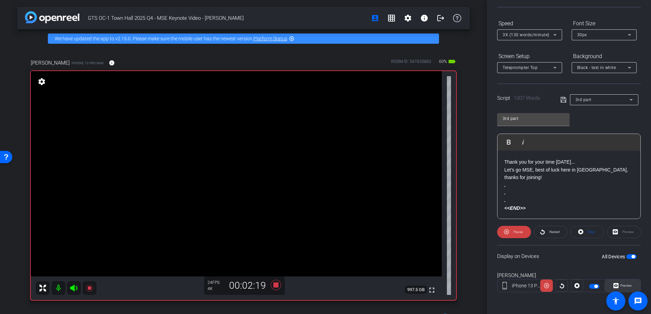
click at [626, 284] on span "Preview" at bounding box center [626, 286] width 12 height 4
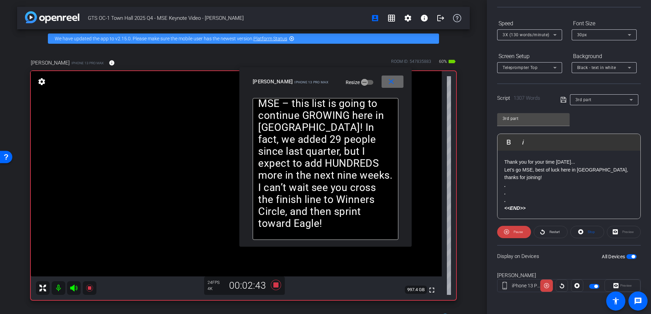
click at [391, 78] on mat-icon "close" at bounding box center [391, 82] width 9 height 9
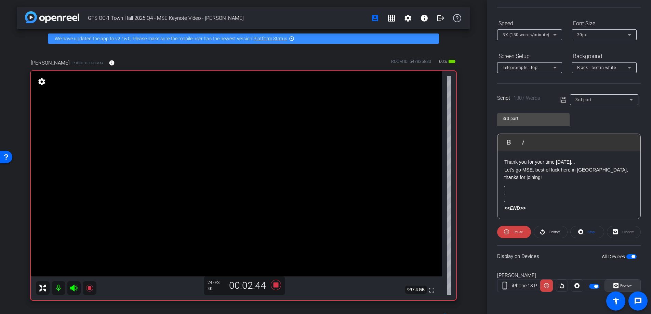
click at [622, 284] on span "Preview" at bounding box center [626, 286] width 12 height 4
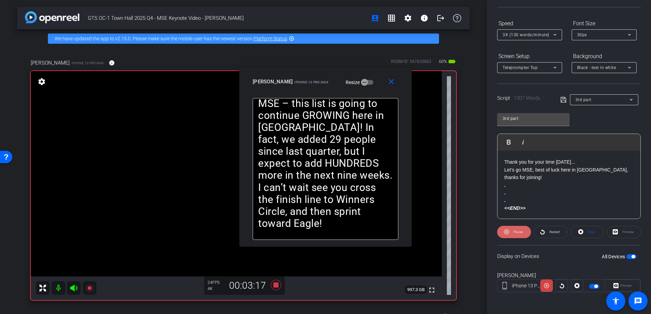
click at [518, 231] on span "Pause" at bounding box center [518, 232] width 9 height 4
click at [518, 231] on span "Play" at bounding box center [518, 232] width 6 height 4
click at [389, 82] on mat-icon "close" at bounding box center [391, 82] width 9 height 9
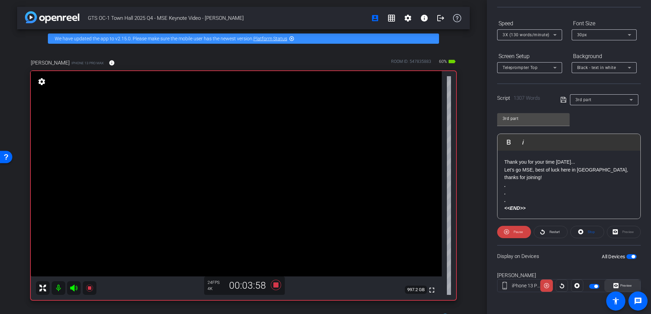
click at [630, 285] on span at bounding box center [622, 286] width 35 height 16
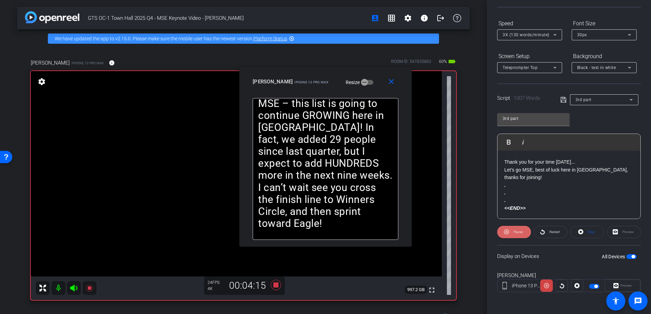
click at [519, 233] on span "Pause" at bounding box center [518, 232] width 9 height 4
click at [518, 232] on span "Play" at bounding box center [518, 232] width 6 height 4
click at [518, 232] on span "Pause" at bounding box center [518, 232] width 9 height 4
click at [518, 232] on span "Play" at bounding box center [518, 232] width 6 height 4
click at [393, 82] on mat-icon "close" at bounding box center [391, 82] width 9 height 9
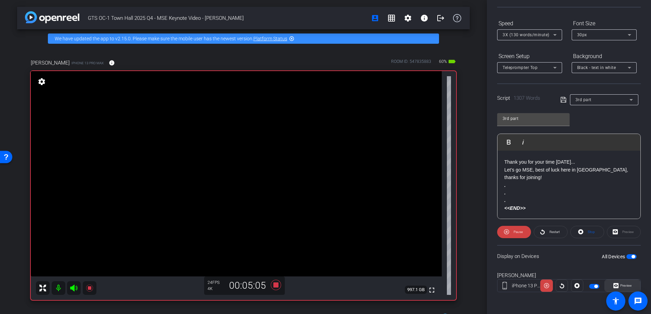
click at [629, 281] on span at bounding box center [622, 286] width 35 height 16
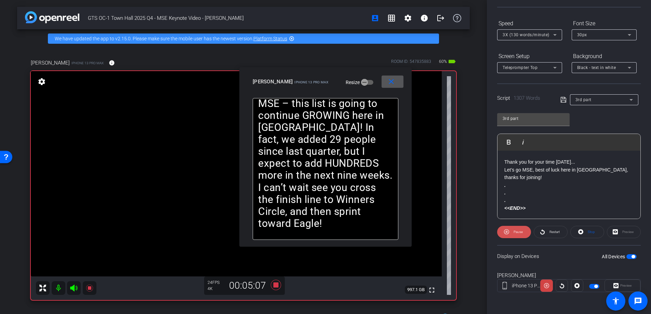
click at [516, 231] on span "Pause" at bounding box center [518, 232] width 9 height 4
click at [516, 231] on span "Play" at bounding box center [518, 232] width 6 height 4
click at [516, 231] on span "Pause" at bounding box center [518, 232] width 9 height 4
click at [516, 231] on span "Play" at bounding box center [518, 232] width 6 height 4
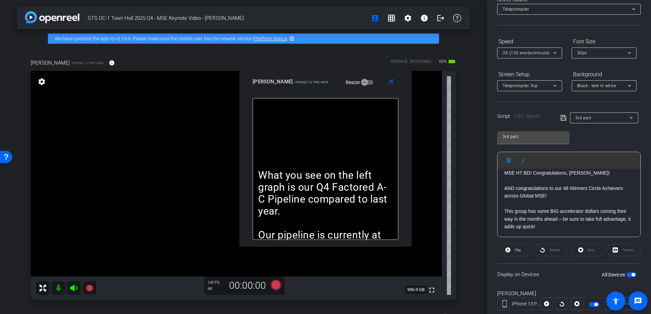
scroll to position [37, 0]
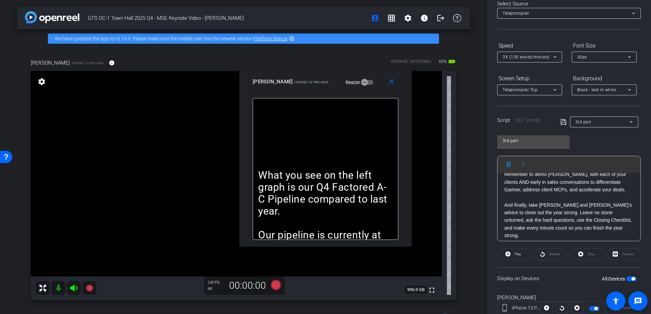
drag, startPoint x: 543, startPoint y: 207, endPoint x: 503, endPoint y: 207, distance: 40.0
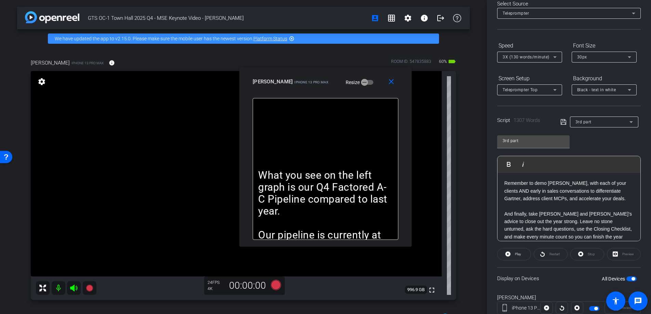
click at [513, 172] on p "And to help us do that, let’s focus on tight execution of our sales cycle, leve…" at bounding box center [568, 160] width 129 height 23
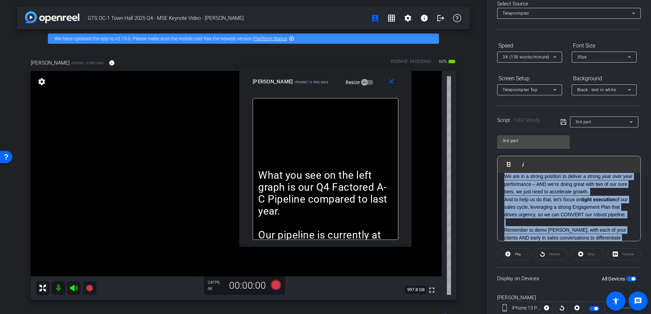
scroll to position [1576, 0]
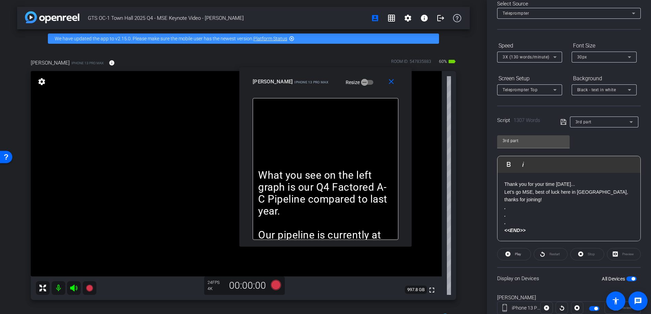
drag, startPoint x: 504, startPoint y: 216, endPoint x: 623, endPoint y: 251, distance: 123.8
click at [651, 263] on html "Accessibility Screen-Reader Guide, Feedback, and Issue Reporting | New window m…" at bounding box center [325, 157] width 651 height 314
copy div "Lorem ips, Dolor, sit ametcon adipi elitseddo eiusmodt inc utla-etdol magnaali.…"
click at [582, 121] on span "3rd part" at bounding box center [584, 122] width 16 height 5
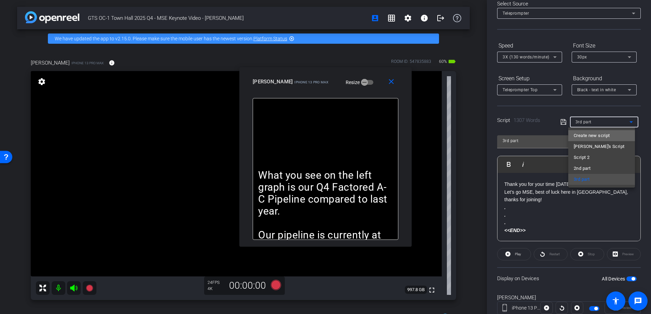
click at [586, 135] on span "Create new script" at bounding box center [592, 136] width 36 height 8
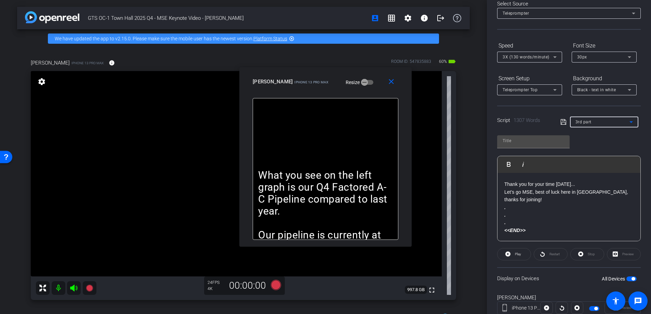
scroll to position [0, 0]
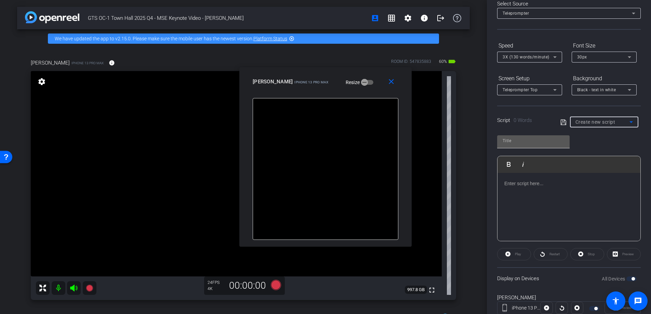
click at [530, 140] on input "text" at bounding box center [534, 141] width 62 height 8
click at [519, 184] on p at bounding box center [568, 184] width 129 height 8
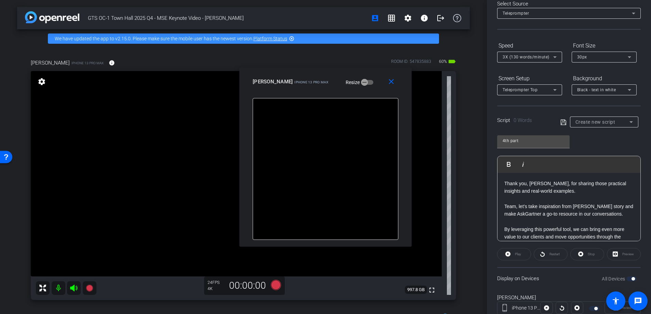
scroll to position [750, 0]
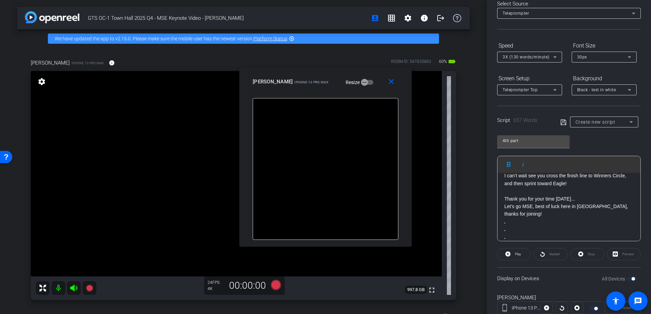
click at [561, 122] on icon at bounding box center [563, 122] width 6 height 8
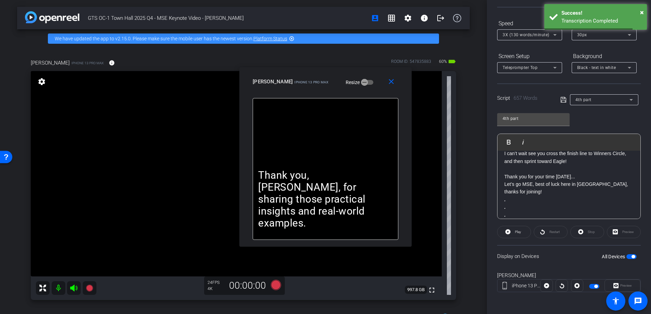
scroll to position [0, 0]
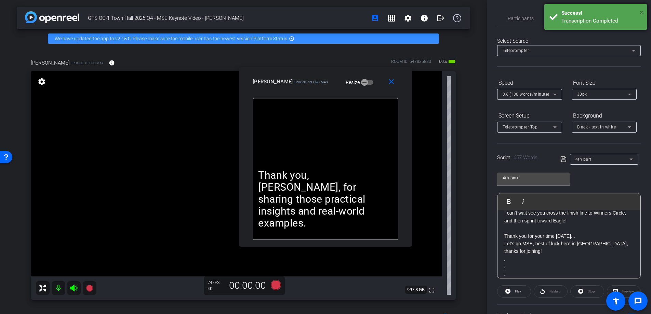
click at [643, 10] on span "×" at bounding box center [642, 12] width 4 height 8
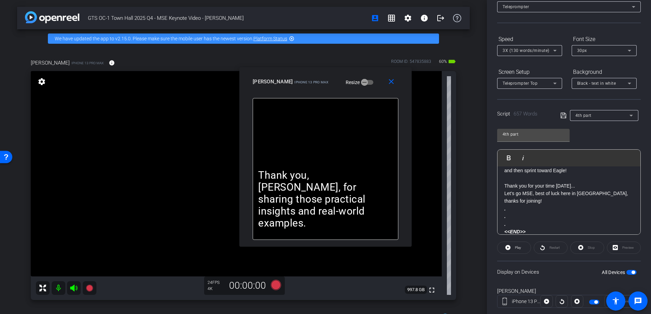
scroll to position [59, 0]
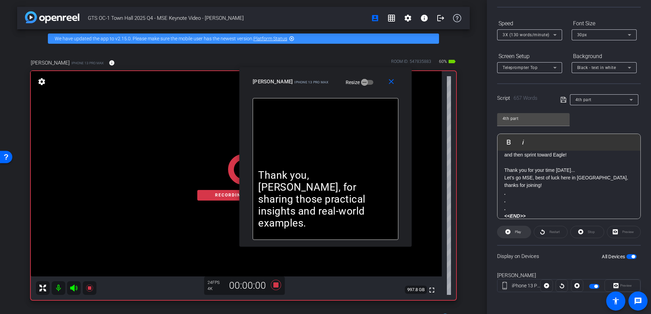
click at [516, 232] on span "Play" at bounding box center [518, 232] width 6 height 4
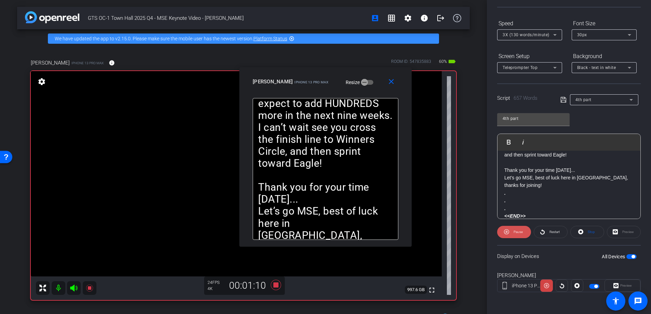
click at [517, 233] on span "Pause" at bounding box center [518, 232] width 9 height 4
click at [517, 233] on span "Play" at bounding box center [518, 232] width 6 height 4
click at [517, 233] on span "Pause" at bounding box center [518, 232] width 9 height 4
click at [517, 233] on span "Play" at bounding box center [518, 232] width 6 height 4
click at [388, 81] on mat-icon "close" at bounding box center [391, 82] width 9 height 9
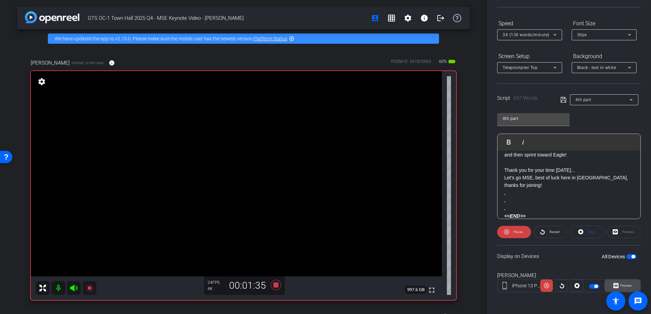
click at [632, 282] on span at bounding box center [622, 286] width 35 height 16
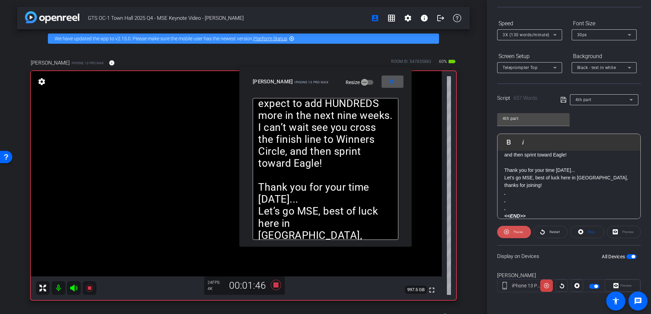
click at [521, 231] on span "Pause" at bounding box center [518, 232] width 9 height 4
click at [521, 231] on span at bounding box center [514, 232] width 33 height 16
click at [521, 232] on span "Pause" at bounding box center [518, 232] width 9 height 4
click at [521, 232] on span at bounding box center [514, 232] width 33 height 16
click at [393, 82] on mat-icon "close" at bounding box center [391, 82] width 9 height 9
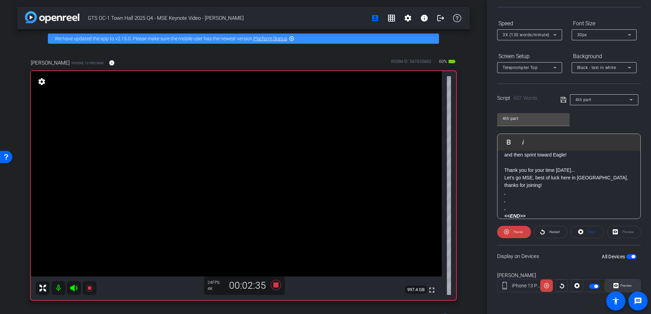
click at [624, 283] on span "Preview" at bounding box center [625, 286] width 13 height 10
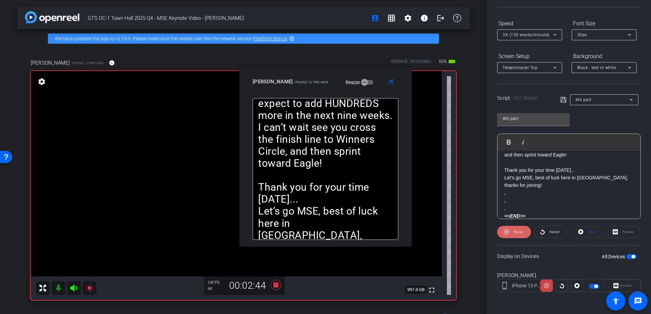
click at [520, 232] on span "Pause" at bounding box center [518, 232] width 9 height 4
click at [519, 232] on span "Play" at bounding box center [518, 232] width 6 height 4
click at [519, 230] on span "Pause" at bounding box center [518, 232] width 9 height 4
click at [519, 230] on span "Play" at bounding box center [518, 232] width 6 height 4
click at [393, 82] on mat-icon "close" at bounding box center [391, 82] width 9 height 9
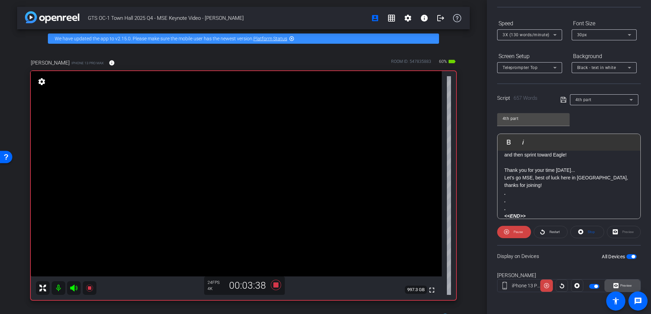
click at [625, 281] on span "Preview" at bounding box center [625, 286] width 13 height 10
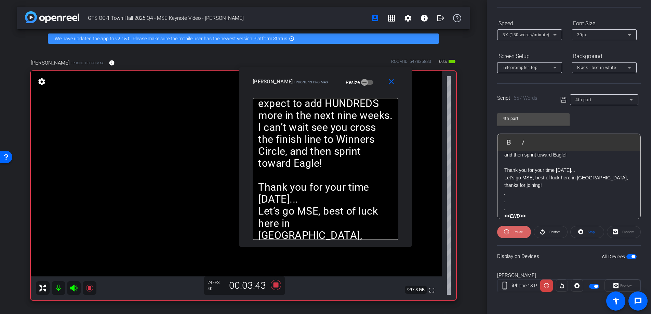
click at [517, 231] on span "Pause" at bounding box center [518, 232] width 9 height 4
click at [517, 231] on span "Play" at bounding box center [518, 232] width 6 height 4
click at [517, 231] on span "Pause" at bounding box center [518, 232] width 9 height 4
click at [517, 231] on span "Play" at bounding box center [518, 232] width 6 height 4
click at [394, 85] on mat-icon "close" at bounding box center [391, 82] width 9 height 9
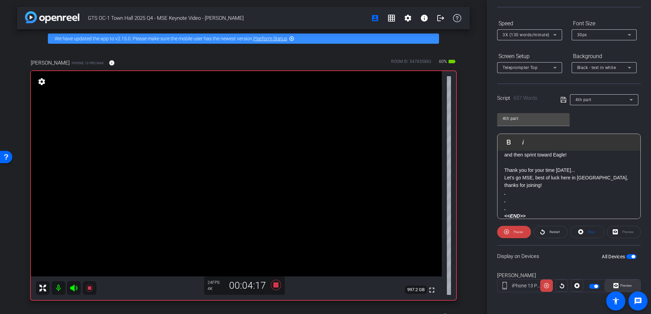
click at [626, 284] on span "Preview" at bounding box center [626, 286] width 12 height 4
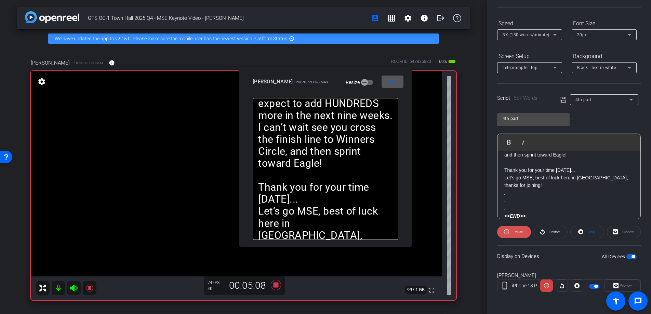
click at [520, 230] on span "Pause" at bounding box center [518, 232] width 9 height 4
click at [520, 230] on span "Play" at bounding box center [518, 232] width 6 height 4
click at [394, 80] on mat-icon "close" at bounding box center [391, 82] width 9 height 9
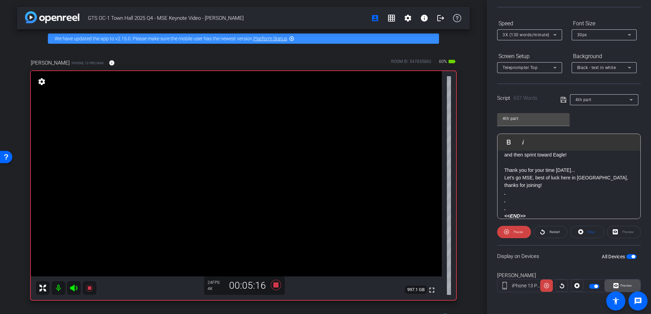
click at [625, 281] on span at bounding box center [622, 286] width 35 height 16
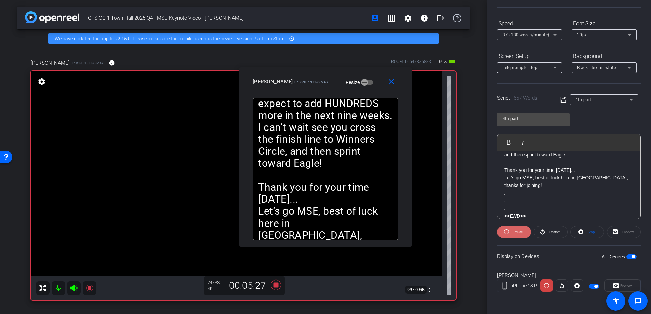
click at [517, 232] on span "Pause" at bounding box center [518, 232] width 9 height 4
click at [517, 232] on span "Play" at bounding box center [518, 232] width 6 height 4
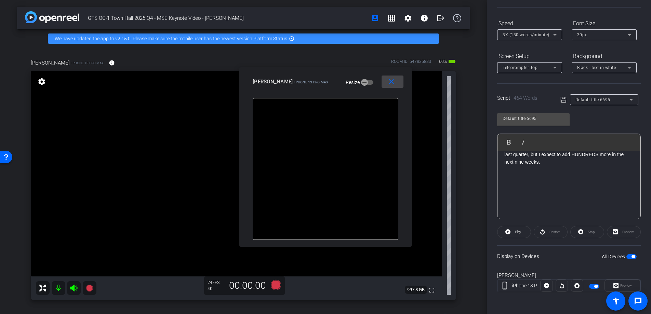
click at [393, 81] on mat-icon "close" at bounding box center [391, 82] width 9 height 9
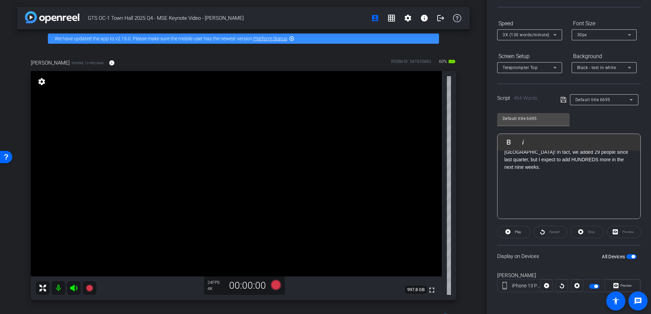
scroll to position [473, 0]
click at [555, 117] on input "Default title 6695" at bounding box center [534, 119] width 62 height 8
click at [589, 98] on span "Default title 6695" at bounding box center [593, 99] width 35 height 5
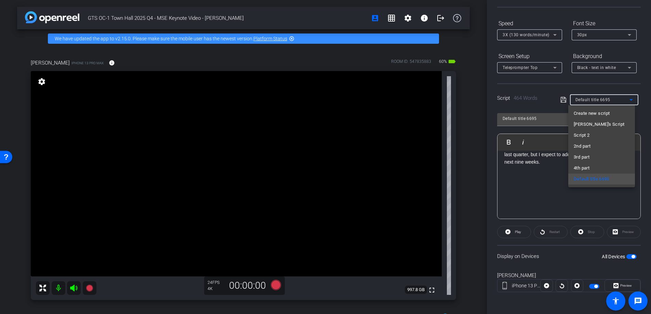
click at [589, 98] on div at bounding box center [325, 157] width 651 height 314
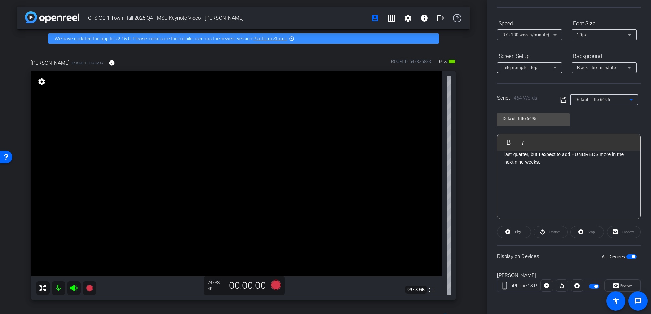
click at [604, 100] on span "Default title 6695" at bounding box center [593, 99] width 35 height 5
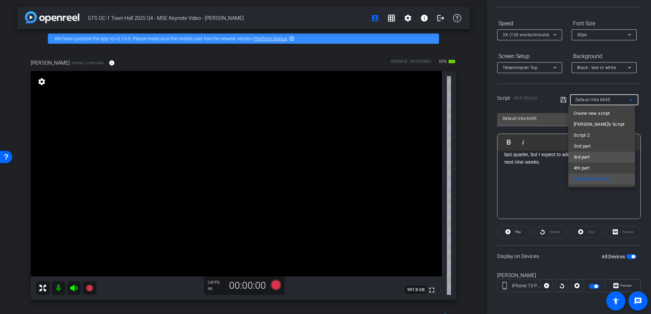
click at [594, 160] on mat-option "3rd part" at bounding box center [601, 157] width 67 height 11
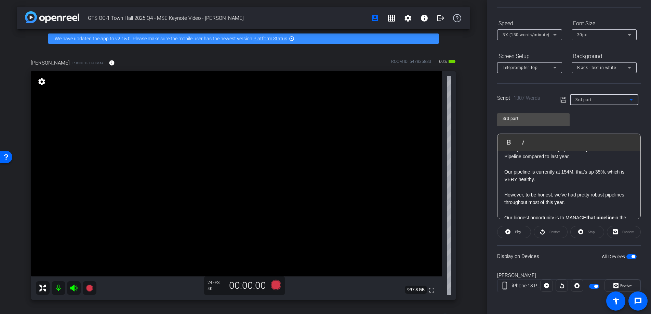
scroll to position [0, 0]
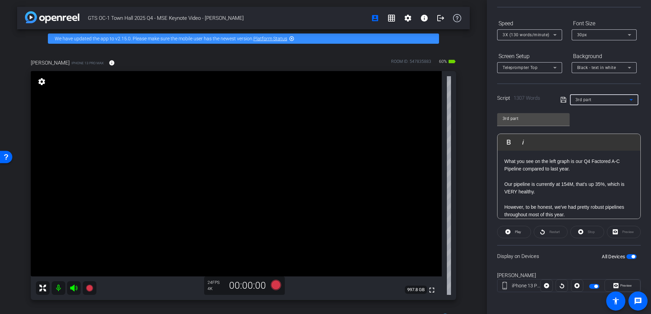
click at [595, 103] on div "3rd part" at bounding box center [603, 99] width 54 height 9
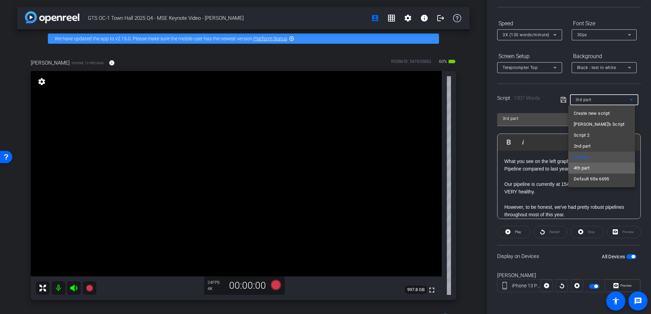
click at [589, 172] on mat-option "4th part" at bounding box center [601, 168] width 67 height 11
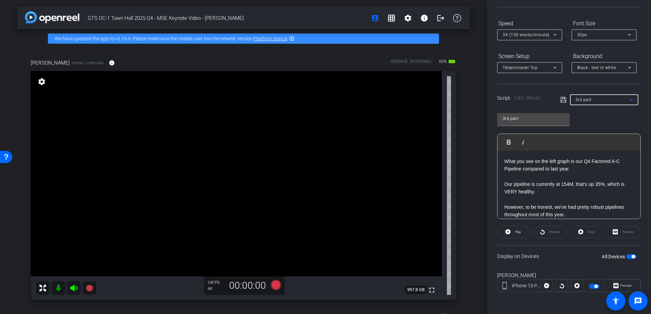
type input "4th part"
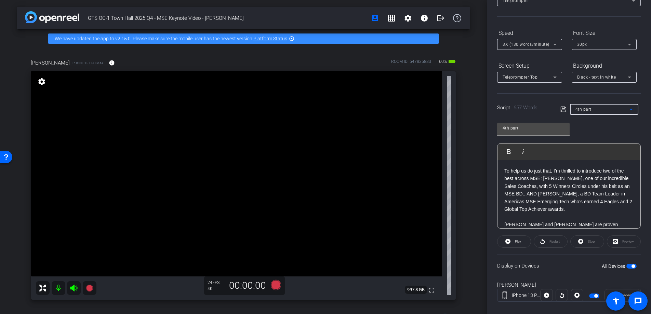
scroll to position [59, 0]
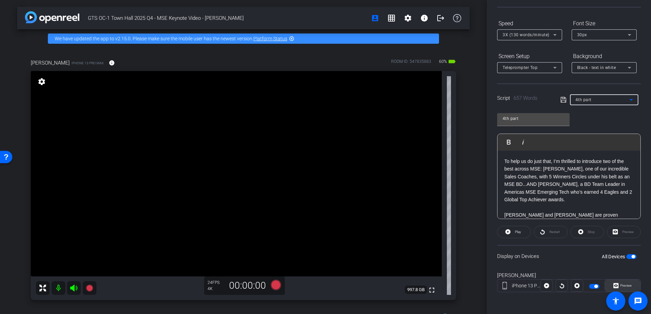
click at [624, 285] on span "Preview" at bounding box center [626, 286] width 12 height 4
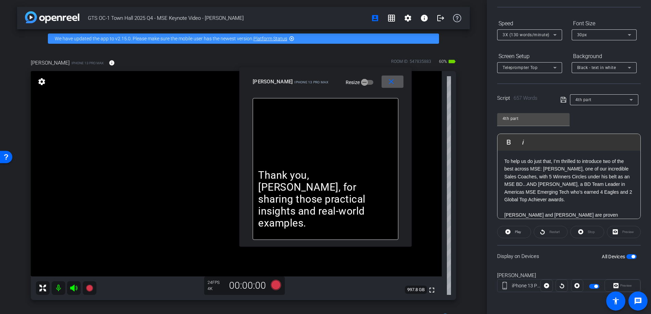
scroll to position [0, 0]
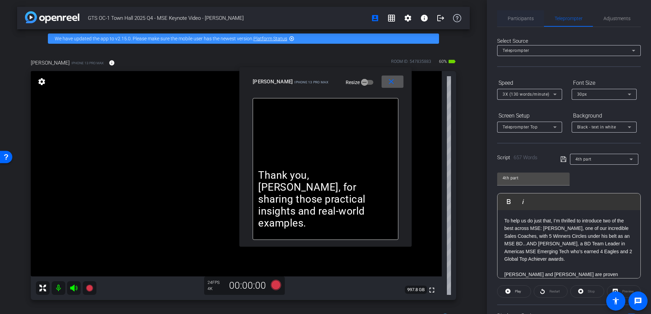
click at [516, 13] on span "Participants" at bounding box center [521, 18] width 26 height 16
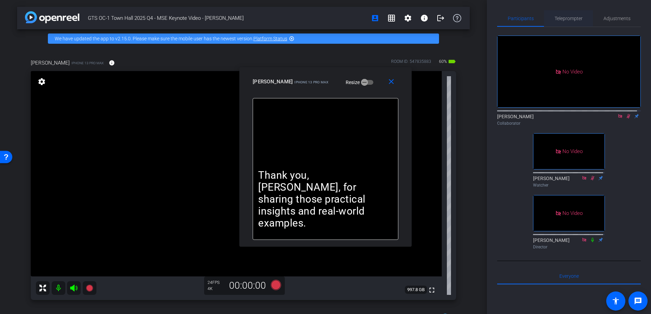
click at [568, 19] on span "Teleprompter" at bounding box center [569, 18] width 28 height 5
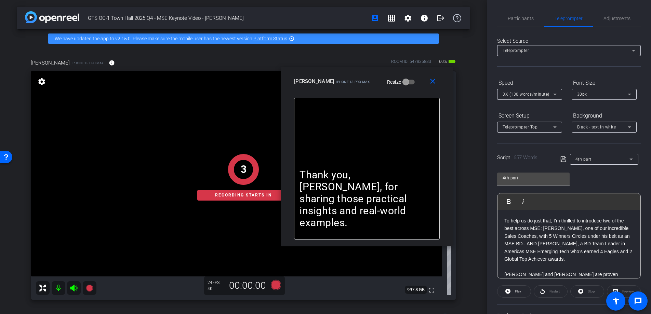
drag, startPoint x: 372, startPoint y: 74, endPoint x: 406, endPoint y: 70, distance: 33.7
click at [406, 70] on div "close [PERSON_NAME] iPhone 13 Pro Max Resize" at bounding box center [367, 82] width 172 height 31
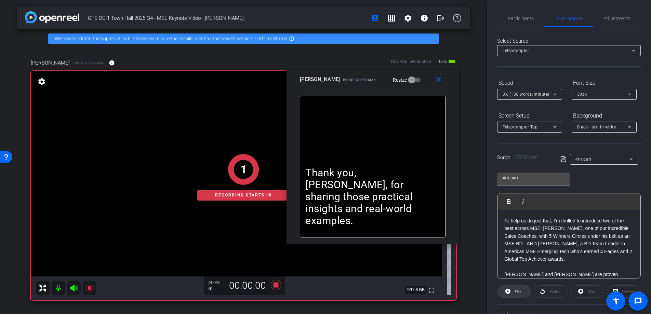
click at [520, 292] on span "Play" at bounding box center [518, 292] width 6 height 4
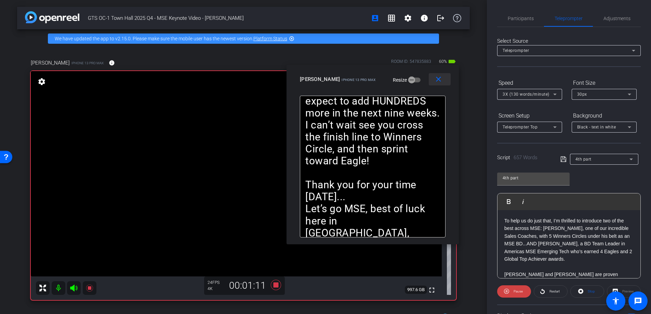
click at [444, 80] on span at bounding box center [440, 79] width 22 height 16
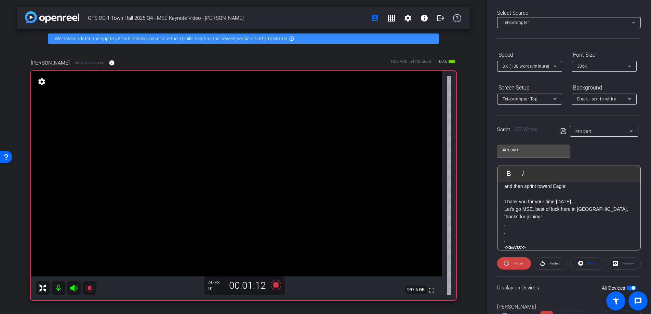
scroll to position [59, 0]
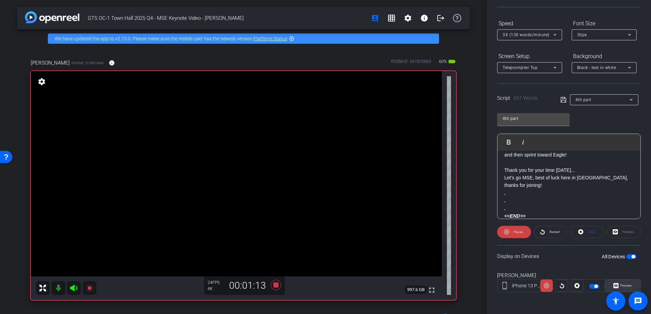
click at [631, 283] on span at bounding box center [622, 286] width 35 height 16
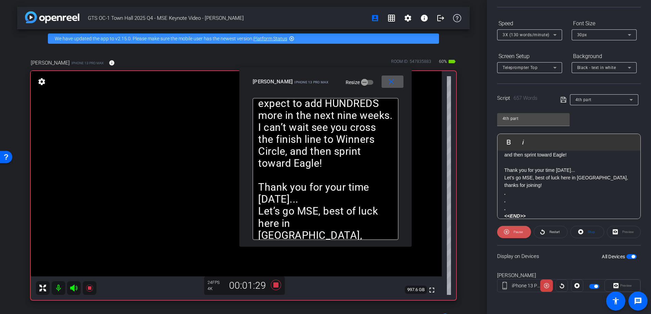
click at [521, 231] on span "Pause" at bounding box center [518, 232] width 9 height 4
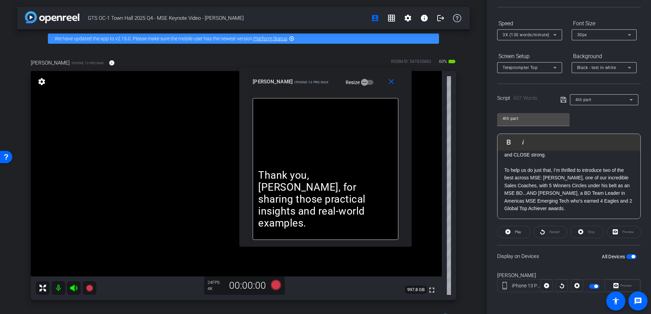
scroll to position [0, 0]
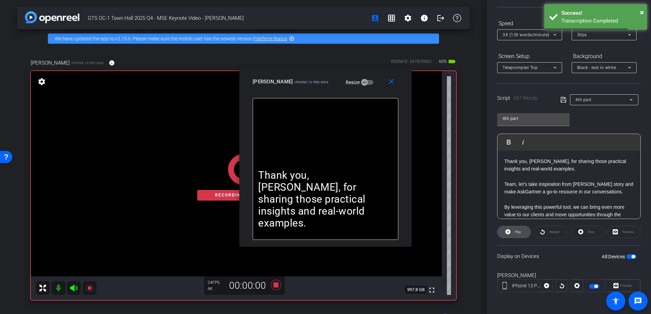
click at [519, 230] on span "Play" at bounding box center [518, 232] width 6 height 4
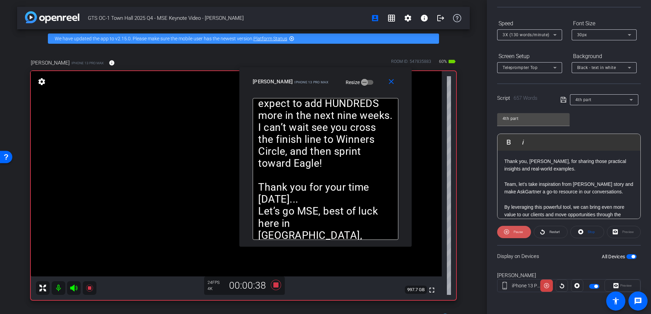
click at [517, 233] on span "Pause" at bounding box center [518, 232] width 9 height 4
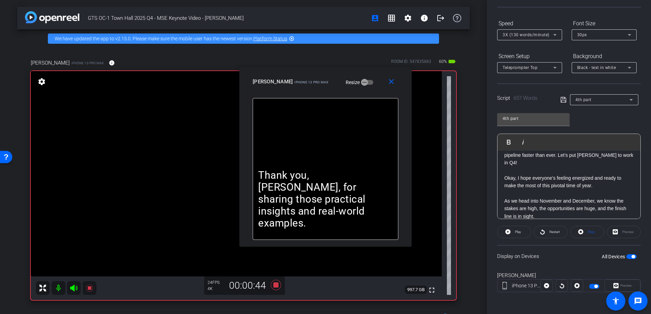
scroll to position [72, 0]
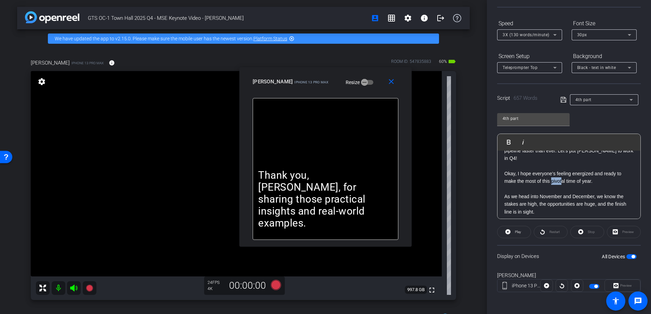
drag, startPoint x: 551, startPoint y: 181, endPoint x: 561, endPoint y: 181, distance: 9.6
click at [561, 181] on p "Okay, I hope everyone’s feeling energized and ready to make the most of this pi…" at bounding box center [568, 177] width 129 height 15
click at [389, 80] on mat-icon "close" at bounding box center [391, 82] width 9 height 9
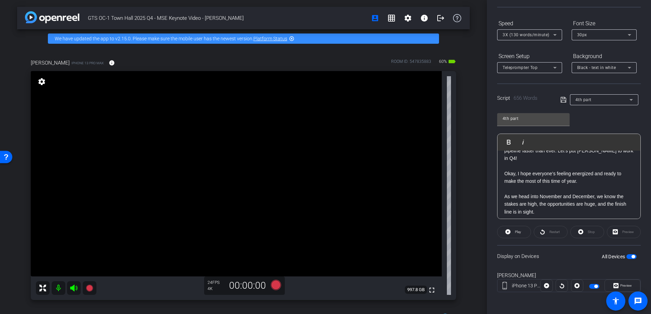
click at [633, 257] on div "Display on Devices All Devices" at bounding box center [569, 256] width 144 height 22
click at [626, 257] on span "button" at bounding box center [631, 256] width 10 height 5
click at [627, 255] on span "button" at bounding box center [631, 256] width 10 height 5
click at [624, 286] on span "Preview" at bounding box center [626, 286] width 12 height 4
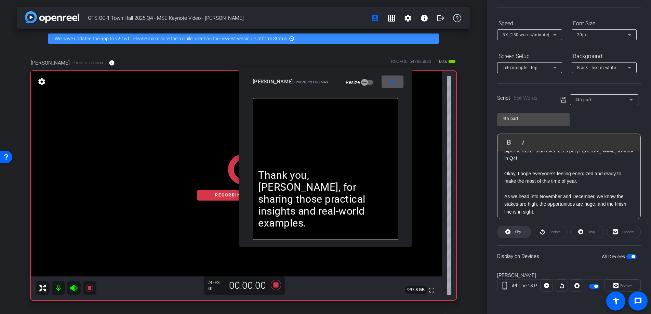
click at [514, 233] on span "Play" at bounding box center [517, 232] width 8 height 10
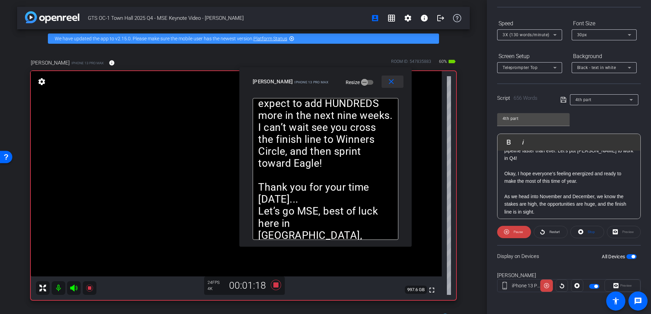
click at [388, 81] on mat-icon "close" at bounding box center [391, 82] width 9 height 9
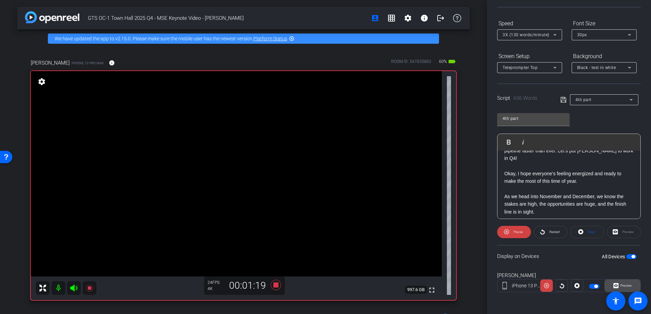
click at [625, 285] on span "Preview" at bounding box center [626, 286] width 12 height 4
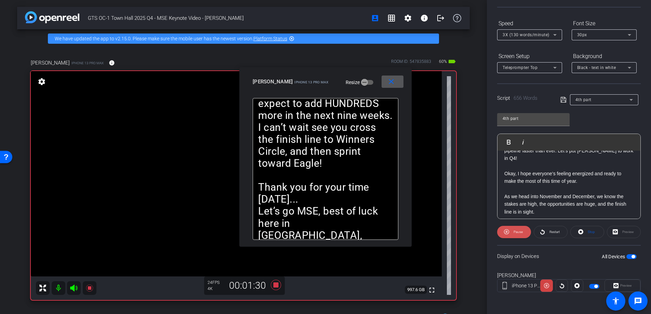
click at [515, 232] on span "Pause" at bounding box center [518, 232] width 9 height 4
click at [515, 232] on span "Play" at bounding box center [518, 232] width 6 height 4
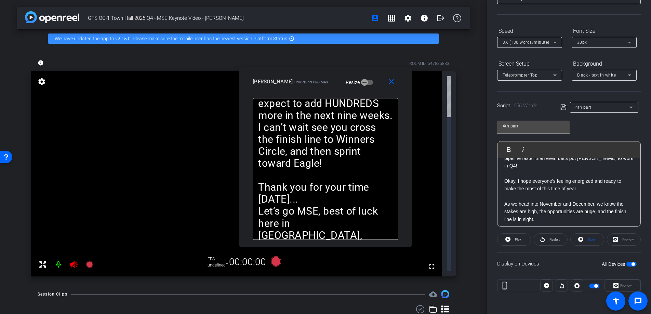
scroll to position [59, 0]
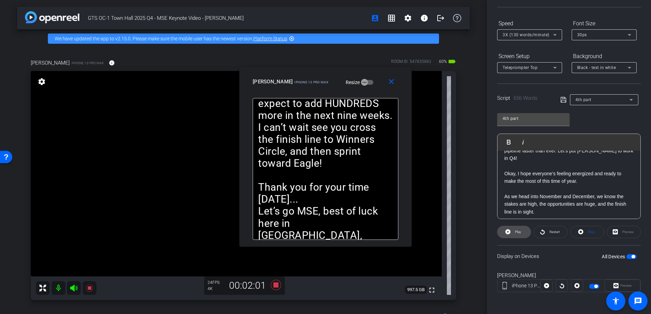
click at [518, 231] on span "Play" at bounding box center [518, 232] width 6 height 4
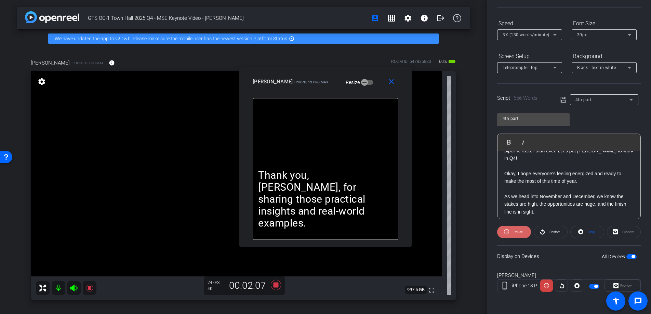
click at [510, 232] on span at bounding box center [514, 232] width 34 height 16
click at [590, 232] on span "Stop" at bounding box center [591, 232] width 7 height 4
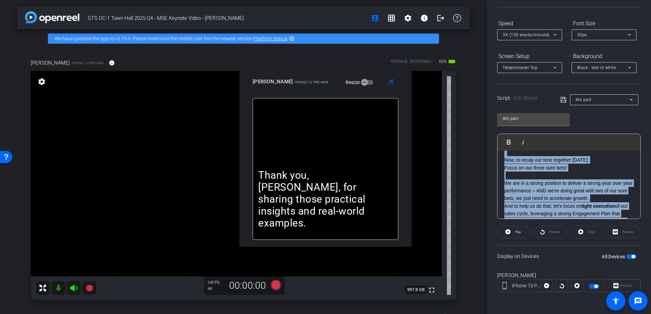
scroll to position [757, 0]
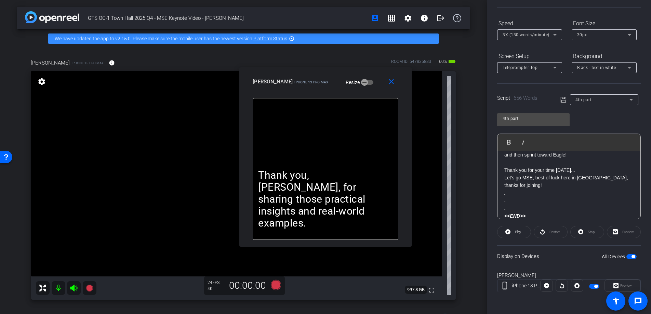
drag, startPoint x: 503, startPoint y: 197, endPoint x: 615, endPoint y: 256, distance: 126.6
click at [615, 256] on openreel-capture-teleprompter "Speed 3X (130 words/minute) Font Size 30px Screen Setup Teleprompter Top Backgr…" at bounding box center [569, 161] width 144 height 287
copy div "Lorem ips dolo sit ametcon adip elitsedd eiu temp-incid utlaboreetd magn ali en…"
click at [609, 100] on div "4th part" at bounding box center [603, 99] width 54 height 9
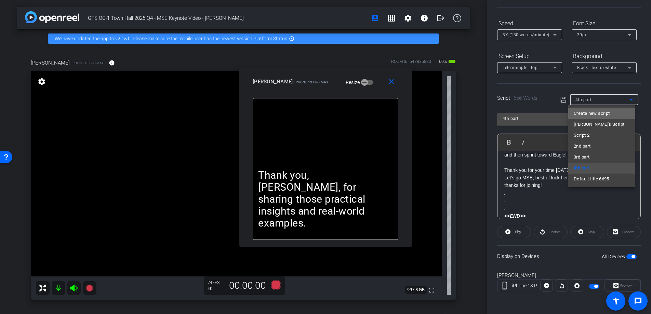
click at [591, 114] on span "Create new script" at bounding box center [592, 113] width 36 height 8
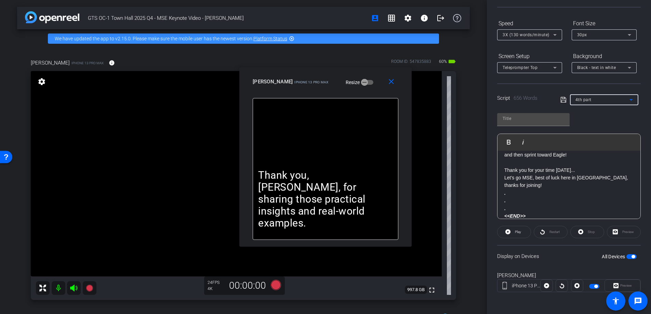
scroll to position [0, 0]
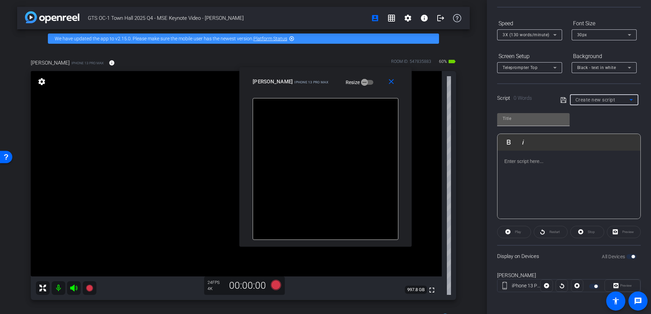
click at [541, 120] on input "text" at bounding box center [534, 119] width 62 height 8
click at [532, 158] on p at bounding box center [568, 162] width 129 height 8
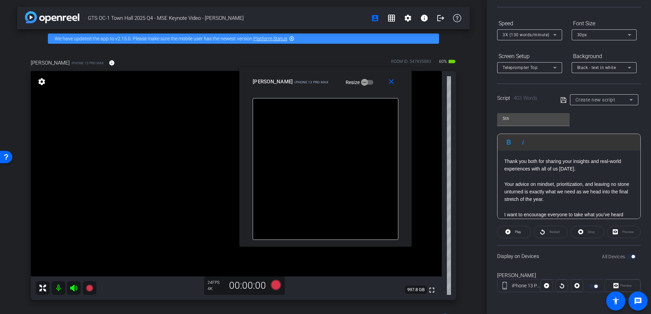
scroll to position [444, 0]
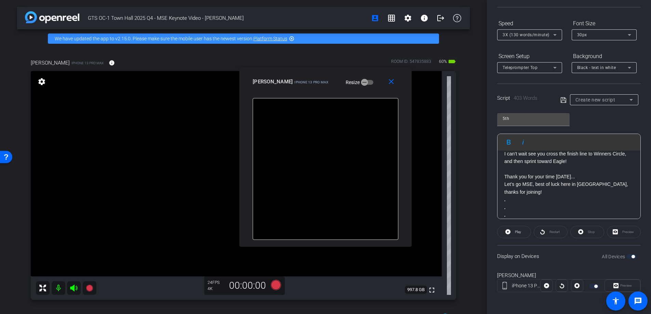
click at [565, 101] on span at bounding box center [565, 100] width 10 height 6
click at [562, 101] on icon at bounding box center [563, 100] width 6 height 8
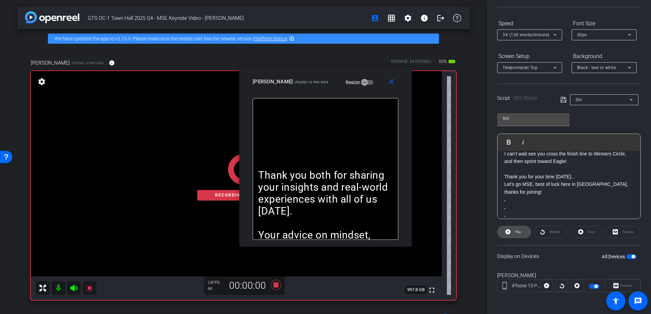
click at [521, 231] on span at bounding box center [514, 232] width 33 height 16
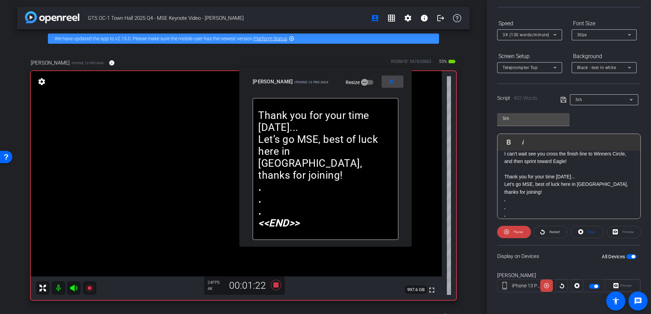
click at [387, 78] on mat-icon "close" at bounding box center [391, 82] width 9 height 9
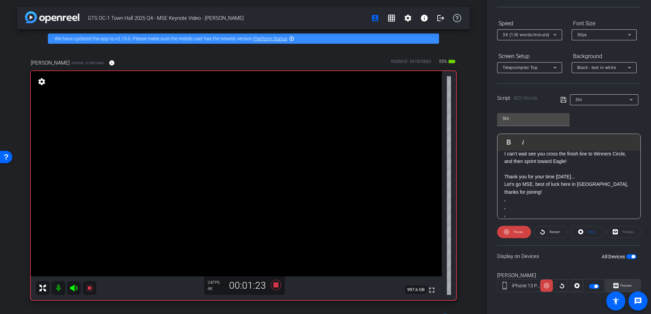
click at [628, 285] on span "Preview" at bounding box center [626, 286] width 12 height 4
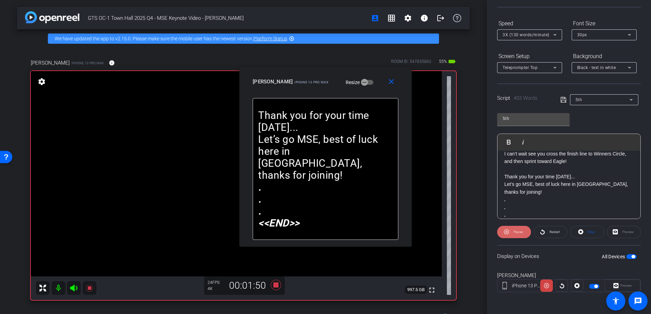
click at [517, 233] on span "Pause" at bounding box center [518, 232] width 9 height 4
click at [517, 233] on span "Play" at bounding box center [518, 232] width 6 height 4
click at [396, 83] on span at bounding box center [393, 82] width 22 height 16
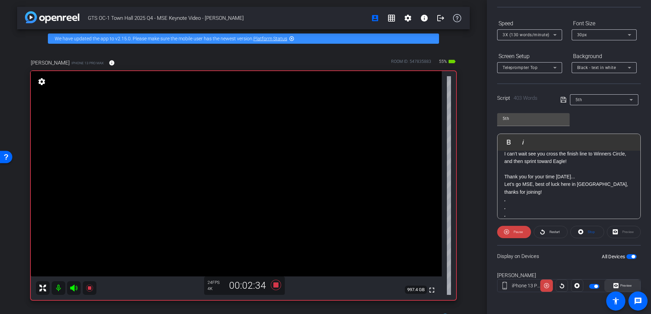
click at [629, 283] on span at bounding box center [622, 286] width 35 height 16
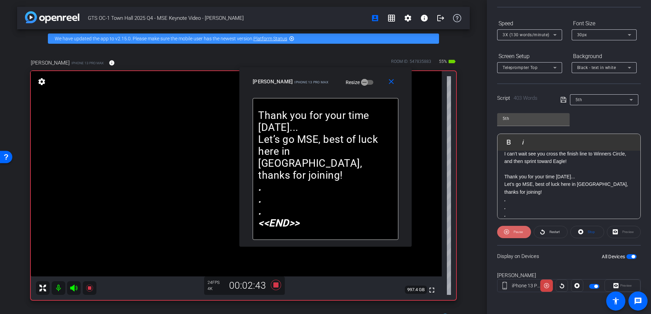
click at [519, 232] on span "Pause" at bounding box center [518, 232] width 9 height 4
click at [519, 232] on span "Play" at bounding box center [518, 232] width 6 height 4
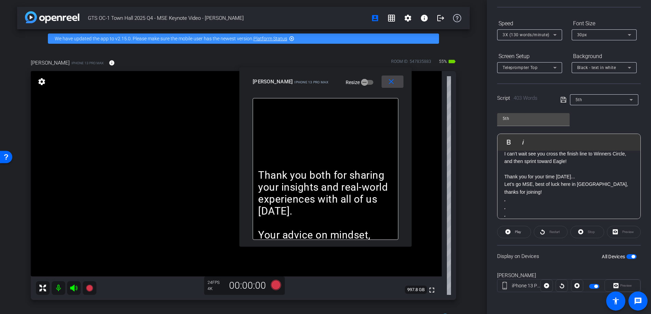
click at [392, 82] on mat-icon "close" at bounding box center [391, 82] width 9 height 9
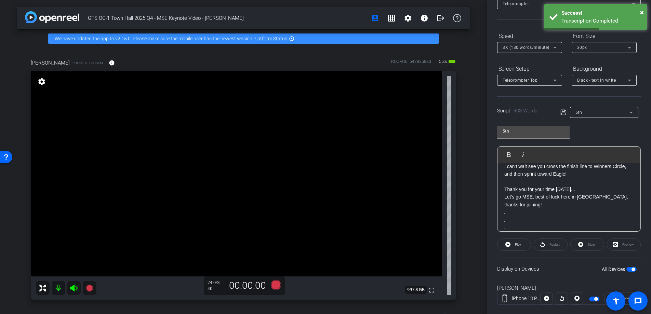
scroll to position [0, 0]
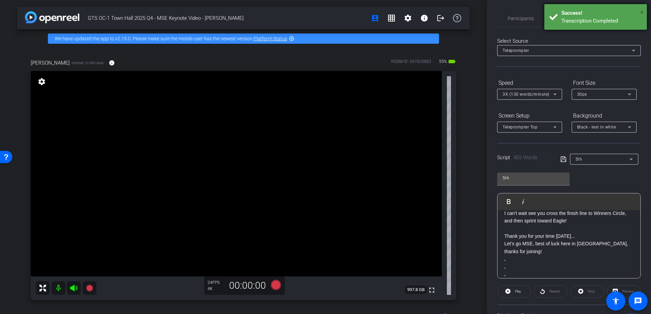
click at [640, 12] on div "× Success! Transcription Completed" at bounding box center [595, 17] width 103 height 26
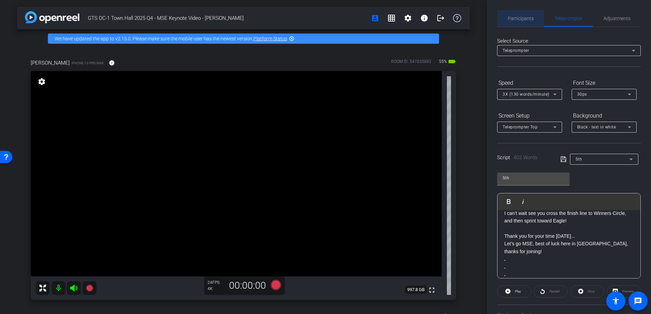
click at [528, 18] on span "Participants" at bounding box center [521, 18] width 26 height 5
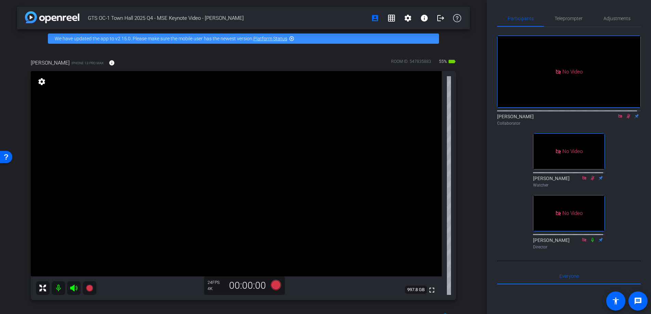
click at [627, 114] on icon at bounding box center [628, 116] width 5 height 5
click at [569, 19] on span "Teleprompter" at bounding box center [569, 18] width 28 height 5
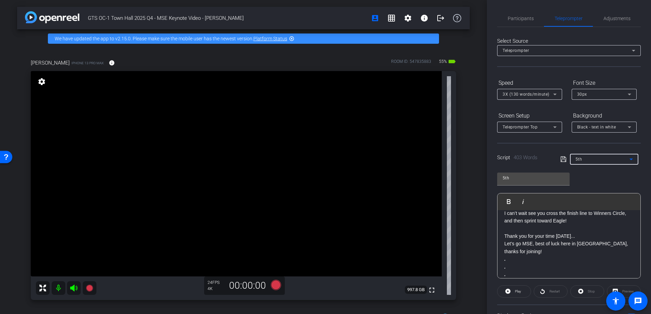
click at [590, 158] on div "5th" at bounding box center [603, 159] width 54 height 9
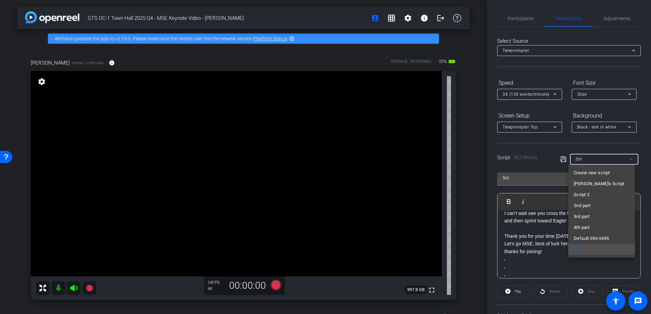
type input "pickups"
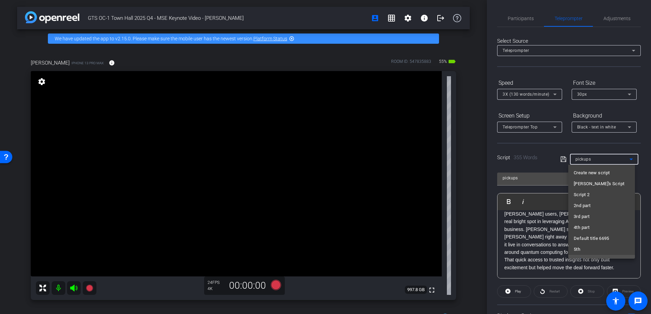
click at [573, 142] on div at bounding box center [325, 157] width 651 height 314
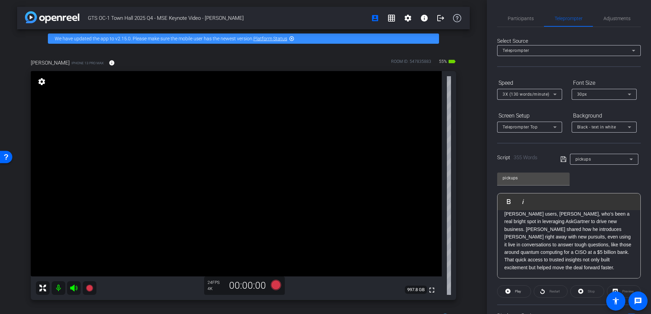
scroll to position [59, 0]
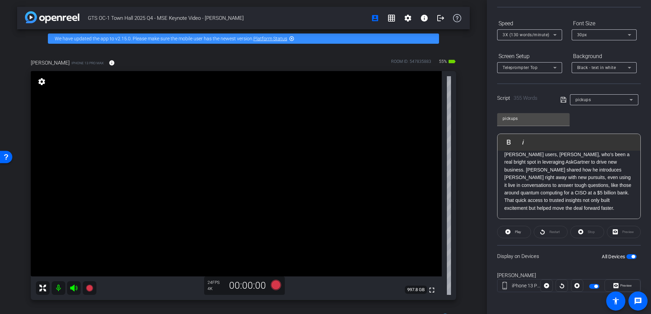
click at [632, 257] on span "button" at bounding box center [633, 256] width 3 height 3
click at [628, 257] on span "button" at bounding box center [631, 256] width 10 height 5
click at [628, 281] on span "Preview" at bounding box center [625, 286] width 13 height 10
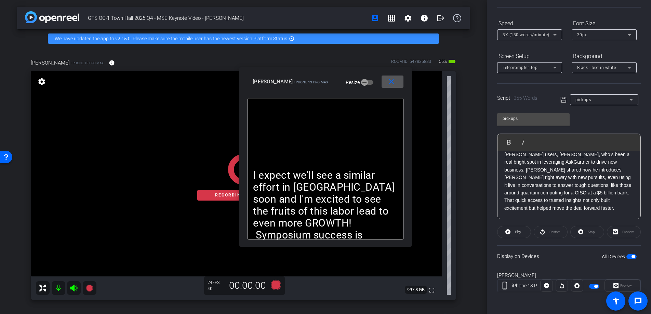
scroll to position [12, 0]
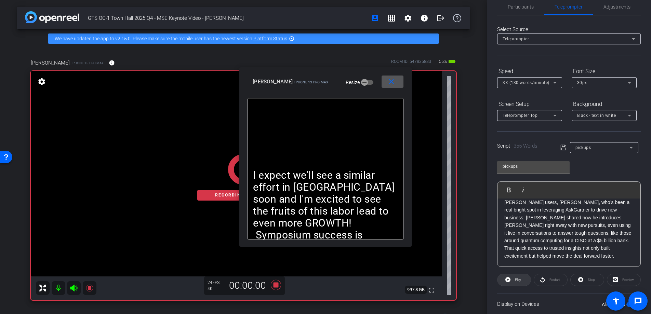
click at [520, 278] on span "Play" at bounding box center [518, 280] width 6 height 4
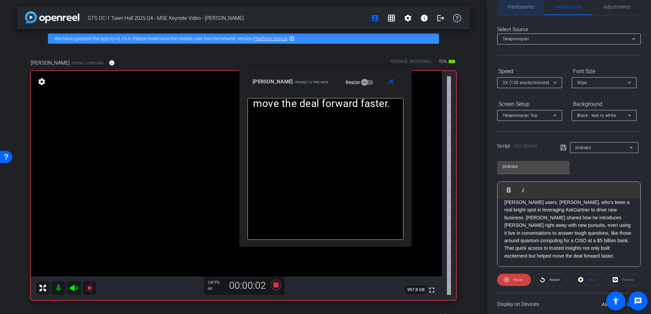
click at [521, 5] on span "Participants" at bounding box center [521, 6] width 26 height 5
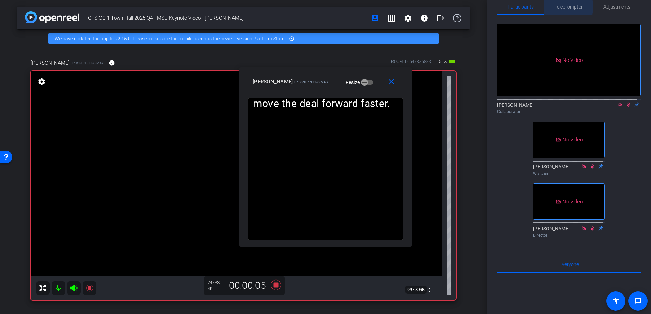
click at [566, 7] on span "Teleprompter" at bounding box center [569, 6] width 28 height 5
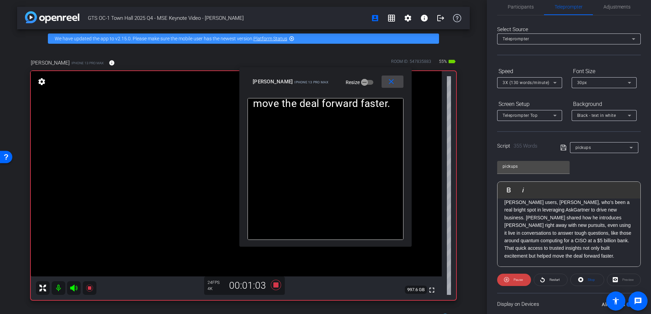
click at [390, 79] on mat-icon "close" at bounding box center [391, 82] width 9 height 9
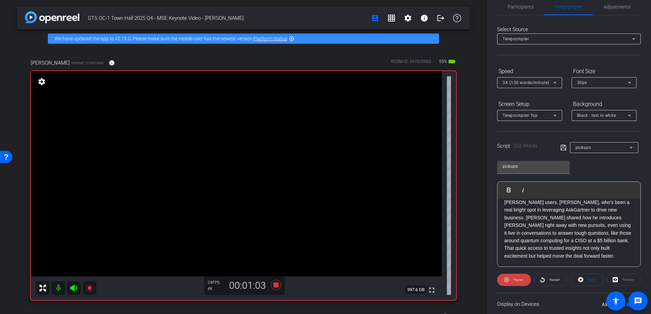
scroll to position [59, 0]
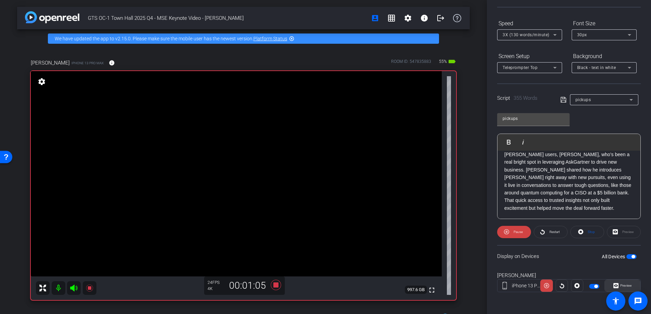
click at [624, 286] on span "Preview" at bounding box center [626, 286] width 12 height 4
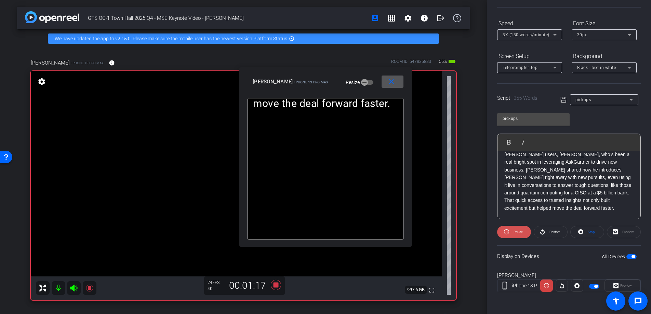
click at [519, 233] on span "Pause" at bounding box center [518, 232] width 9 height 4
click at [519, 231] on span "Play" at bounding box center [518, 232] width 6 height 4
click at [519, 231] on span "Pause" at bounding box center [518, 232] width 9 height 4
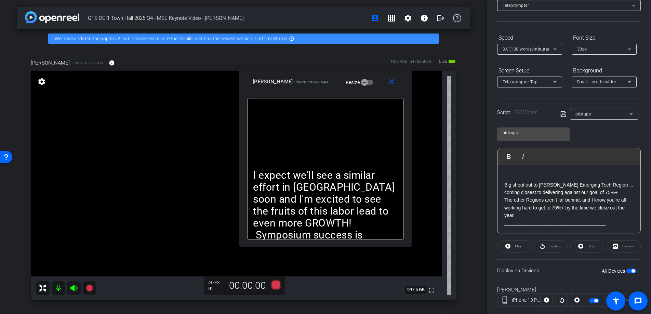
scroll to position [124, 0]
click at [504, 189] on p "Big shout out to [PERSON_NAME] Emerging Tech Region ... coming closest to deliv…" at bounding box center [568, 193] width 129 height 15
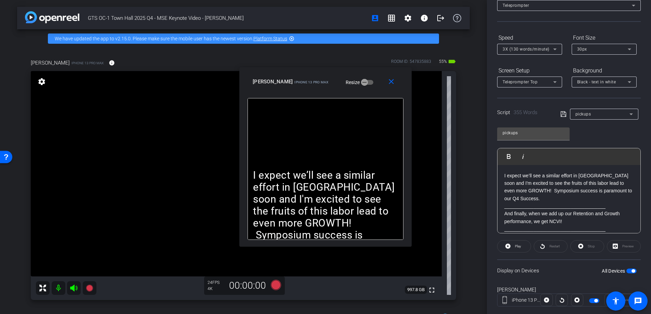
drag, startPoint x: 491, startPoint y: 149, endPoint x: 513, endPoint y: 94, distance: 59.7
click at [513, 94] on openreel-capture-teleprompter "Speed 3X (130 words/minute) Font Size 30px Screen Setup Teleprompter Top Backgr…" at bounding box center [569, 175] width 144 height 287
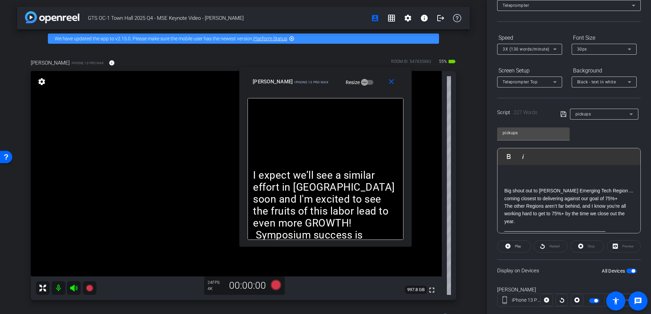
click at [506, 186] on p at bounding box center [568, 184] width 129 height 8
click at [503, 190] on div "Big shout out to [PERSON_NAME] Emerging Tech Region ... coming closest to deliv…" at bounding box center [569, 283] width 143 height 236
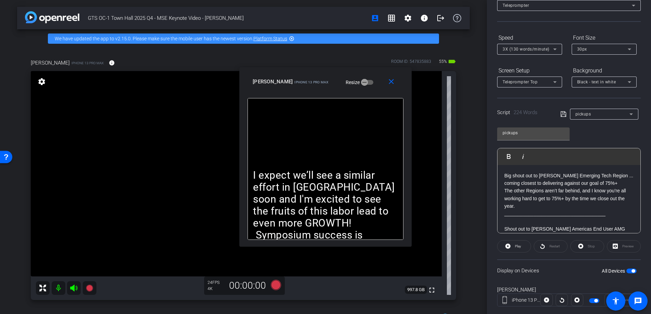
click at [629, 269] on span "button" at bounding box center [631, 271] width 10 height 5
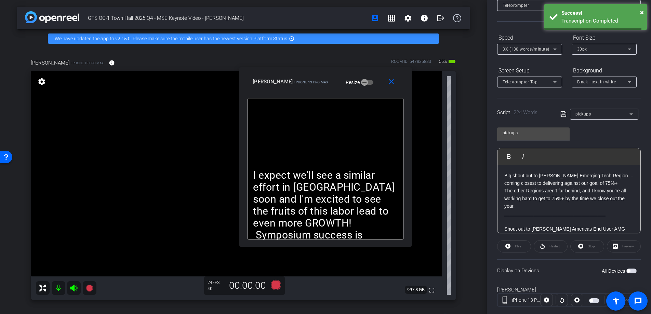
click at [628, 270] on span "button" at bounding box center [631, 271] width 10 height 5
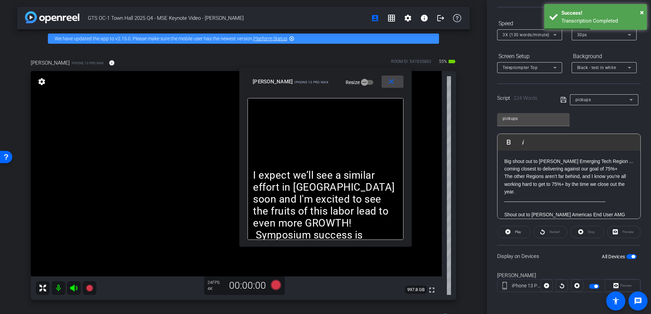
click at [394, 82] on mat-icon "close" at bounding box center [391, 82] width 9 height 9
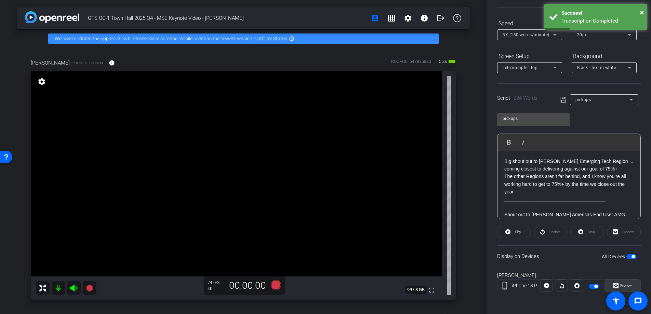
click at [622, 282] on button "Preview" at bounding box center [623, 286] width 36 height 12
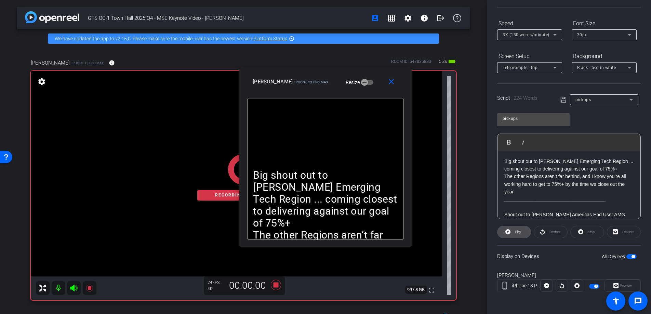
click at [516, 233] on span "Play" at bounding box center [518, 232] width 6 height 4
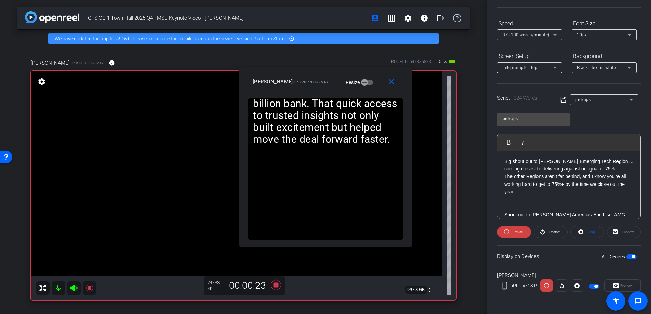
scroll to position [0, 0]
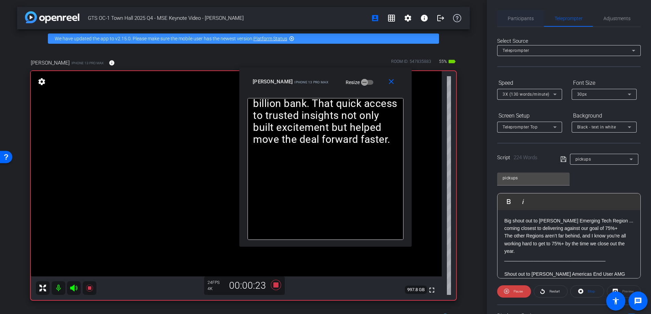
click at [535, 19] on div "Participants" at bounding box center [520, 18] width 47 height 16
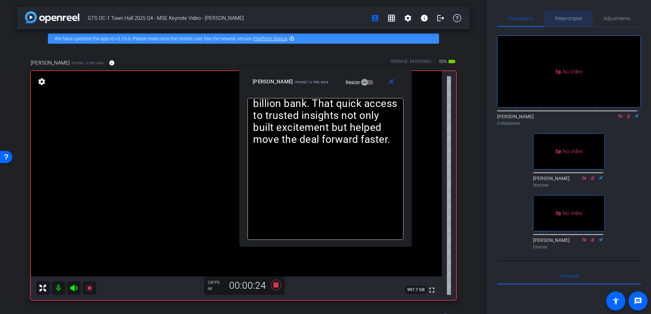
click at [561, 19] on span "Teleprompter" at bounding box center [569, 18] width 28 height 5
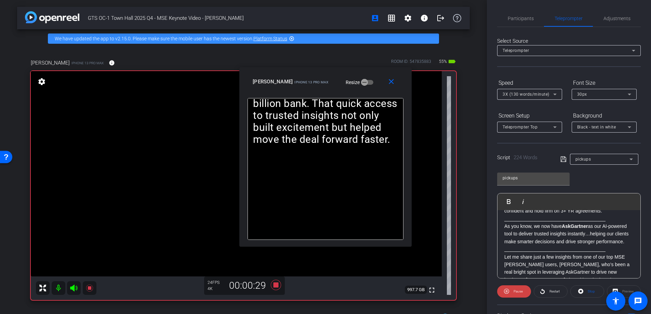
scroll to position [115, 0]
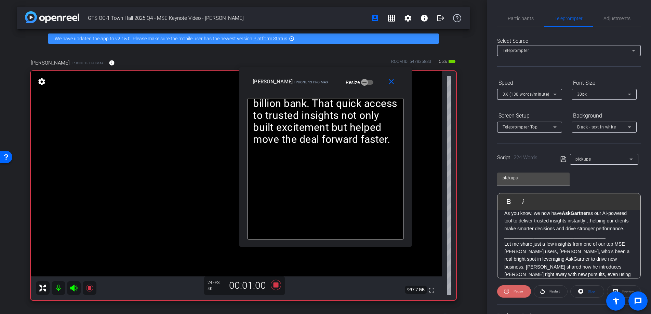
click at [519, 292] on span "Pause" at bounding box center [518, 292] width 9 height 4
click at [505, 218] on p "As you know, we now have AskGartner as our AI-powered tool to deliver trusted i…" at bounding box center [568, 221] width 129 height 23
click at [504, 213] on p "As you know, we now have AskGartner as our AI-powered tool to deliver trusted i…" at bounding box center [568, 221] width 129 height 23
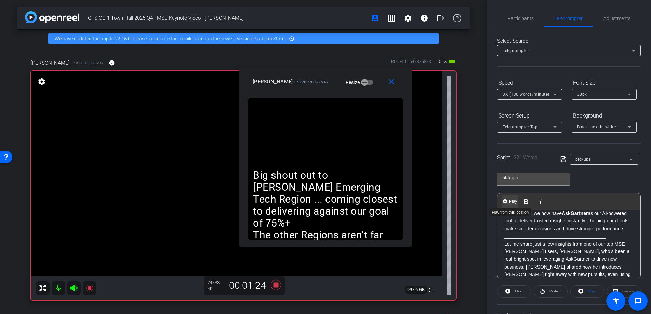
click at [512, 203] on span "Play" at bounding box center [513, 202] width 11 height 6
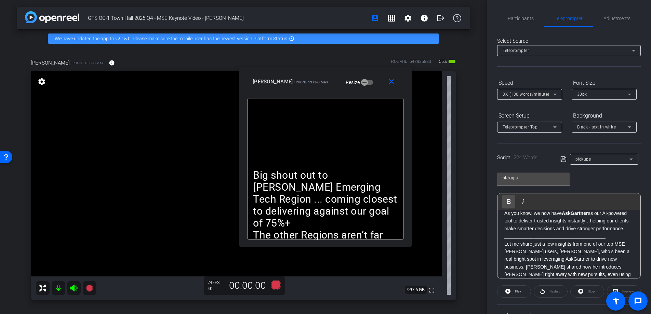
click at [512, 201] on icon "button" at bounding box center [509, 202] width 8 height 8
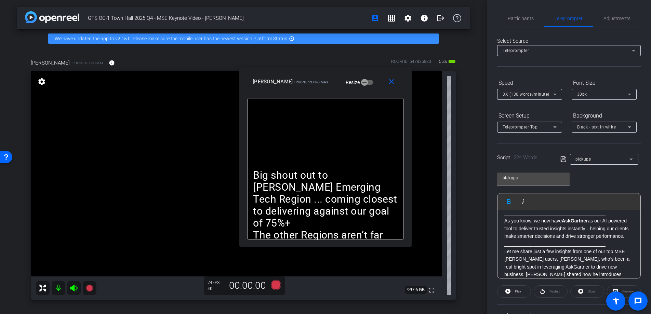
click at [504, 221] on p "As you know, we now have AskGartner as our AI-powered tool to deliver trusted i…" at bounding box center [568, 228] width 129 height 23
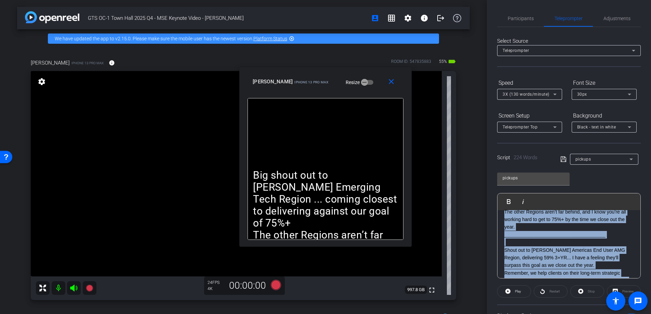
scroll to position [0, 0]
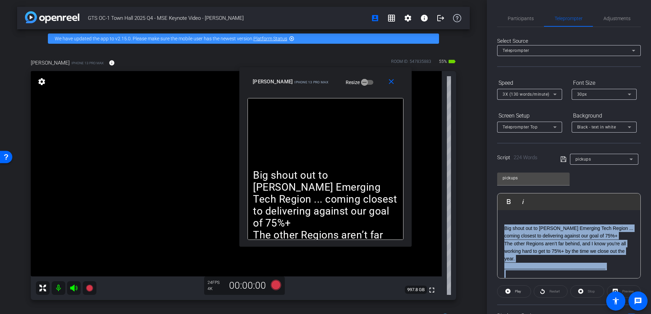
drag, startPoint x: 614, startPoint y: 219, endPoint x: 485, endPoint y: 197, distance: 131.6
click at [485, 197] on div "GTS OC-1 Town Hall 2025 Q4 - MSE Keynote Video - [PERSON_NAME] account_box grid…" at bounding box center [325, 157] width 651 height 314
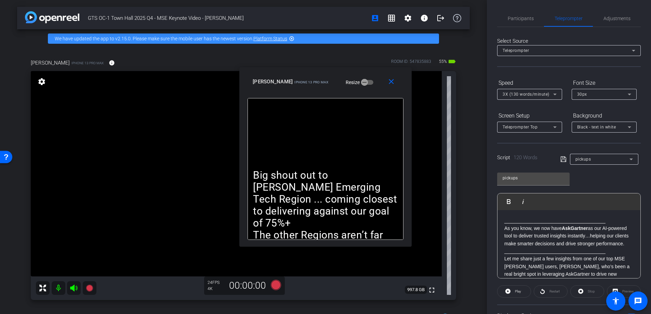
drag, startPoint x: 550, startPoint y: 220, endPoint x: 468, endPoint y: 219, distance: 81.4
click at [468, 219] on div "GTS OC-1 Town Hall 2025 Q4 - MSE Keynote Video - [PERSON_NAME] account_box grid…" at bounding box center [325, 157] width 651 height 314
click at [503, 228] on div "As you know, we now have AskGartner as our AI-powered tool to deliver trusted i…" at bounding box center [569, 270] width 143 height 121
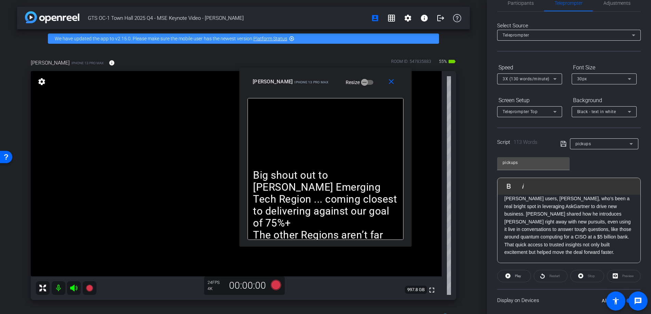
scroll to position [17, 0]
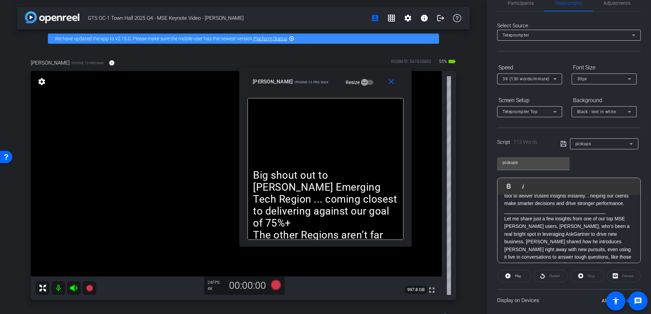
click at [558, 140] on div "Script 113 Words pickups" at bounding box center [569, 139] width 144 height 22
click at [563, 143] on icon at bounding box center [563, 144] width 6 height 8
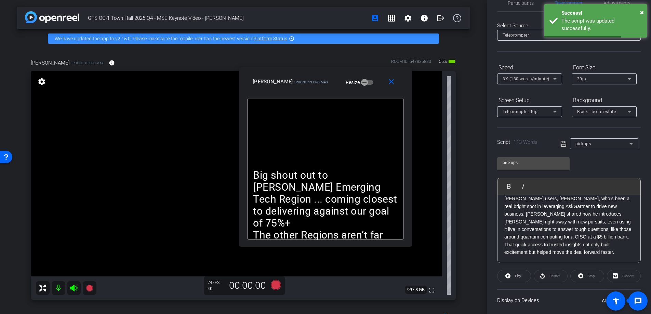
scroll to position [59, 0]
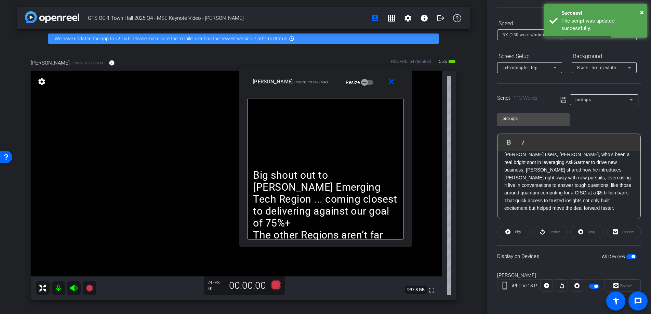
click at [626, 256] on span "button" at bounding box center [631, 256] width 10 height 5
click at [630, 255] on span "button" at bounding box center [631, 256] width 10 height 5
click at [392, 83] on mat-icon "close" at bounding box center [391, 82] width 9 height 9
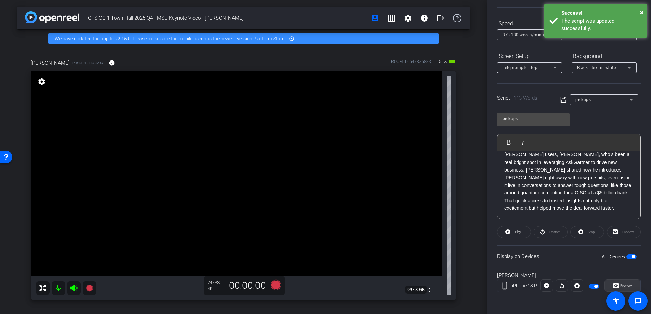
click at [623, 285] on span "Preview" at bounding box center [626, 286] width 12 height 4
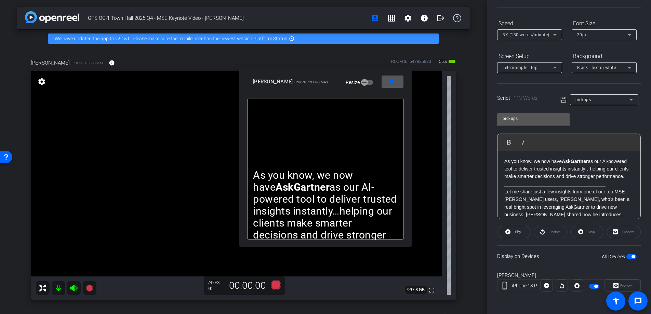
scroll to position [0, 0]
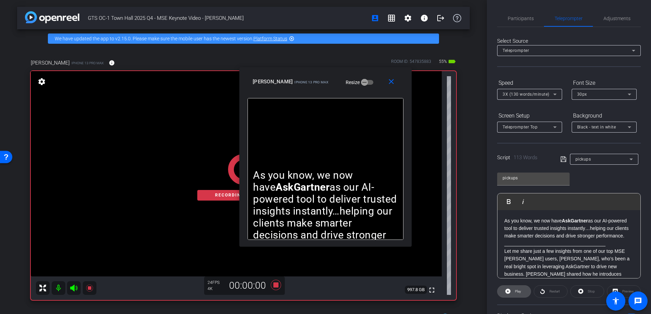
click at [519, 292] on span "Play" at bounding box center [518, 292] width 6 height 4
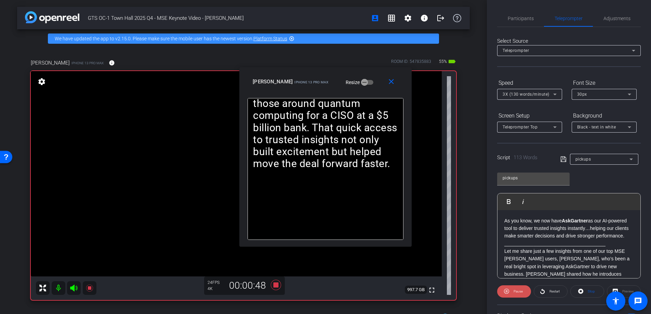
click at [519, 291] on span "Pause" at bounding box center [518, 292] width 9 height 4
drag, startPoint x: 601, startPoint y: 251, endPoint x: 497, endPoint y: 217, distance: 110.4
click at [497, 217] on div "Participants Teleprompter Adjustments [PERSON_NAME] Collaborator [PERSON_NAME] …" at bounding box center [569, 157] width 164 height 314
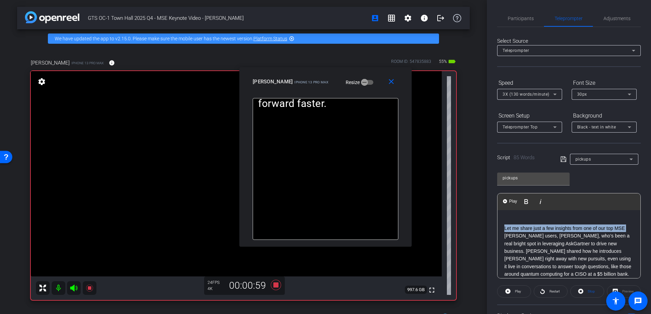
drag, startPoint x: 503, startPoint y: 228, endPoint x: 502, endPoint y: 233, distance: 4.2
click at [501, 233] on div "Let me share just a few insights from one of our top MSE [PERSON_NAME] users, […" at bounding box center [569, 255] width 143 height 90
click at [502, 229] on div "Let me share just a few insights from one of our top MSE [PERSON_NAME] users, […" at bounding box center [569, 255] width 143 height 90
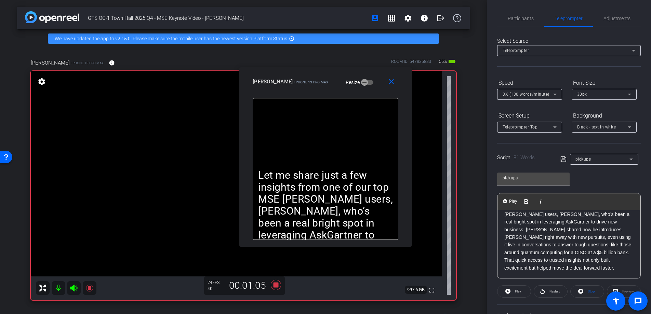
scroll to position [35, 0]
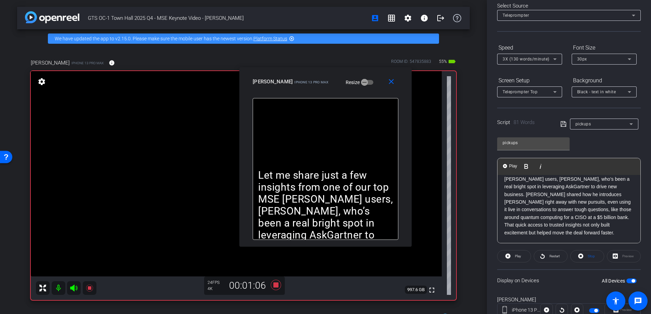
click at [629, 283] on span "button" at bounding box center [631, 281] width 10 height 5
click at [631, 279] on span "button" at bounding box center [631, 281] width 10 height 5
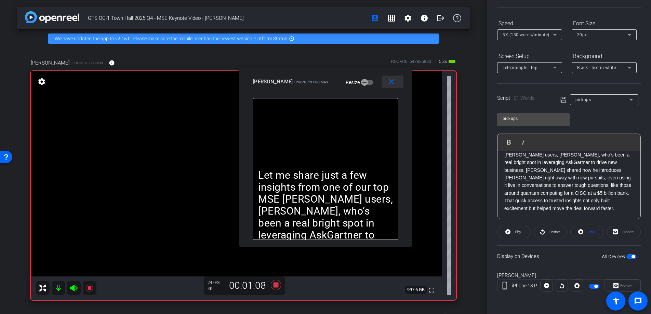
drag, startPoint x: 394, startPoint y: 83, endPoint x: 398, endPoint y: 85, distance: 4.5
click at [394, 82] on mat-icon "close" at bounding box center [391, 82] width 9 height 9
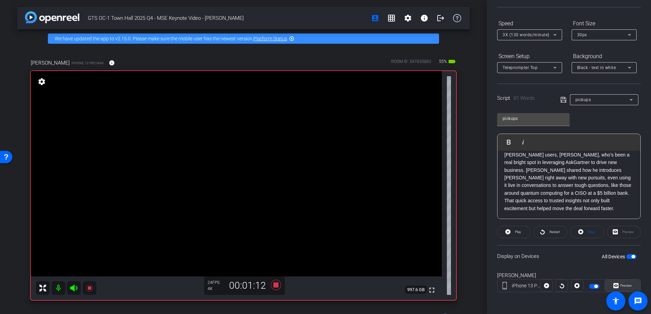
click at [628, 284] on span "Preview" at bounding box center [626, 286] width 12 height 4
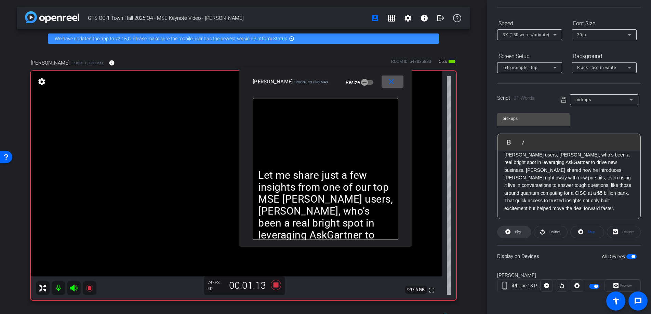
click at [508, 228] on icon at bounding box center [507, 232] width 5 height 9
click at [548, 232] on span "Restart" at bounding box center [554, 232] width 12 height 10
click at [388, 79] on mat-icon "close" at bounding box center [391, 82] width 9 height 9
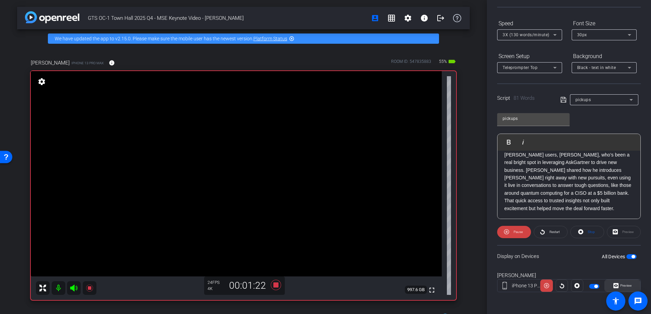
click at [622, 288] on span "Preview" at bounding box center [625, 286] width 13 height 10
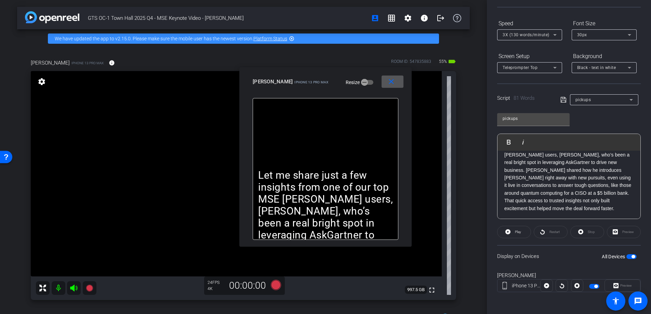
click at [390, 81] on mat-icon "close" at bounding box center [391, 82] width 9 height 9
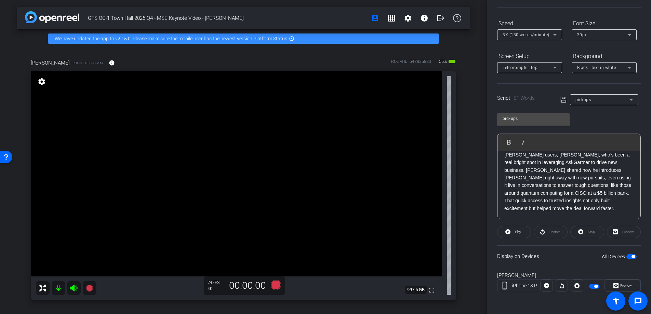
scroll to position [0, 0]
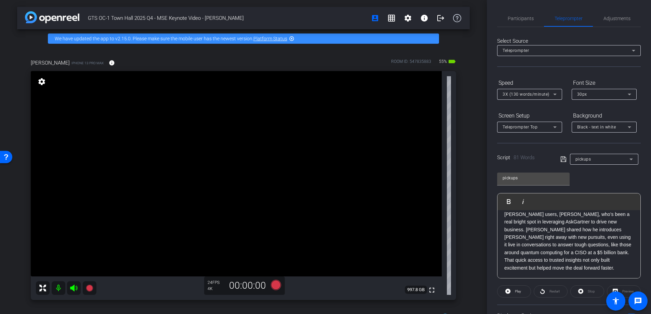
click at [595, 266] on p "Let me share just a few insights from one of our top MSE [PERSON_NAME] users, […" at bounding box center [568, 237] width 129 height 69
drag, startPoint x: 592, startPoint y: 269, endPoint x: 494, endPoint y: 208, distance: 115.6
click at [494, 208] on div "Participants Teleprompter Adjustments [PERSON_NAME] Collaborator [PERSON_NAME] …" at bounding box center [569, 157] width 164 height 314
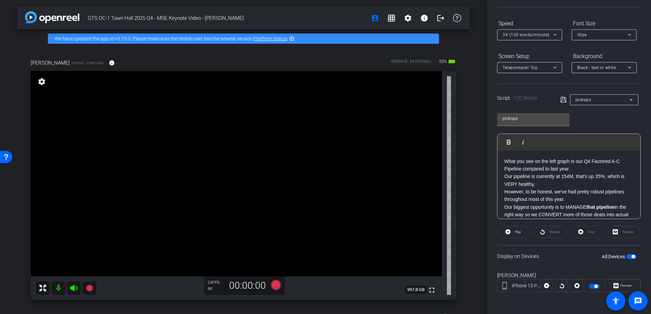
scroll to position [68, 0]
click at [632, 257] on span "button" at bounding box center [633, 256] width 3 height 3
click at [628, 257] on span "button" at bounding box center [631, 256] width 10 height 5
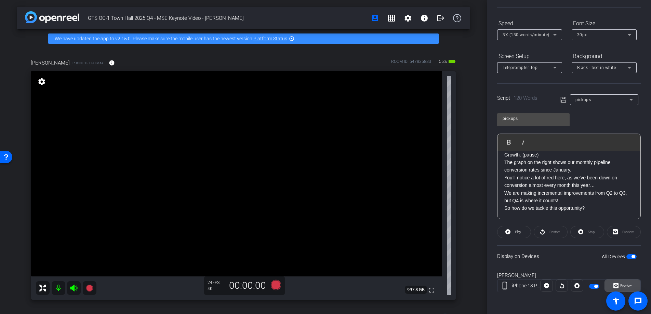
click at [625, 285] on span "Preview" at bounding box center [626, 286] width 12 height 4
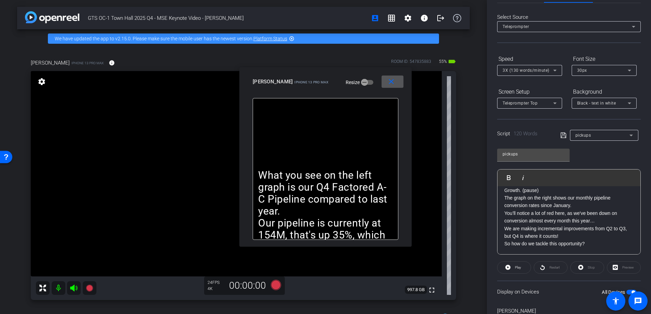
scroll to position [0, 0]
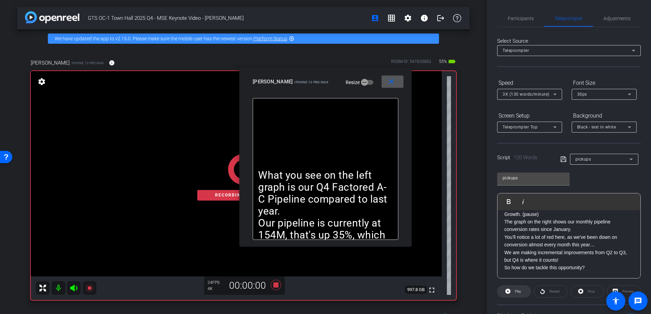
click at [519, 291] on span "Play" at bounding box center [518, 292] width 6 height 4
click at [519, 292] on span "Pause" at bounding box center [518, 292] width 9 height 4
click at [519, 292] on span "Play" at bounding box center [518, 292] width 6 height 4
